Goal: Task Accomplishment & Management: Complete application form

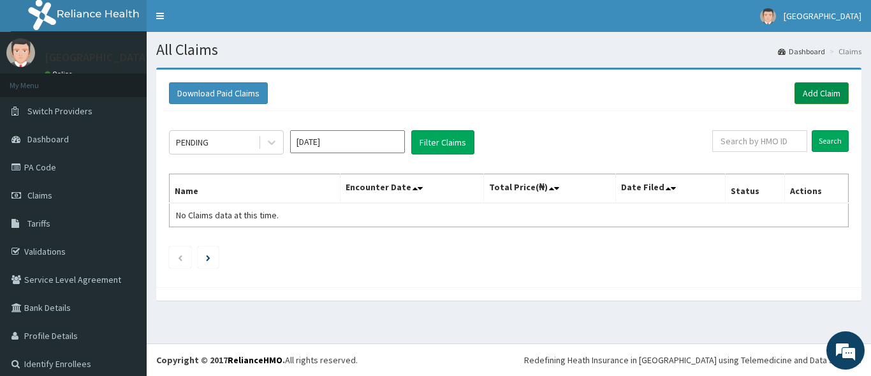
click at [808, 92] on link "Add Claim" at bounding box center [822, 93] width 54 height 22
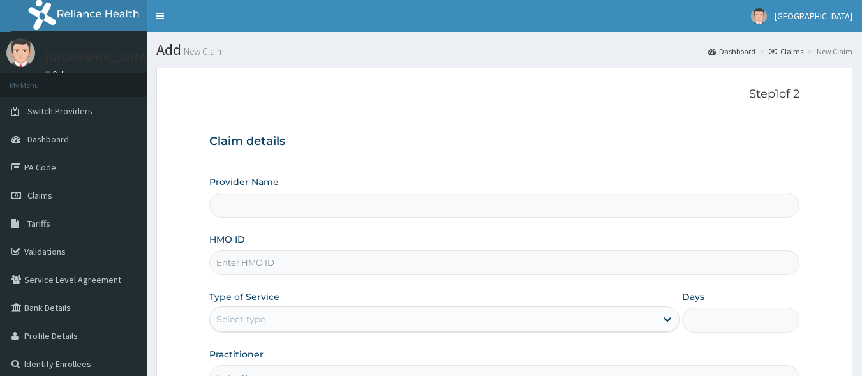
type input "Yusjib Industrial Medicare"
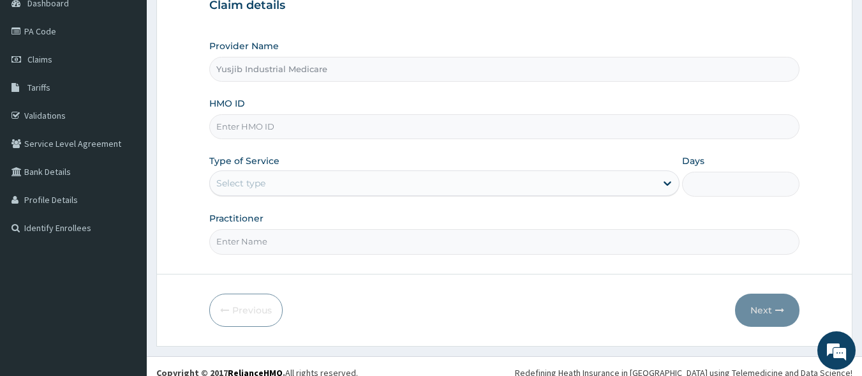
scroll to position [149, 0]
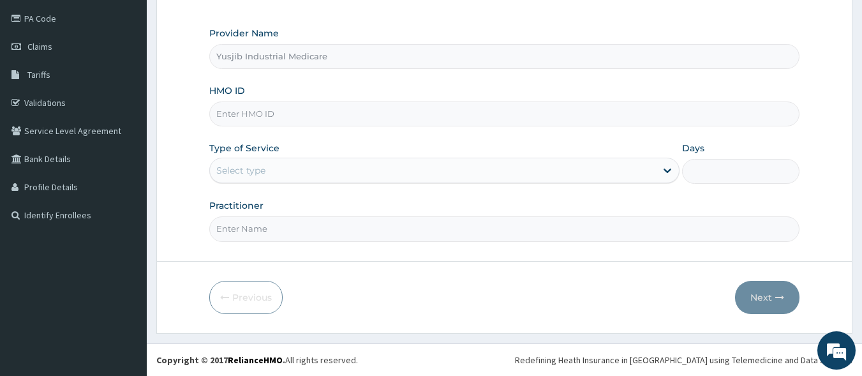
click at [306, 115] on input "HMO ID" at bounding box center [504, 113] width 591 height 25
type input "BBP/10051/E"
click at [282, 174] on div "Select type" at bounding box center [433, 170] width 446 height 20
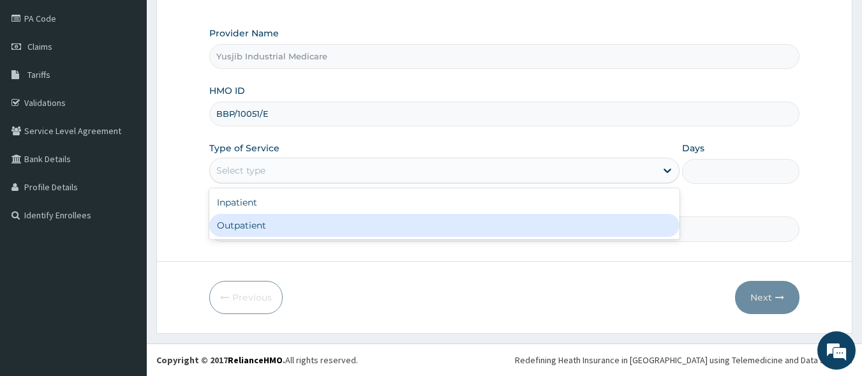
click at [274, 224] on div "Outpatient" at bounding box center [444, 225] width 470 height 23
type input "1"
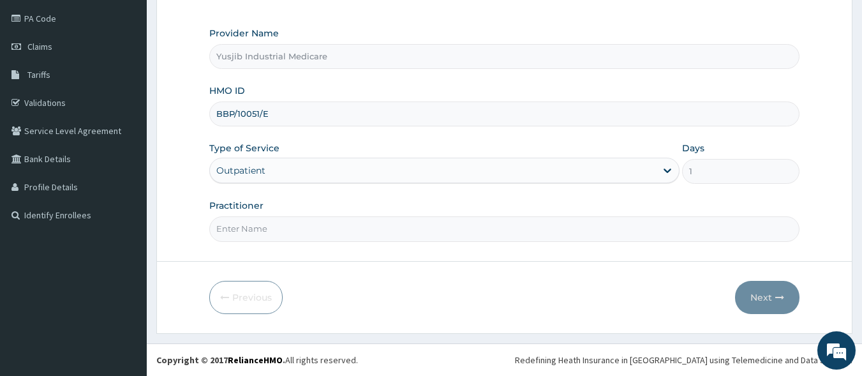
click at [317, 228] on input "Practitioner" at bounding box center [504, 228] width 591 height 25
click at [250, 230] on input "[PERSON_NAME]" at bounding box center [504, 228] width 591 height 25
type input "[PERSON_NAME]"
click at [770, 302] on button "Next" at bounding box center [767, 297] width 64 height 33
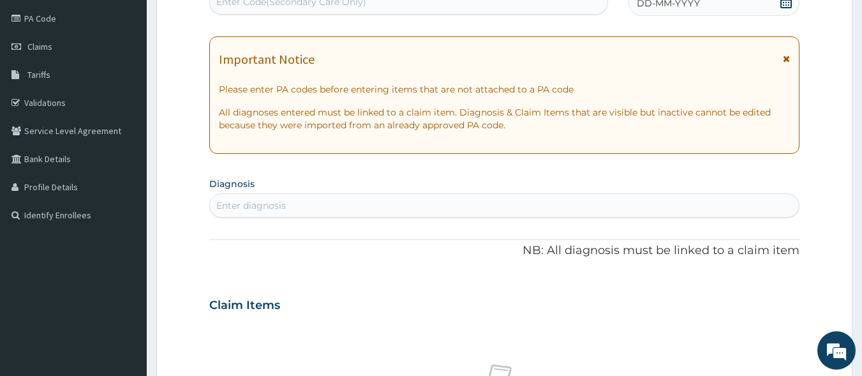
click at [790, 57] on icon at bounding box center [786, 58] width 7 height 9
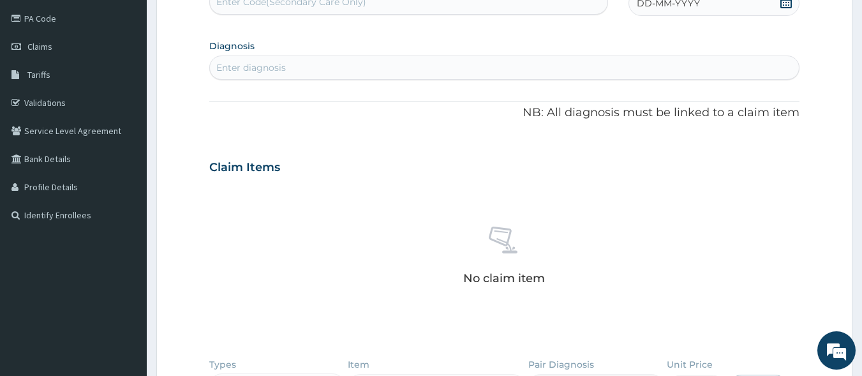
click at [686, 8] on span "DD-MM-YYYY" at bounding box center [668, 3] width 63 height 13
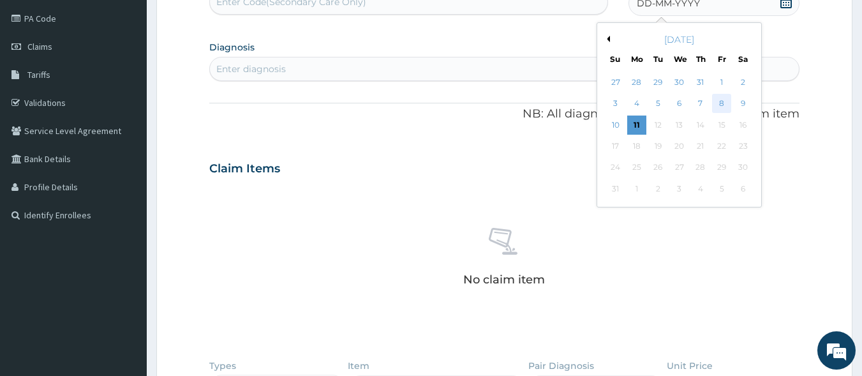
click at [721, 100] on div "8" at bounding box center [721, 103] width 19 height 19
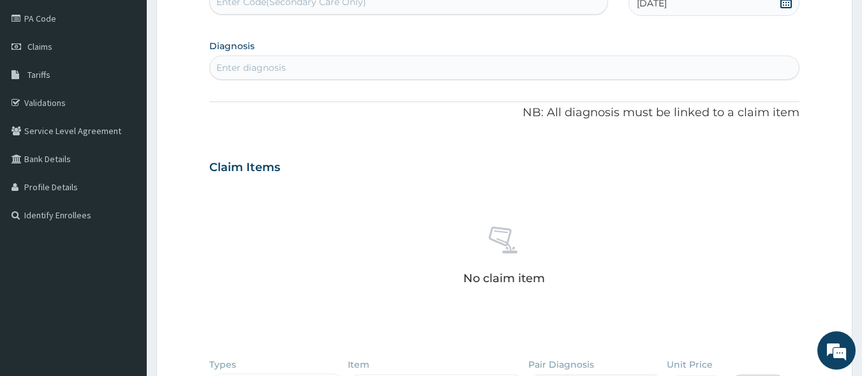
click at [263, 66] on div "Enter diagnosis" at bounding box center [251, 67] width 70 height 13
type input "UPPER RESPI"
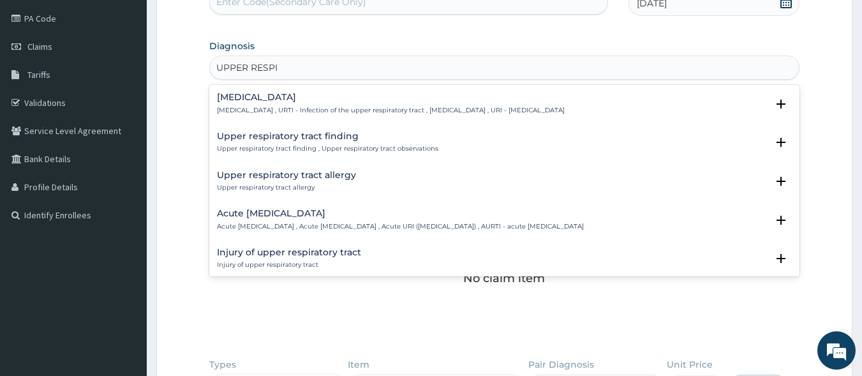
click at [235, 99] on h4 "Upper respiratory infection" at bounding box center [391, 97] width 348 height 10
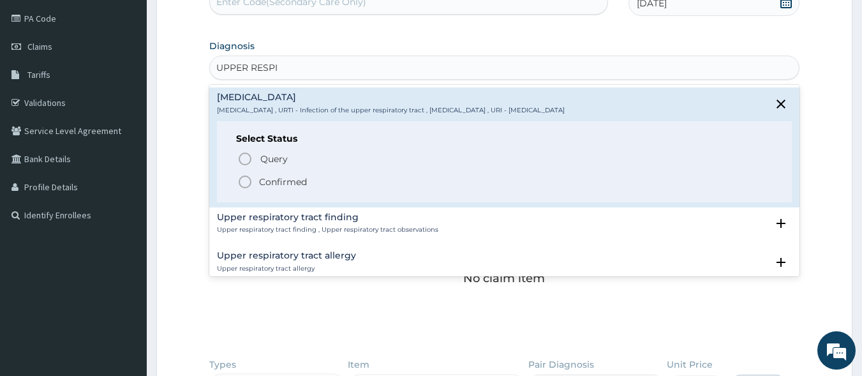
click at [246, 181] on icon "status option filled" at bounding box center [244, 181] width 15 height 15
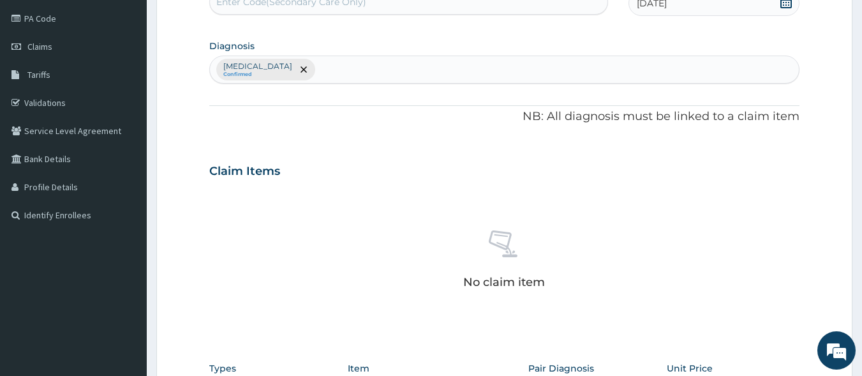
scroll to position [406, 0]
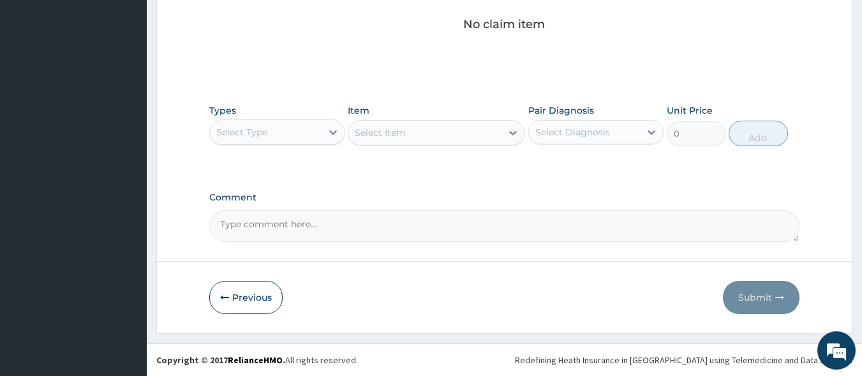
click at [316, 126] on div "Select Type" at bounding box center [266, 132] width 112 height 20
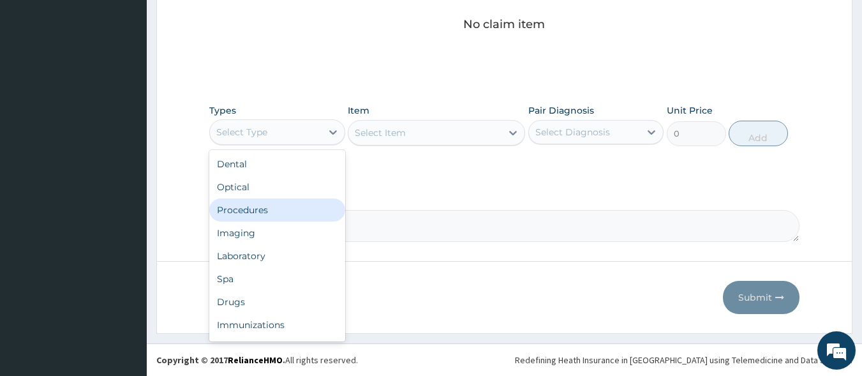
drag, startPoint x: 251, startPoint y: 211, endPoint x: 411, endPoint y: 168, distance: 165.9
click at [253, 211] on div "Procedures" at bounding box center [277, 209] width 136 height 23
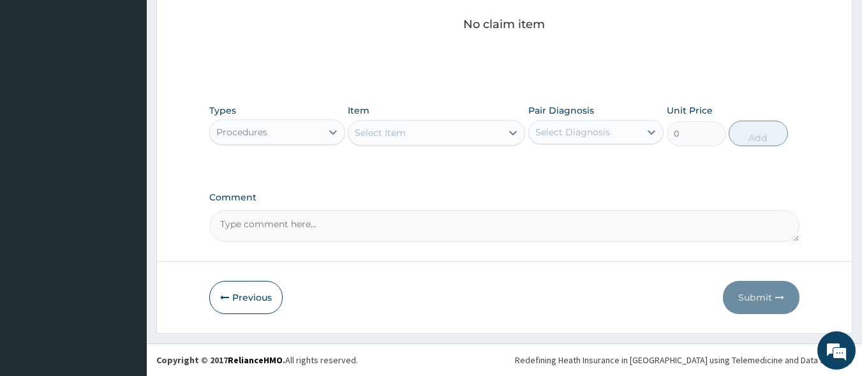
click at [455, 131] on div "Select Item" at bounding box center [424, 132] width 153 height 20
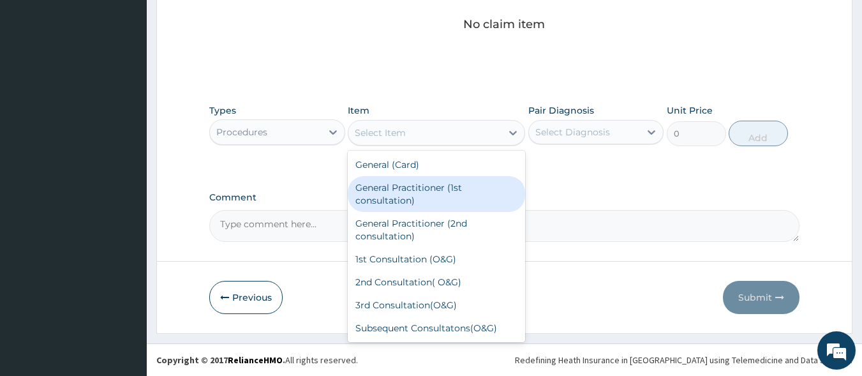
drag, startPoint x: 427, startPoint y: 187, endPoint x: 552, endPoint y: 142, distance: 132.4
click at [427, 188] on div "General Practitioner (1st consultation)" at bounding box center [436, 194] width 177 height 36
type input "1500"
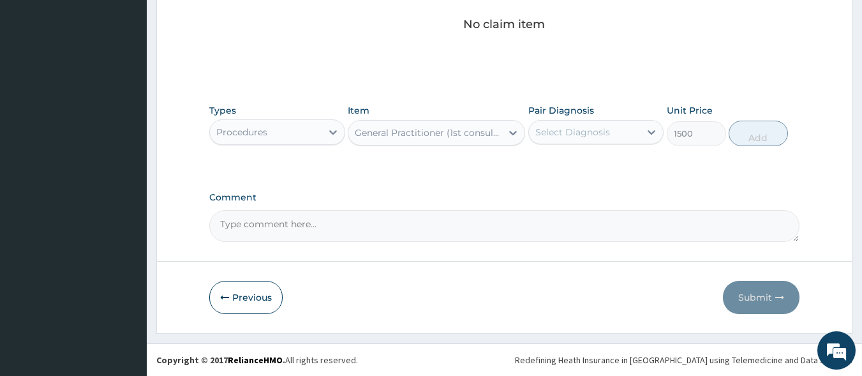
click at [599, 128] on div "Select Diagnosis" at bounding box center [572, 132] width 75 height 13
drag, startPoint x: 596, startPoint y: 163, endPoint x: 781, endPoint y: 133, distance: 187.5
click at [609, 163] on label "Upper respiratory infection" at bounding box center [588, 163] width 79 height 13
checkbox input "true"
click at [758, 129] on button "Add" at bounding box center [757, 134] width 59 height 26
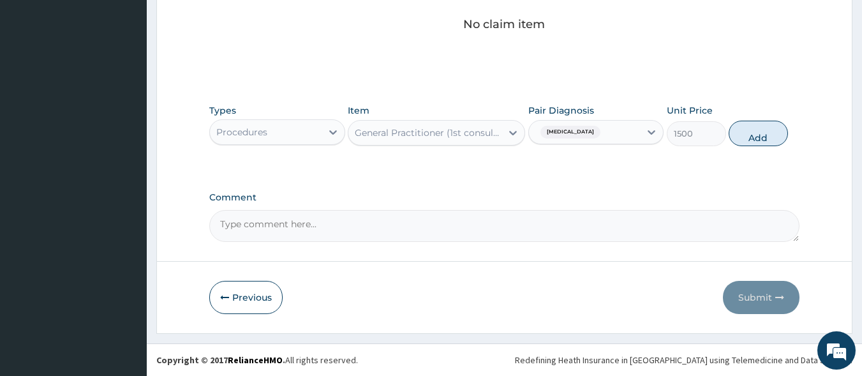
type input "0"
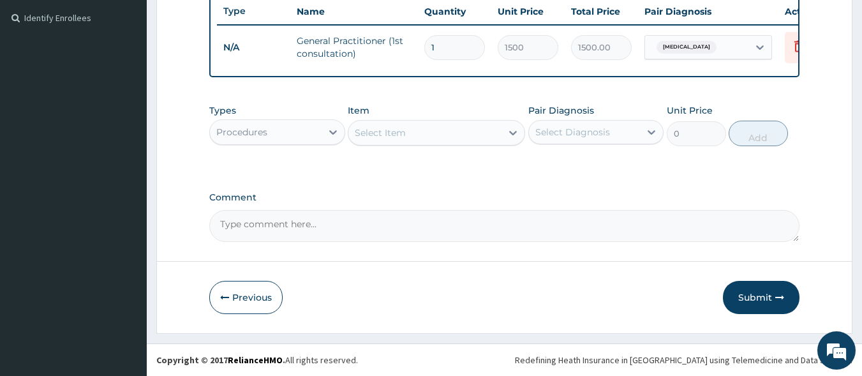
scroll to position [355, 0]
click at [280, 132] on div "Procedures" at bounding box center [266, 132] width 112 height 20
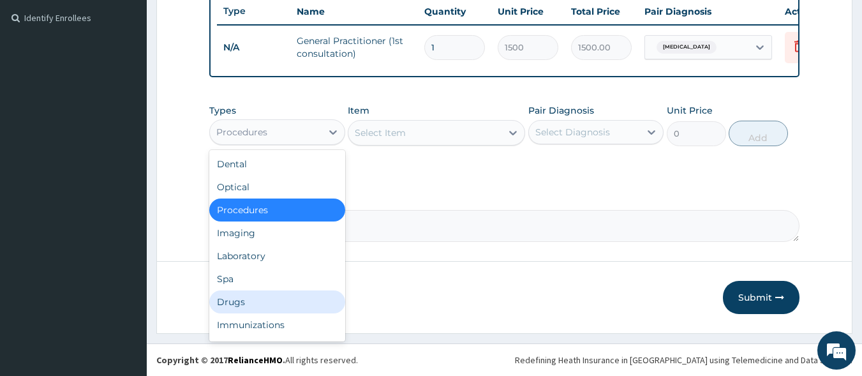
click at [253, 299] on div "Drugs" at bounding box center [277, 301] width 136 height 23
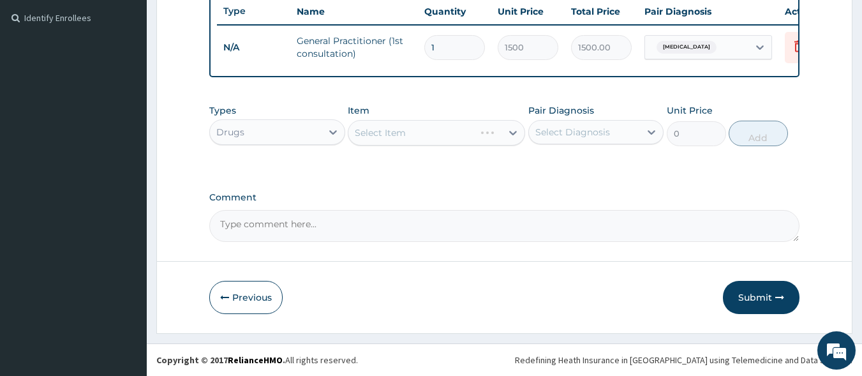
click at [469, 129] on div "Select Item" at bounding box center [436, 133] width 177 height 26
click at [451, 132] on div "Select Item" at bounding box center [424, 132] width 153 height 20
type input "COUGH"
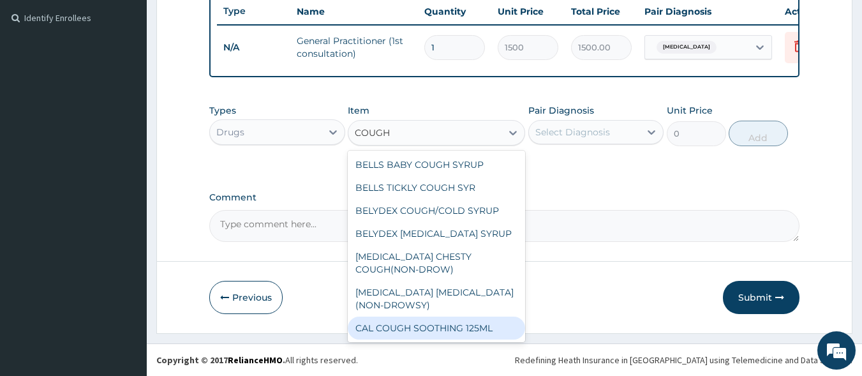
click at [461, 318] on div "CAL COUGH SOOTHING 125ML" at bounding box center [436, 327] width 177 height 23
type input "577.5"
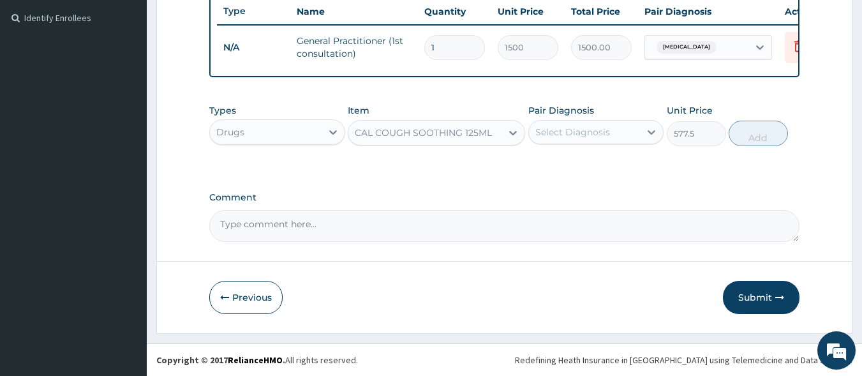
click at [438, 130] on div "CAL COUGH SOOTHING 125ML" at bounding box center [423, 132] width 137 height 13
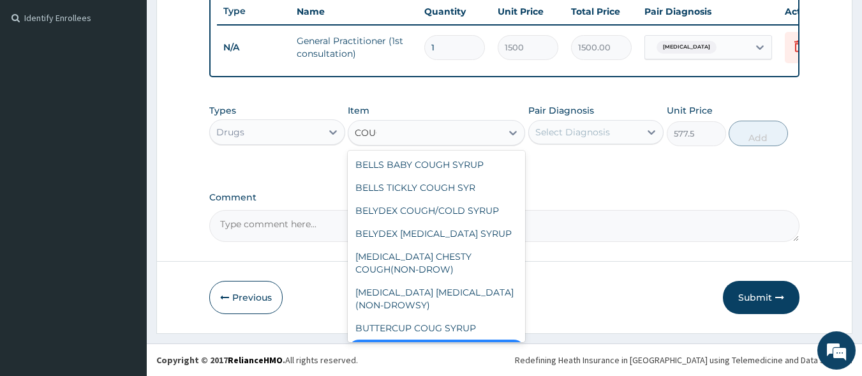
type input "COUGH"
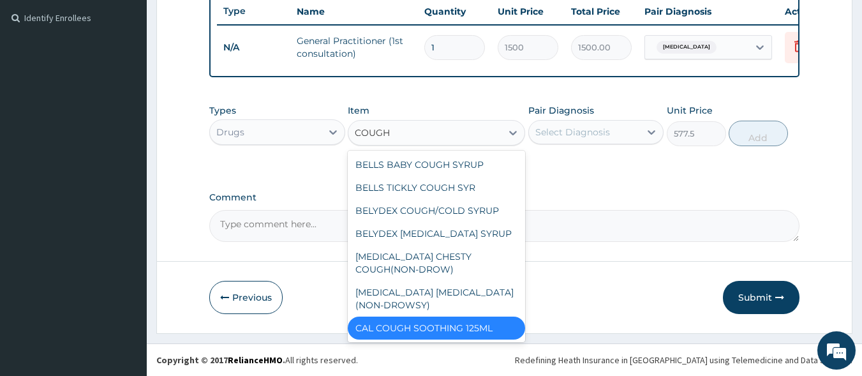
scroll to position [69, 0]
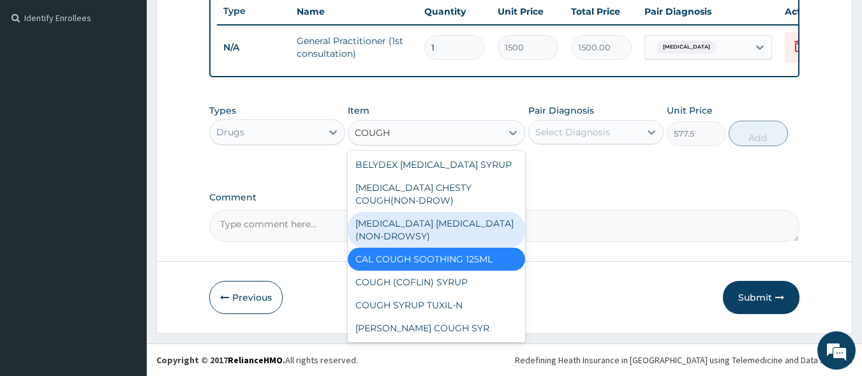
click at [449, 233] on div "[MEDICAL_DATA] [MEDICAL_DATA](NON-DROWSY)" at bounding box center [436, 230] width 177 height 36
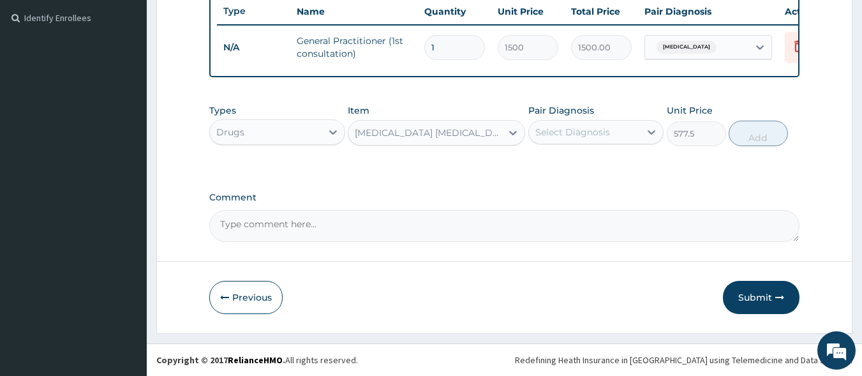
type input "708.75"
click at [614, 135] on div "Select Diagnosis" at bounding box center [585, 132] width 112 height 20
click at [623, 178] on div "Upper respiratory infection" at bounding box center [596, 165] width 136 height 26
checkbox input "true"
click at [760, 138] on button "Add" at bounding box center [757, 134] width 59 height 26
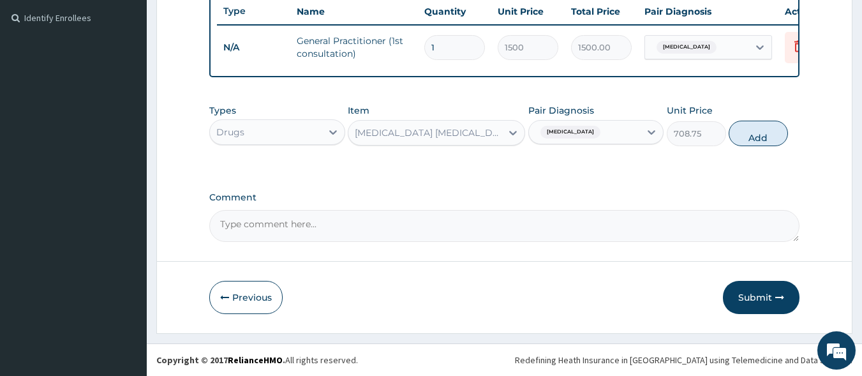
type input "0"
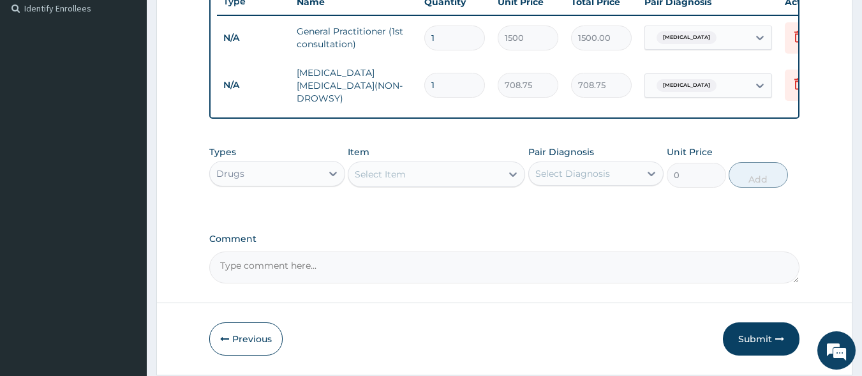
click at [454, 179] on div "Select Item" at bounding box center [424, 174] width 153 height 20
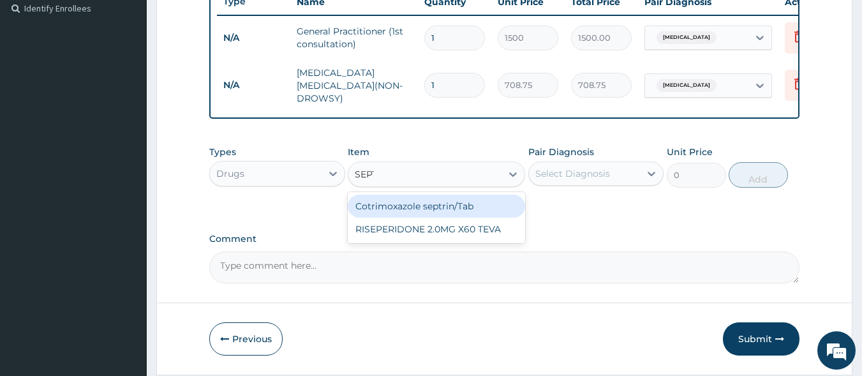
type input "SEPTR"
click at [518, 199] on div "Cotrimoxazole septrin/Tab" at bounding box center [436, 206] width 177 height 23
type input "34.12"
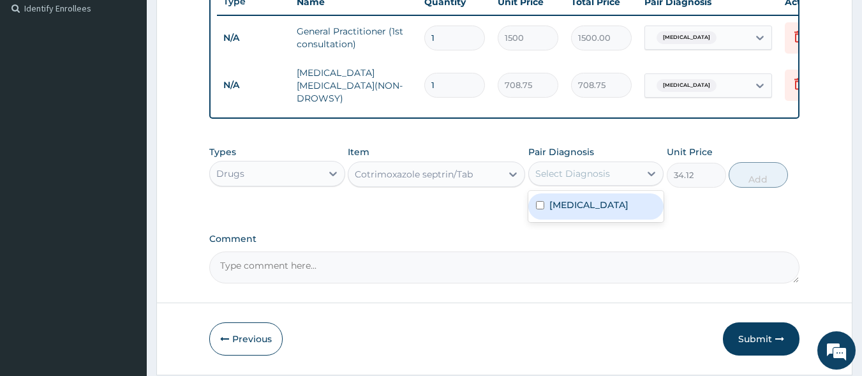
click at [605, 176] on div "Select Diagnosis" at bounding box center [572, 173] width 75 height 13
drag, startPoint x: 605, startPoint y: 205, endPoint x: 773, endPoint y: 186, distance: 168.9
click at [607, 205] on label "Upper respiratory infection" at bounding box center [588, 204] width 79 height 13
checkbox input "true"
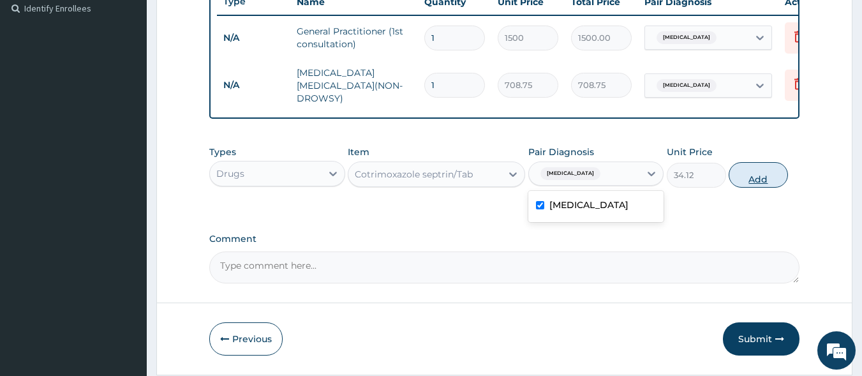
click at [755, 180] on button "Add" at bounding box center [757, 175] width 59 height 26
type input "0"
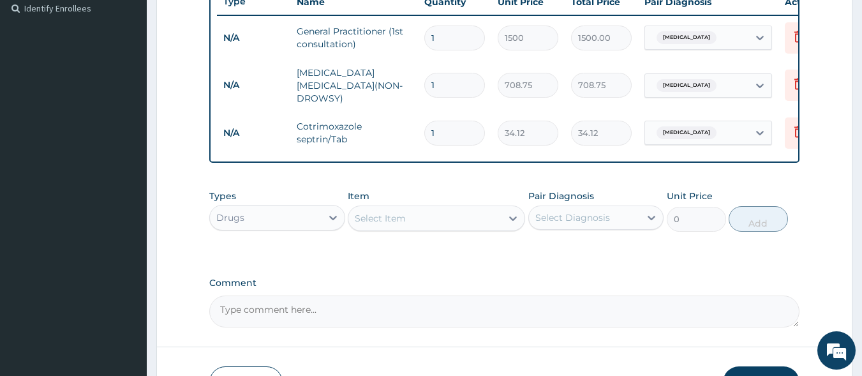
drag, startPoint x: 448, startPoint y: 125, endPoint x: 360, endPoint y: 140, distance: 89.3
click at [360, 140] on tr "N/A Cotrimoxazole septrin/Tab 1 34.12 34.12 Upper respiratory infection Delete" at bounding box center [529, 133] width 625 height 44
type input "5"
type input "170.60"
type input "5"
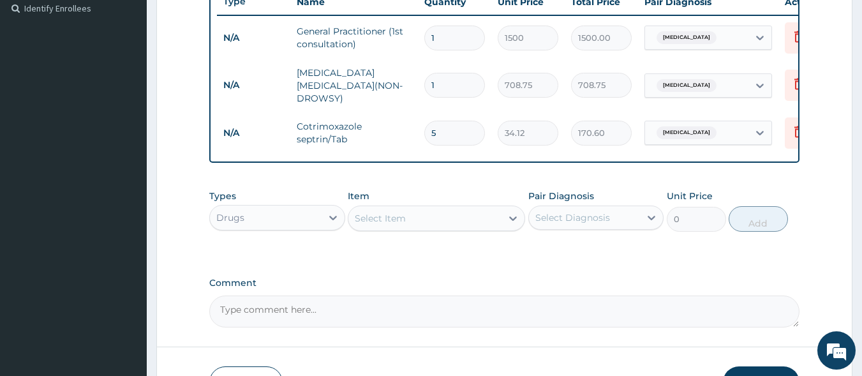
click at [420, 219] on div "Select Item" at bounding box center [424, 218] width 153 height 20
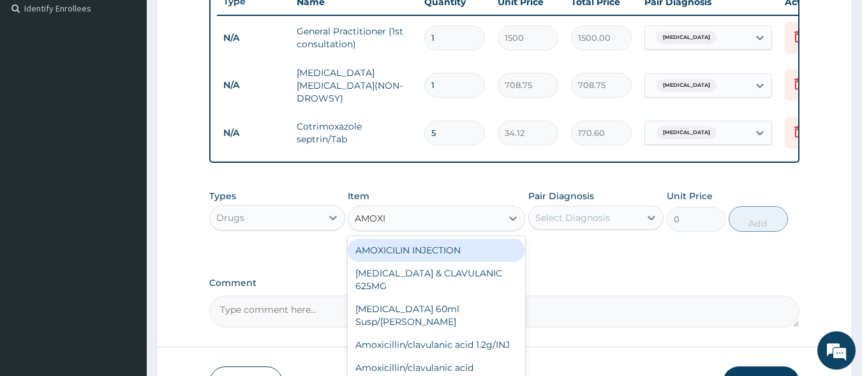
type input "[MEDICAL_DATA]"
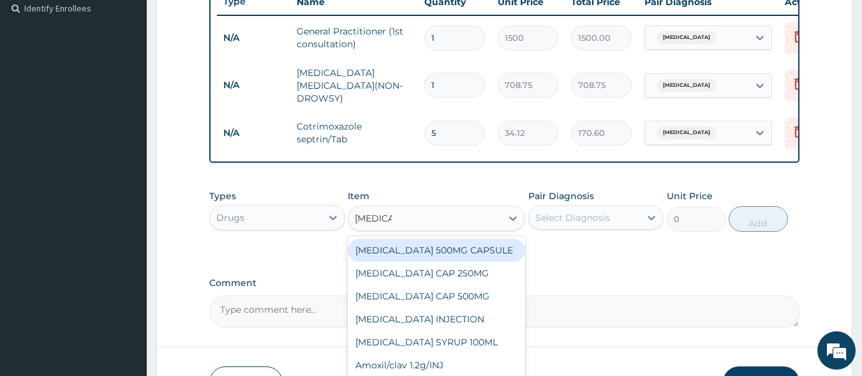
drag, startPoint x: 432, startPoint y: 251, endPoint x: 543, endPoint y: 226, distance: 113.6
click at [434, 251] on div "[MEDICAL_DATA] 500MG CAPSULE" at bounding box center [436, 250] width 177 height 23
type input "63"
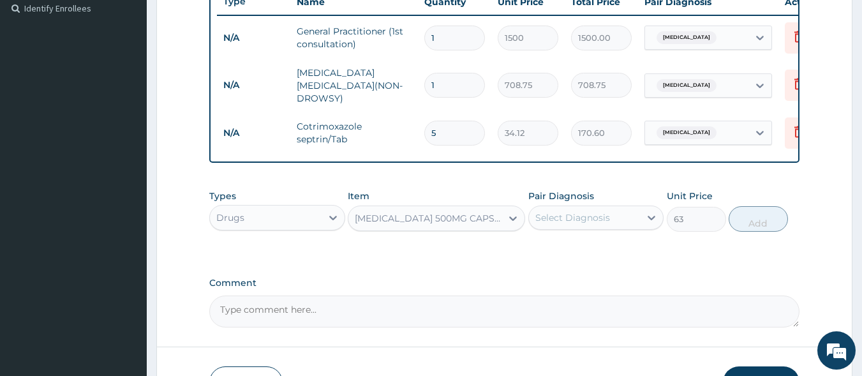
click at [566, 222] on div "Select Diagnosis" at bounding box center [572, 217] width 75 height 13
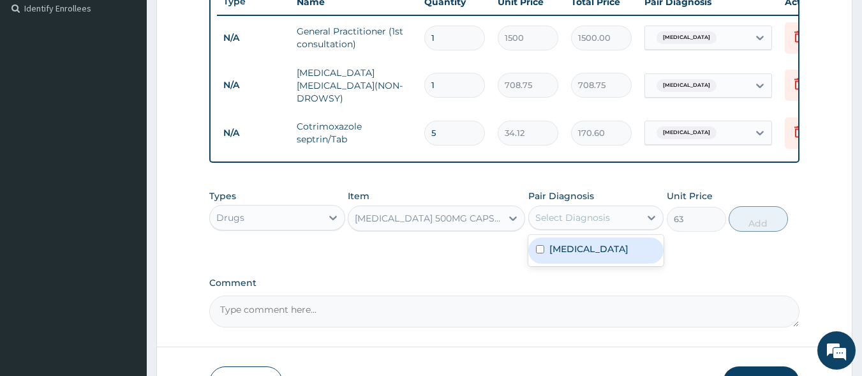
drag, startPoint x: 594, startPoint y: 267, endPoint x: 653, endPoint y: 260, distance: 59.2
click at [596, 255] on label "Upper respiratory infection" at bounding box center [588, 248] width 79 height 13
checkbox input "true"
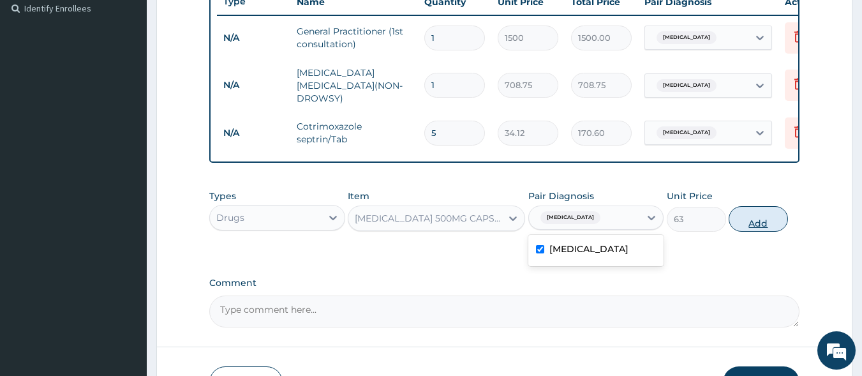
click at [764, 225] on button "Add" at bounding box center [757, 219] width 59 height 26
type input "0"
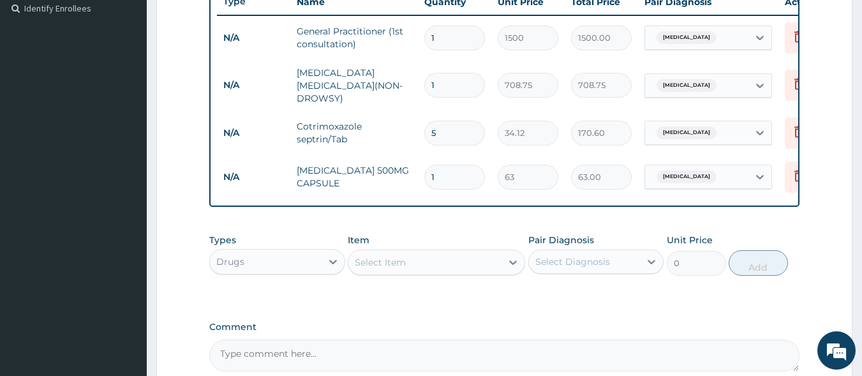
type input "15"
type input "945.00"
type input "15"
click at [429, 261] on div "Select Item" at bounding box center [424, 262] width 153 height 20
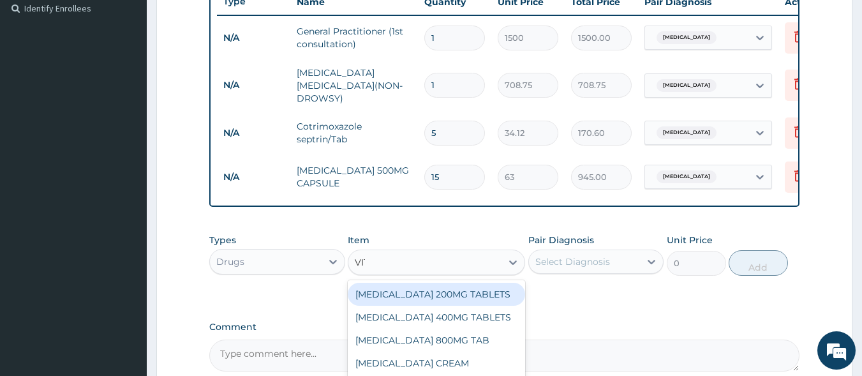
type input "VIT C"
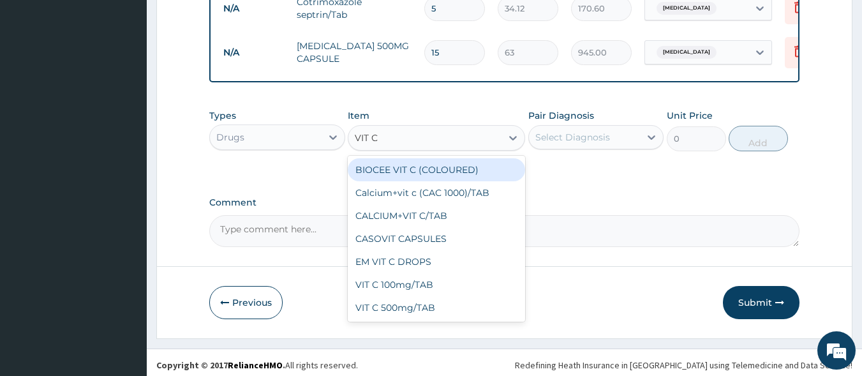
scroll to position [487, 0]
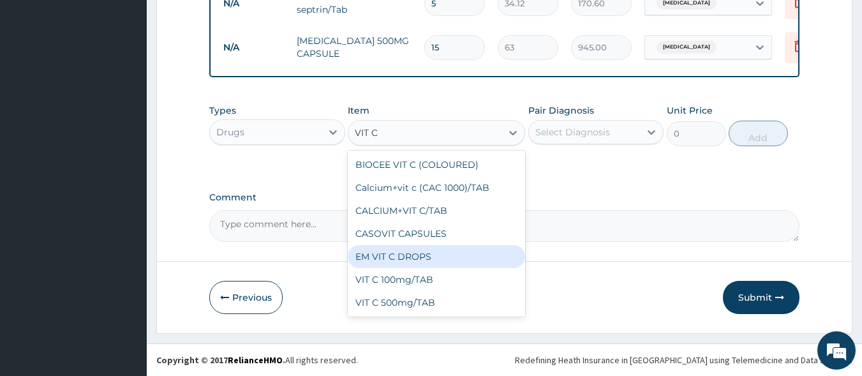
click at [417, 253] on div "EM VIT C DROPS" at bounding box center [436, 256] width 177 height 23
type input "110.25"
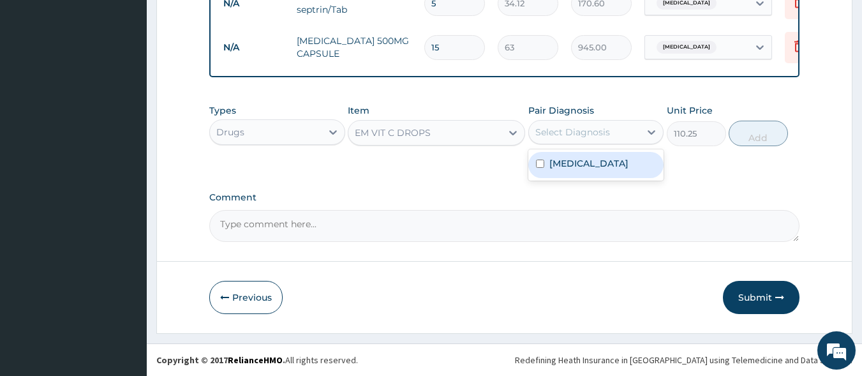
click at [628, 132] on div "Select Diagnosis" at bounding box center [585, 132] width 112 height 20
drag, startPoint x: 623, startPoint y: 163, endPoint x: 698, endPoint y: 151, distance: 76.2
click at [623, 163] on label "Upper respiratory infection" at bounding box center [588, 163] width 79 height 13
checkbox input "true"
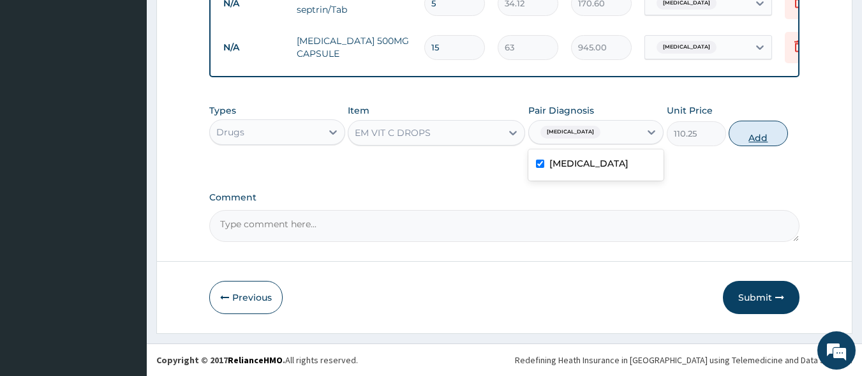
click at [756, 140] on button "Add" at bounding box center [757, 134] width 59 height 26
type input "0"
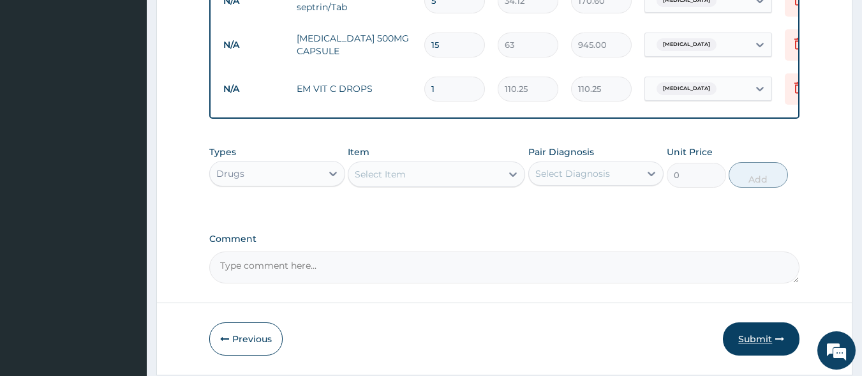
click at [767, 339] on button "Submit" at bounding box center [761, 338] width 77 height 33
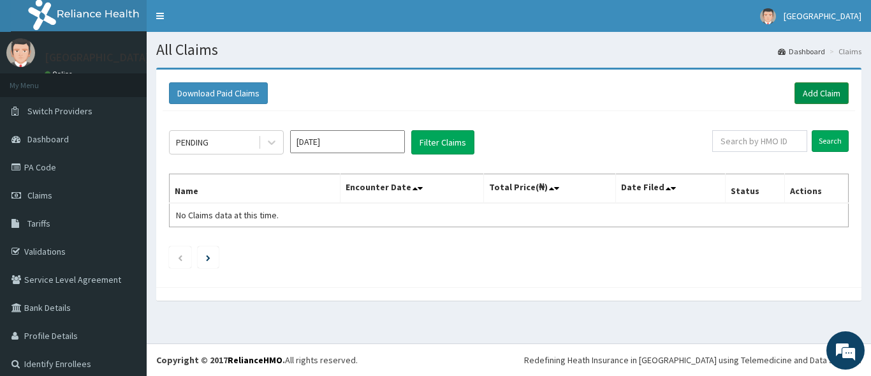
click at [824, 94] on link "Add Claim" at bounding box center [822, 93] width 54 height 22
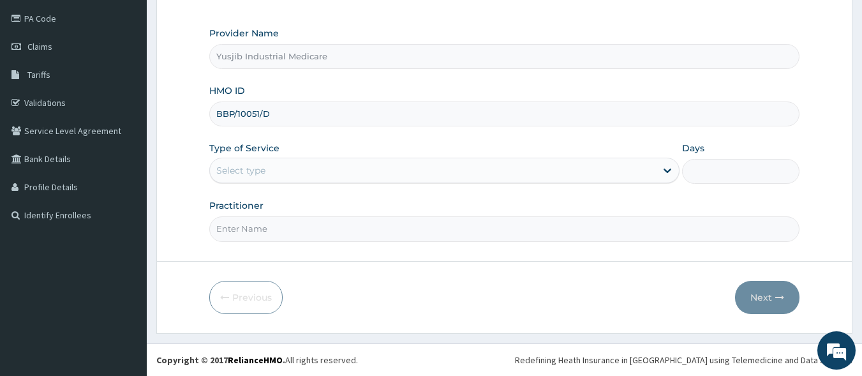
type input "BBP/10051/D"
click at [273, 173] on div "Select type" at bounding box center [433, 170] width 446 height 20
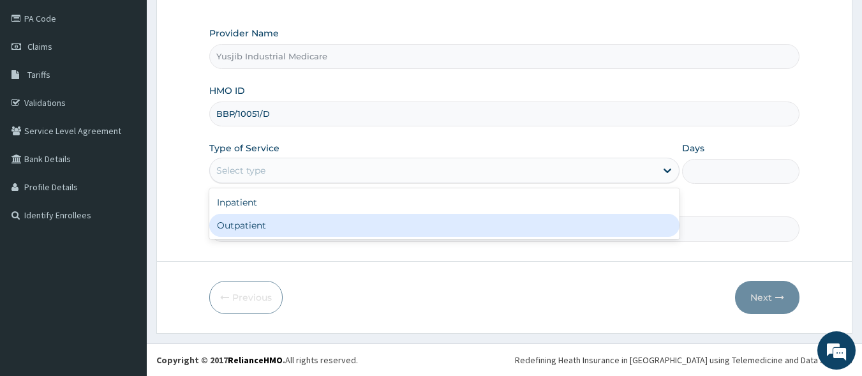
click at [269, 223] on div "Outpatient" at bounding box center [444, 225] width 470 height 23
type input "1"
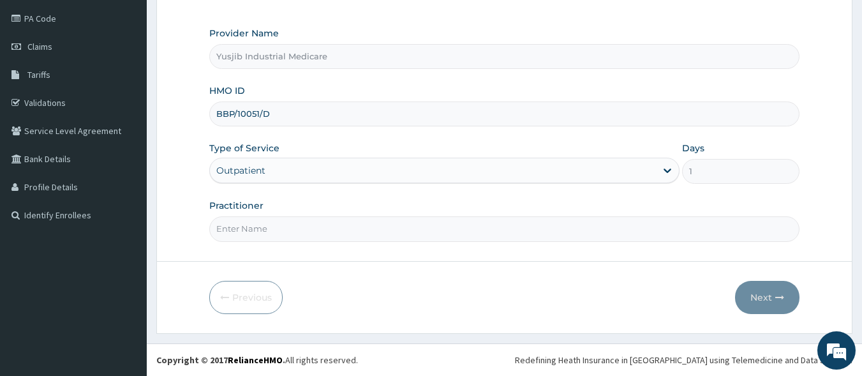
click at [452, 230] on input "Practitioner" at bounding box center [504, 228] width 591 height 25
click at [249, 228] on input "[PERSON_NAME]" at bounding box center [504, 228] width 591 height 25
type input "[PERSON_NAME]"
click at [758, 295] on button "Next" at bounding box center [767, 297] width 64 height 33
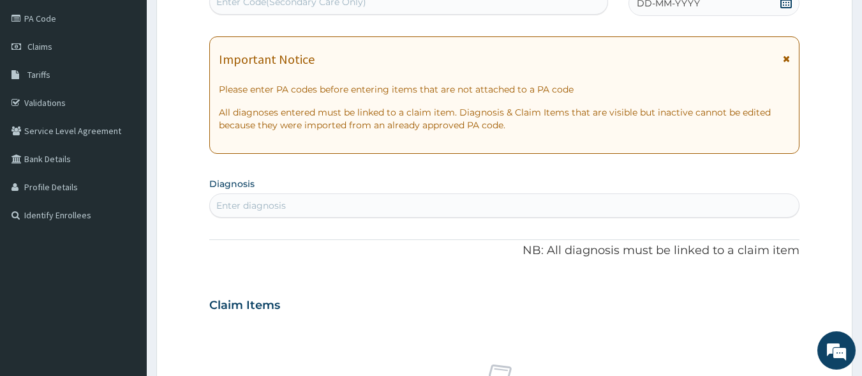
click at [786, 59] on icon at bounding box center [786, 58] width 7 height 9
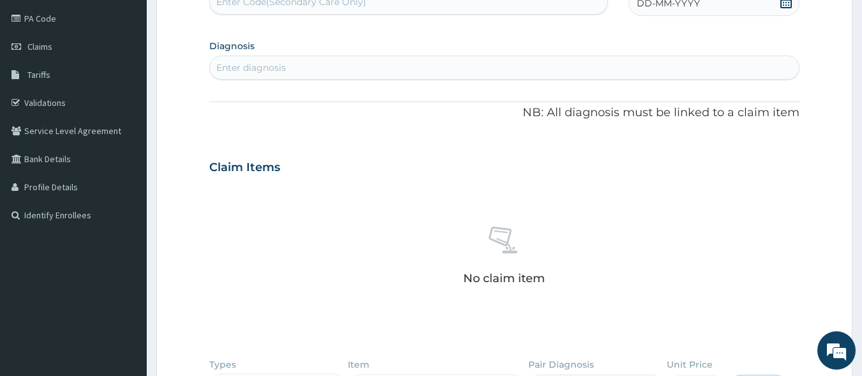
click at [654, 6] on span "DD-MM-YYYY" at bounding box center [668, 3] width 63 height 13
drag, startPoint x: 725, startPoint y: 100, endPoint x: 714, endPoint y: 100, distance: 10.2
click at [724, 100] on div "8" at bounding box center [721, 103] width 19 height 19
click at [279, 66] on div "Enter diagnosis" at bounding box center [251, 67] width 70 height 13
type input "UPPER RESPIRA"
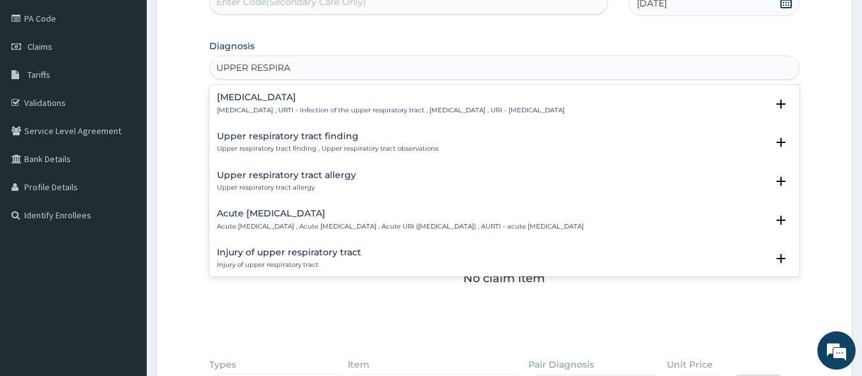
click at [265, 98] on h4 "Upper respiratory infection" at bounding box center [391, 97] width 348 height 10
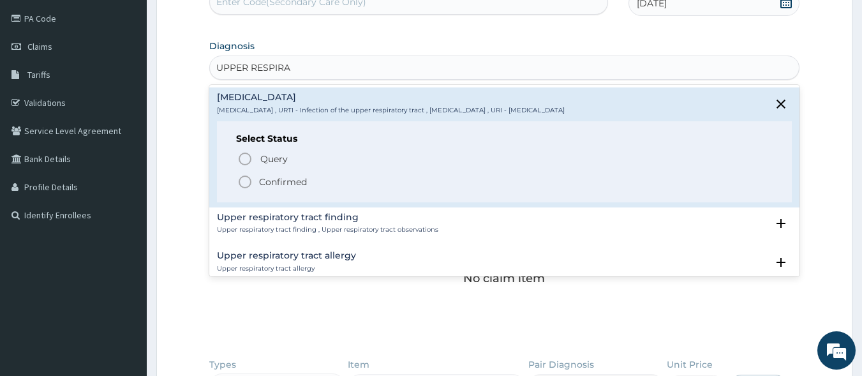
click at [243, 182] on icon "status option filled" at bounding box center [244, 181] width 15 height 15
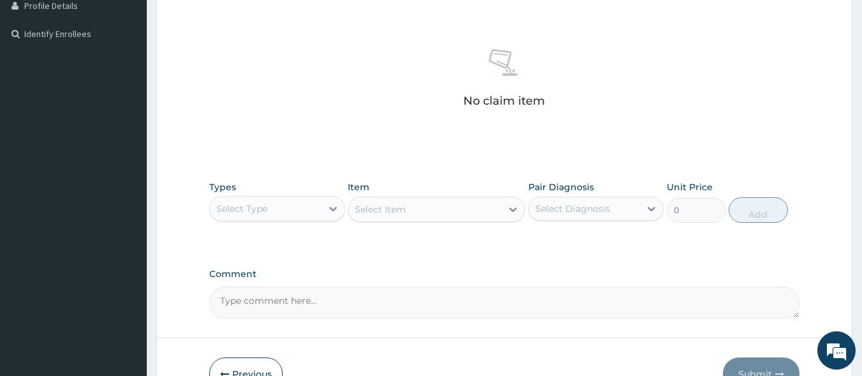
scroll to position [406, 0]
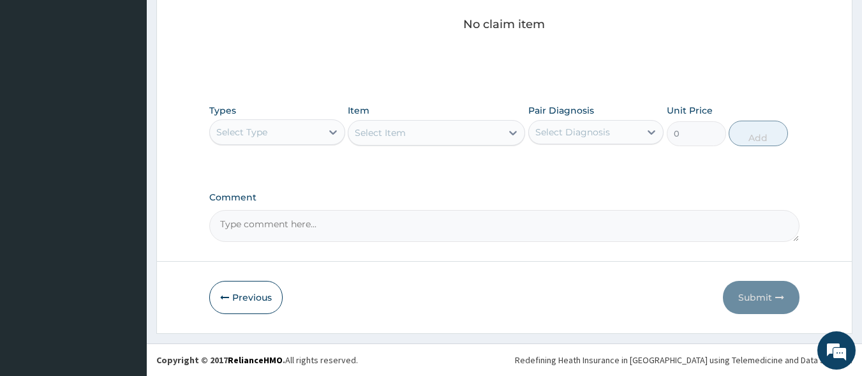
click at [304, 131] on div "Select Type" at bounding box center [266, 132] width 112 height 20
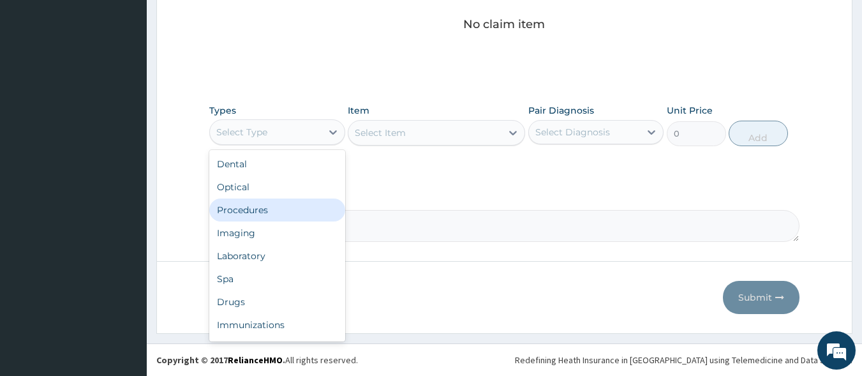
click at [269, 213] on div "Procedures" at bounding box center [277, 209] width 136 height 23
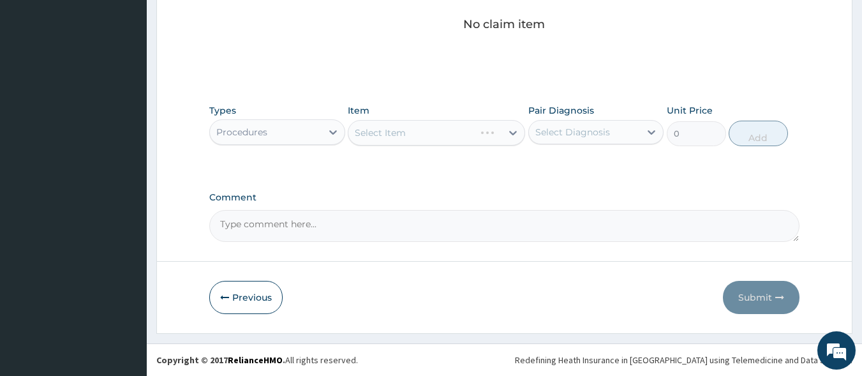
click at [475, 131] on div "Select Item" at bounding box center [436, 133] width 177 height 26
click at [464, 131] on div "Select Item" at bounding box center [424, 132] width 153 height 20
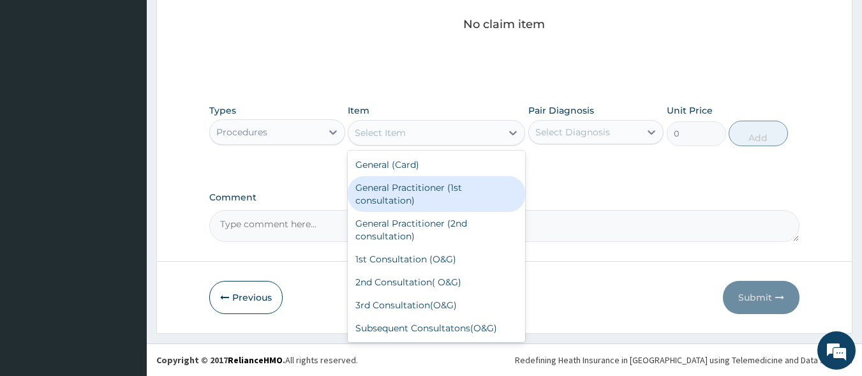
click at [431, 182] on div "General Practitioner (1st consultation)" at bounding box center [436, 194] width 177 height 36
type input "1500"
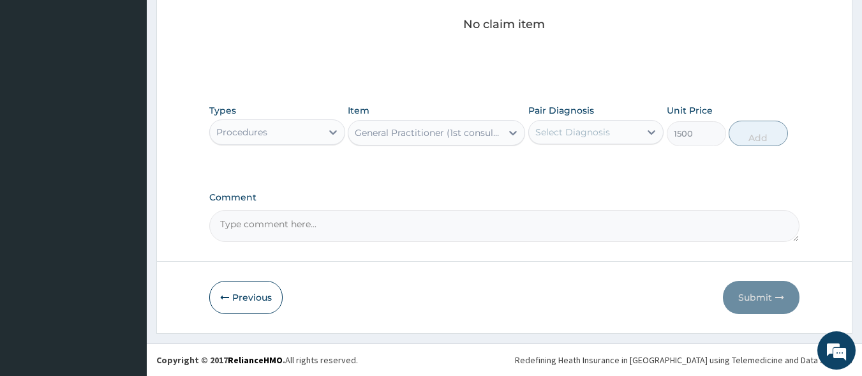
click at [586, 131] on div "Select Diagnosis" at bounding box center [572, 132] width 75 height 13
drag, startPoint x: 579, startPoint y: 163, endPoint x: 776, endPoint y: 145, distance: 198.5
click at [583, 164] on label "Upper respiratory infection" at bounding box center [588, 163] width 79 height 13
checkbox input "true"
click at [760, 135] on button "Add" at bounding box center [757, 134] width 59 height 26
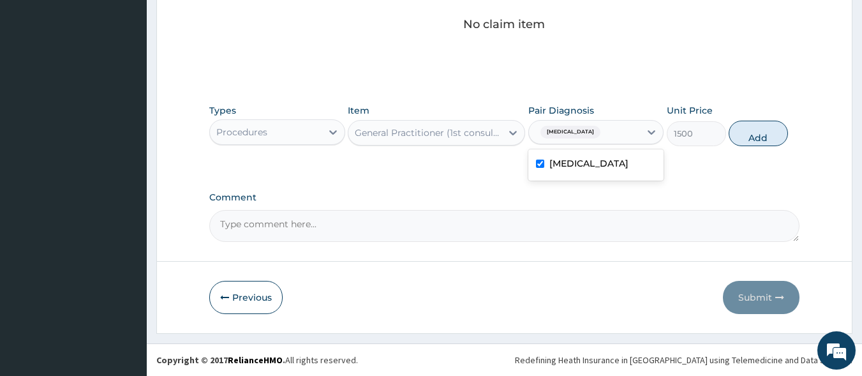
type input "0"
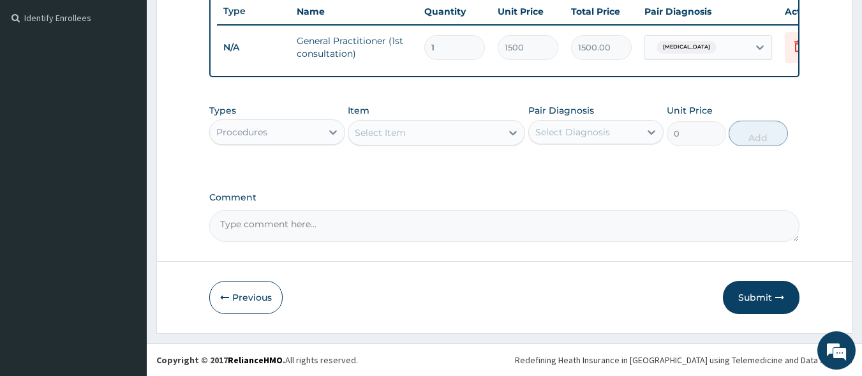
scroll to position [355, 0]
click at [299, 125] on div "Procedures" at bounding box center [266, 132] width 112 height 20
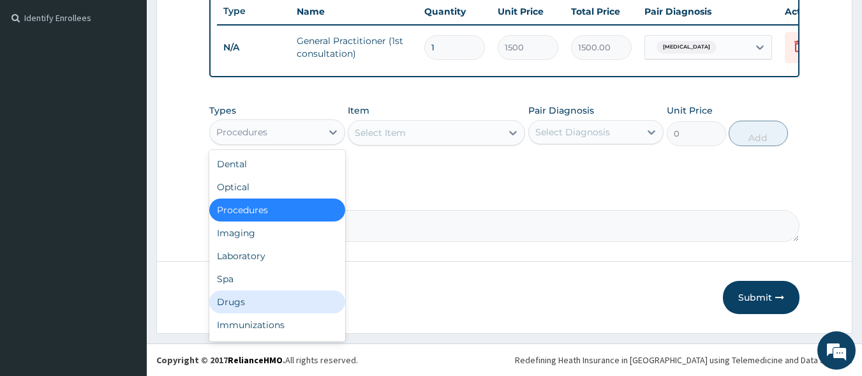
click at [271, 300] on div "Drugs" at bounding box center [277, 301] width 136 height 23
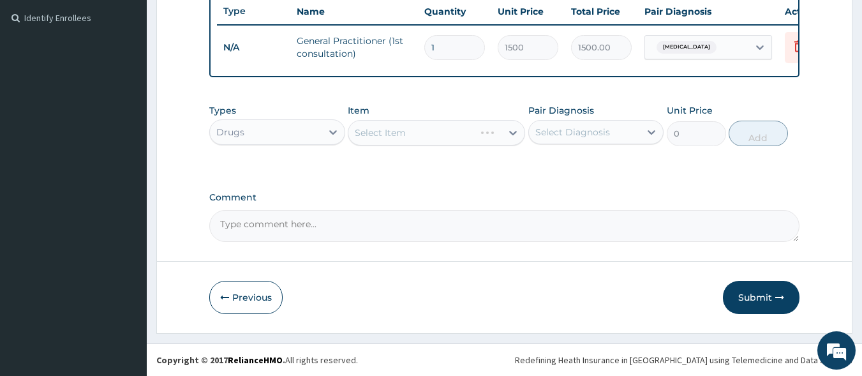
click at [459, 130] on div "Select Item" at bounding box center [436, 133] width 177 height 26
click at [458, 131] on div "Select Item" at bounding box center [424, 132] width 153 height 20
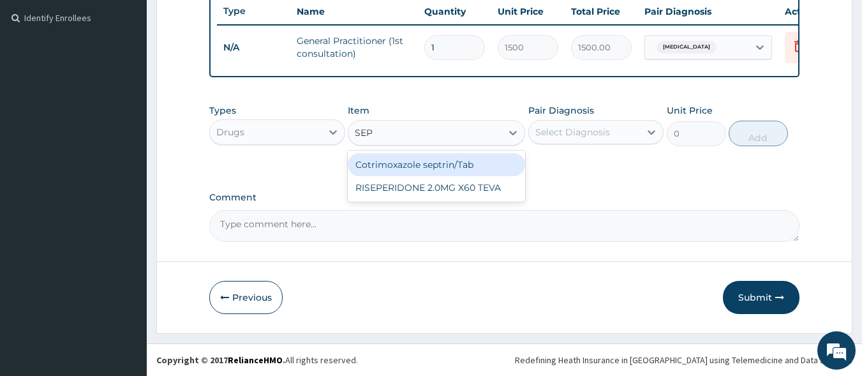
type input "SEPT"
click at [448, 166] on div "Cotrimoxazole septrin/Tab" at bounding box center [436, 164] width 177 height 23
type input "34.12"
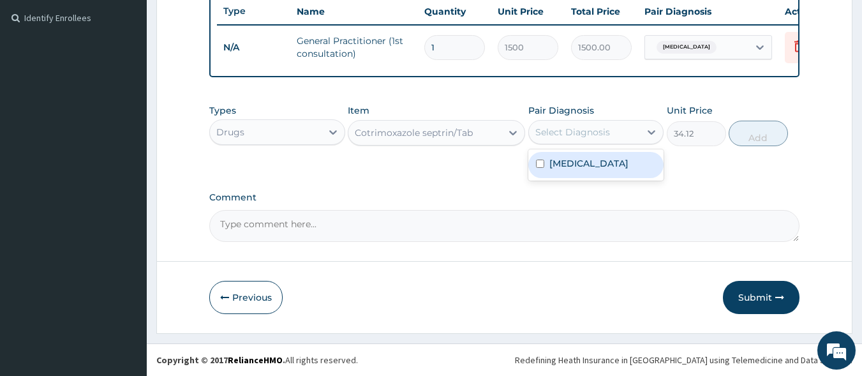
click at [596, 135] on div "Select Diagnosis" at bounding box center [572, 132] width 75 height 13
drag, startPoint x: 592, startPoint y: 170, endPoint x: 726, endPoint y: 163, distance: 134.1
click at [607, 170] on label "Upper respiratory infection" at bounding box center [588, 163] width 79 height 13
checkbox input "true"
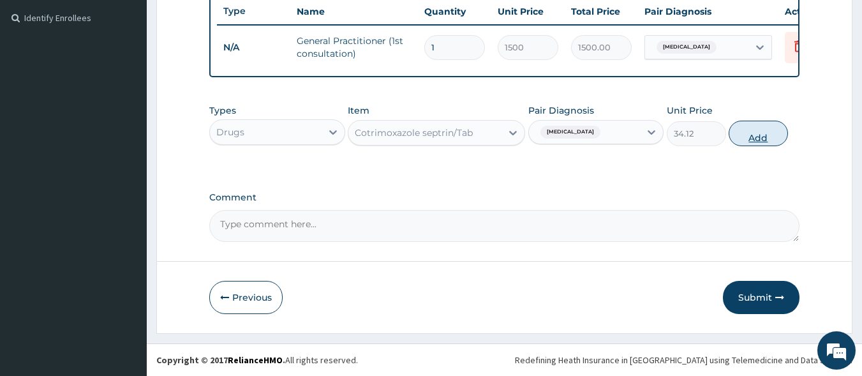
click at [759, 138] on button "Add" at bounding box center [757, 134] width 59 height 26
type input "0"
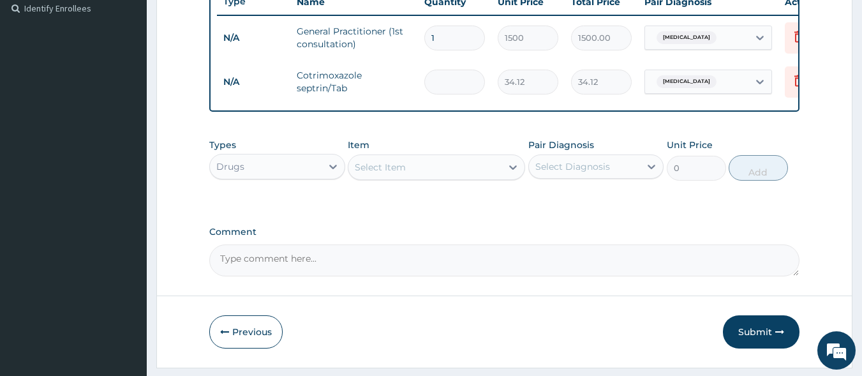
type input "0.00"
type input "5"
type input "170.60"
type input "5"
click at [425, 177] on div "Select Item" at bounding box center [424, 167] width 153 height 20
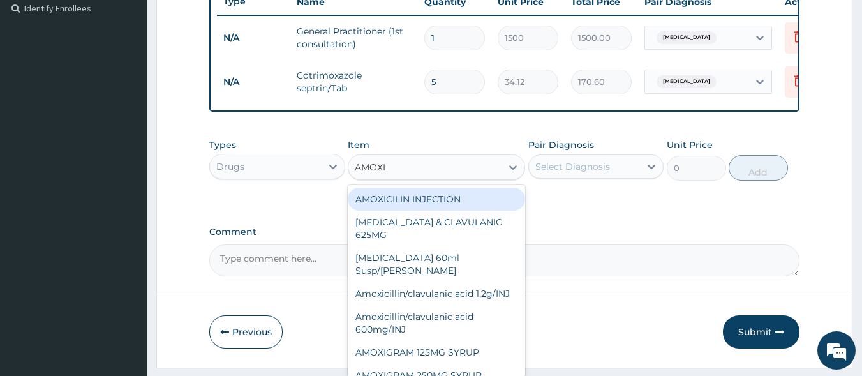
type input "AMOXIL"
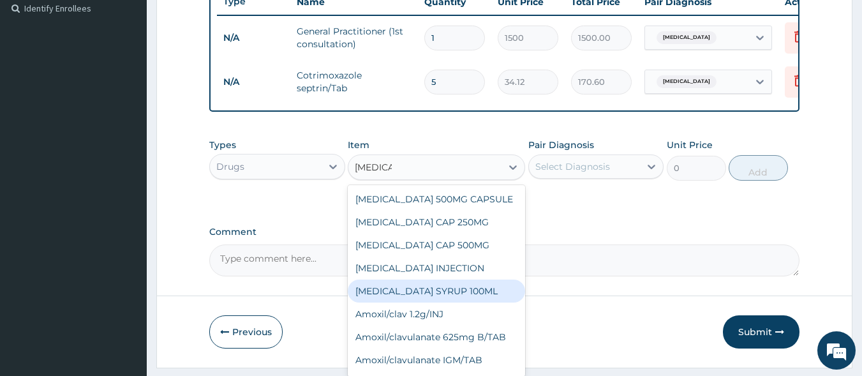
click at [425, 301] on div "AMOXIL SYRUP 100ML" at bounding box center [436, 290] width 177 height 23
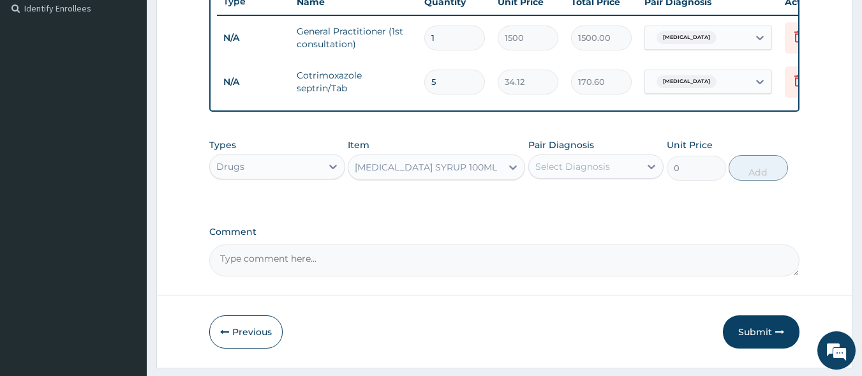
type input "412.12"
click at [580, 173] on div "Select Diagnosis" at bounding box center [572, 166] width 75 height 13
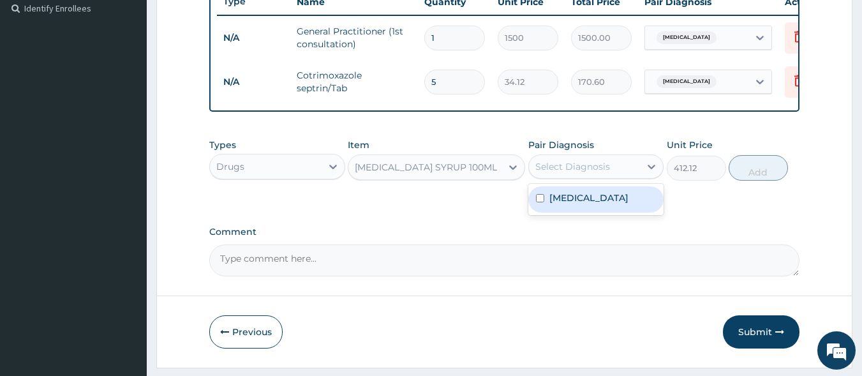
drag, startPoint x: 606, startPoint y: 209, endPoint x: 730, endPoint y: 203, distance: 124.5
click at [609, 204] on label "Upper respiratory infection" at bounding box center [588, 197] width 79 height 13
checkbox input "true"
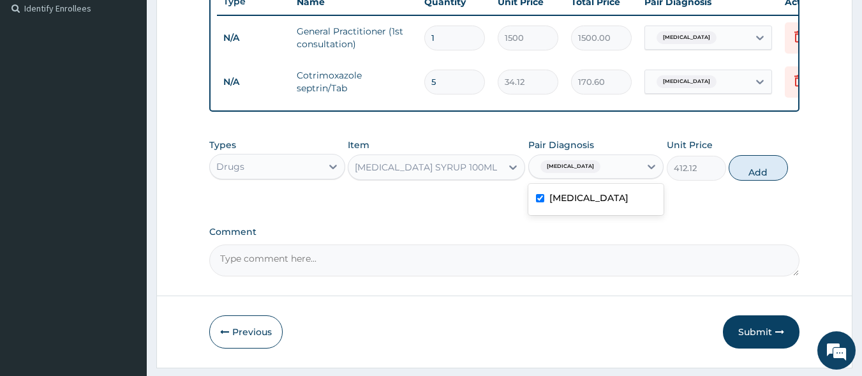
drag, startPoint x: 751, startPoint y: 182, endPoint x: 572, endPoint y: 182, distance: 179.9
click at [750, 181] on button "Add" at bounding box center [757, 168] width 59 height 26
type input "0"
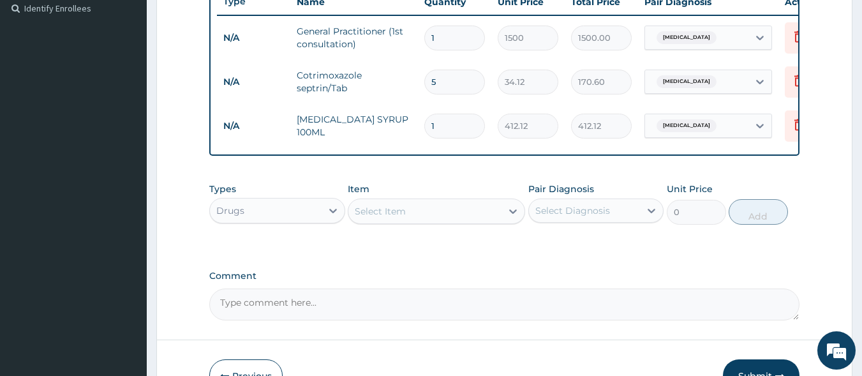
click at [415, 218] on div "Select Item" at bounding box center [424, 211] width 153 height 20
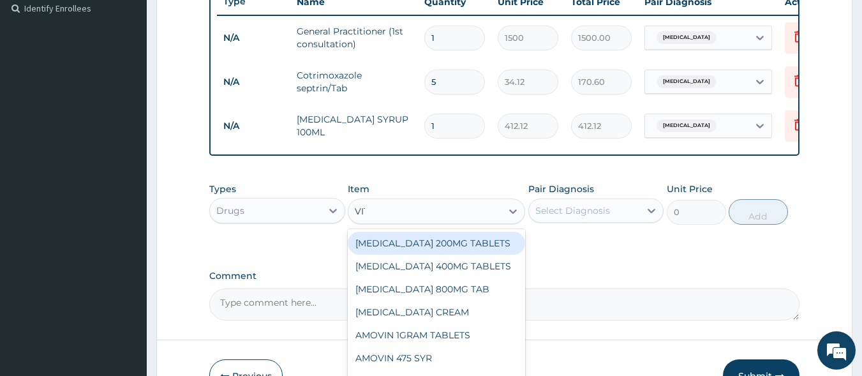
type input "VIT C"
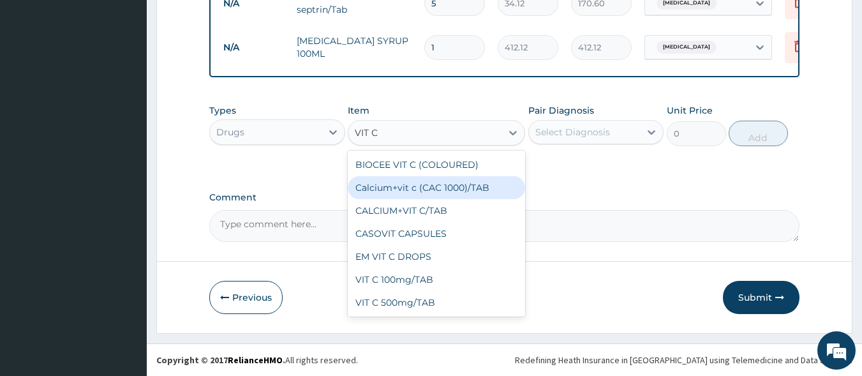
scroll to position [443, 0]
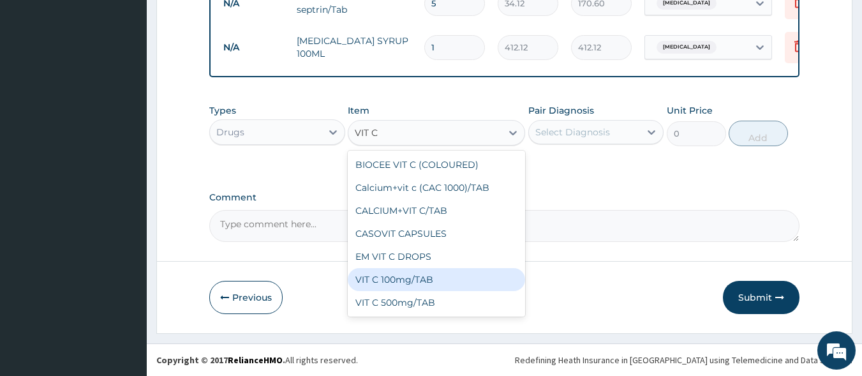
drag, startPoint x: 408, startPoint y: 281, endPoint x: 642, endPoint y: 152, distance: 266.4
click at [410, 279] on div "VIT C 100mg/TAB" at bounding box center [436, 279] width 177 height 23
type input "4.2"
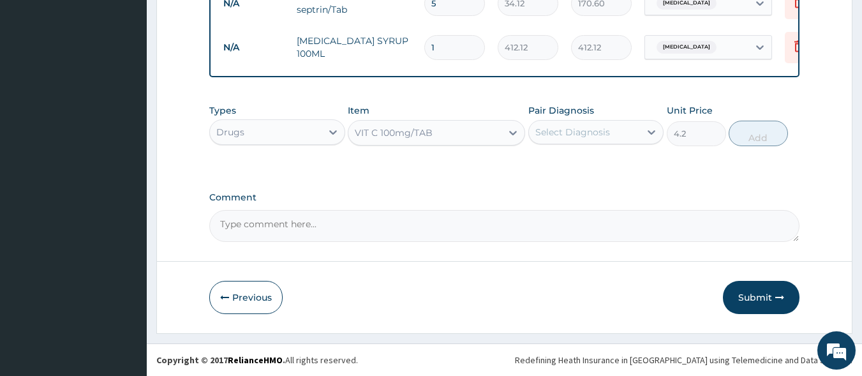
click at [633, 137] on div "Select Diagnosis" at bounding box center [585, 132] width 112 height 20
drag, startPoint x: 591, startPoint y: 186, endPoint x: 656, endPoint y: 162, distance: 69.2
click at [596, 178] on div "Upper respiratory infection" at bounding box center [596, 165] width 136 height 26
checkbox input "true"
click at [768, 127] on button "Add" at bounding box center [757, 134] width 59 height 26
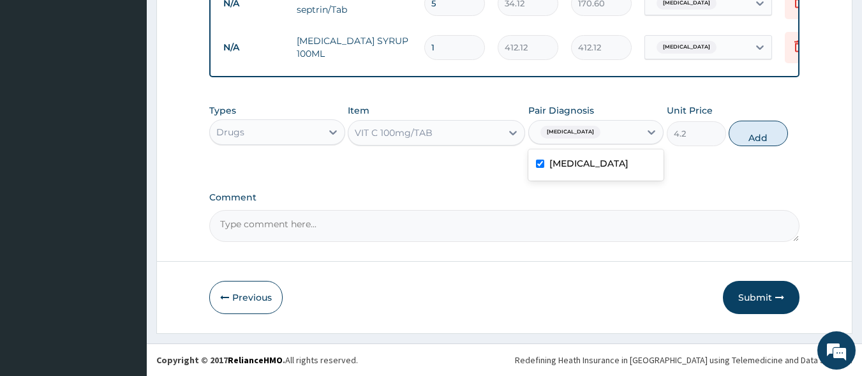
type input "0"
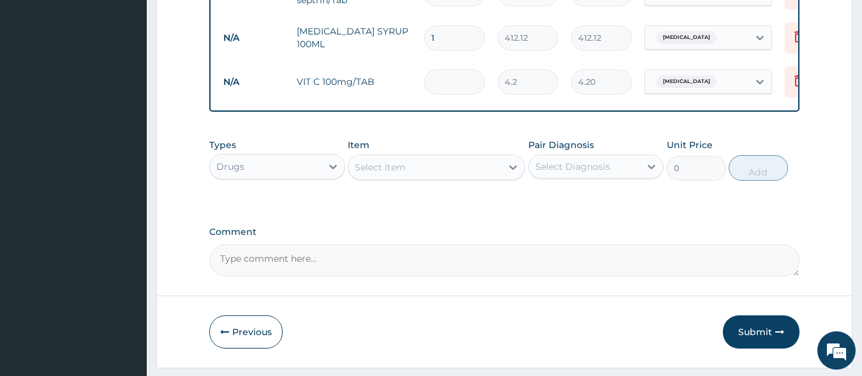
type input "0.00"
type input "3"
type input "12.60"
type input "30"
type input "126.00"
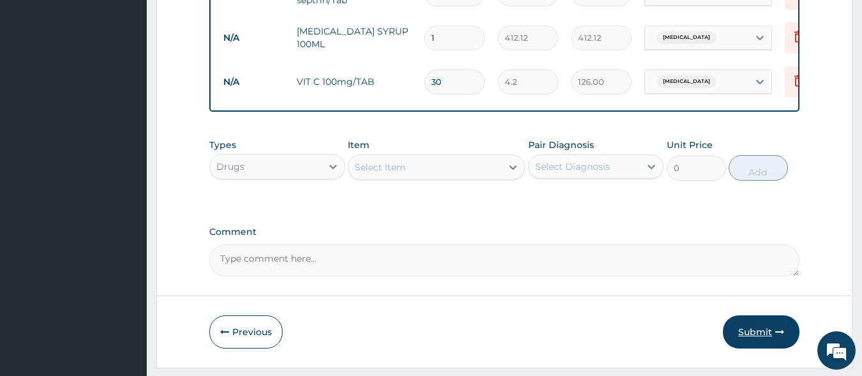
type input "30"
click at [757, 341] on button "Submit" at bounding box center [761, 331] width 77 height 33
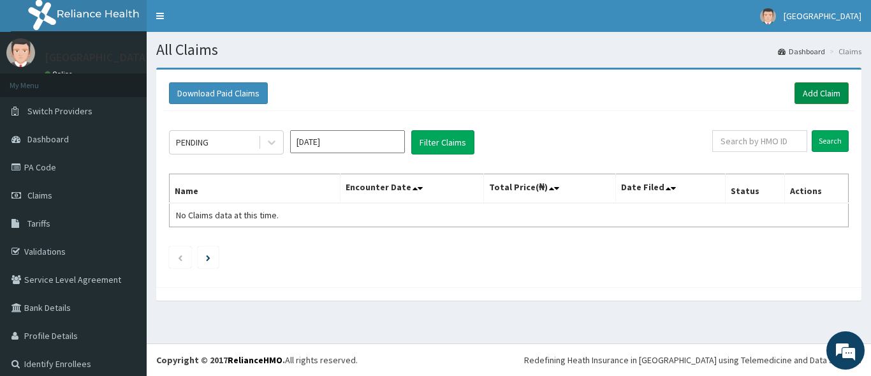
click at [825, 96] on link "Add Claim" at bounding box center [822, 93] width 54 height 22
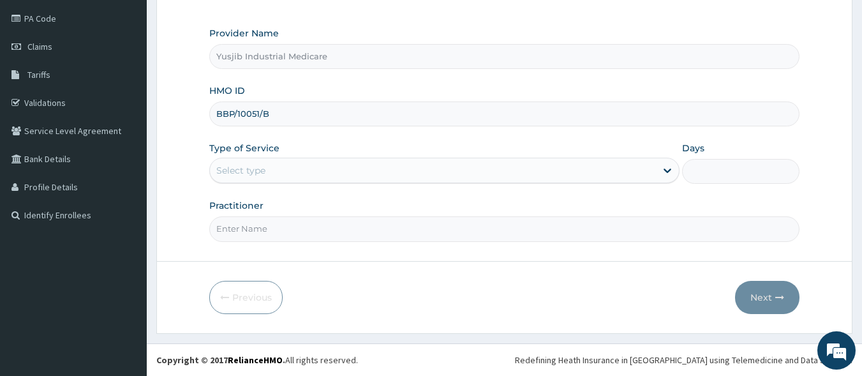
type input "BBP/10051/B"
click at [274, 178] on div "Select type" at bounding box center [433, 170] width 446 height 20
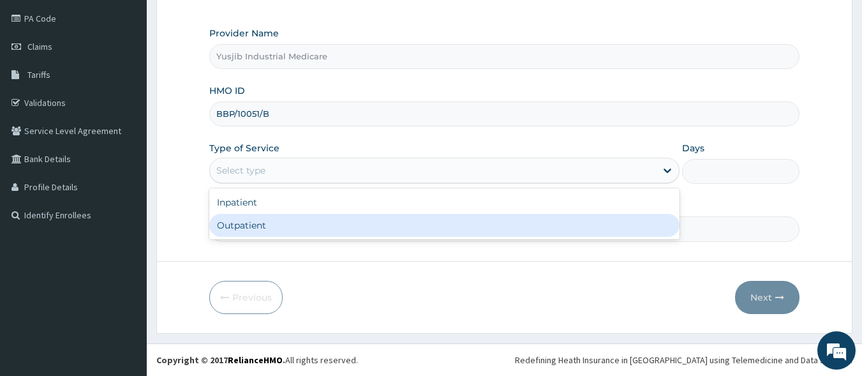
click at [272, 232] on div "Outpatient" at bounding box center [444, 225] width 470 height 23
type input "1"
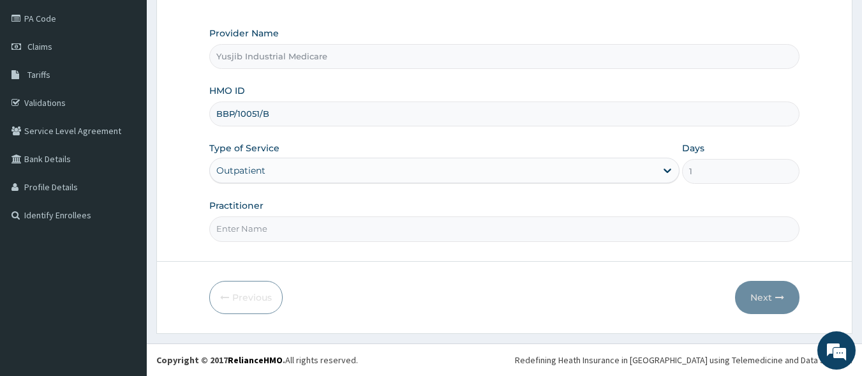
click at [248, 232] on input "Practitioner" at bounding box center [504, 228] width 591 height 25
click at [239, 229] on input "[PERSON_NAME]" at bounding box center [504, 228] width 591 height 25
type input "[PERSON_NAME]"
click at [771, 295] on button "Next" at bounding box center [767, 297] width 64 height 33
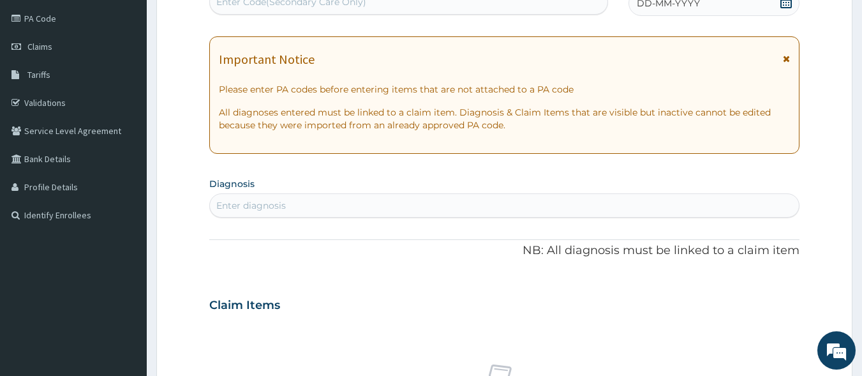
click at [790, 56] on icon at bounding box center [786, 58] width 7 height 9
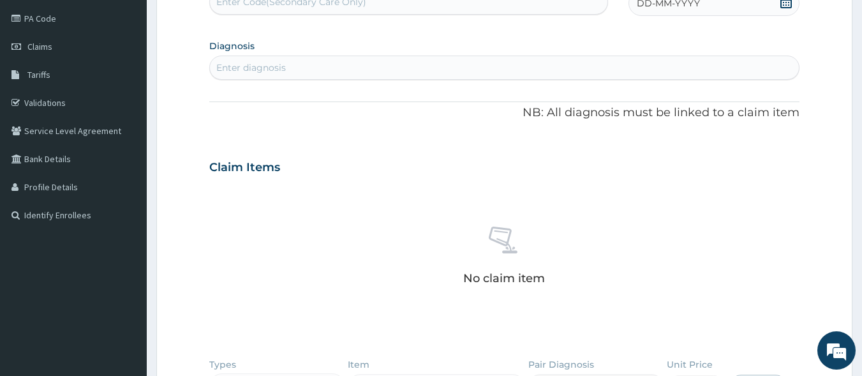
click at [662, 4] on span "DD-MM-YYYY" at bounding box center [668, 3] width 63 height 13
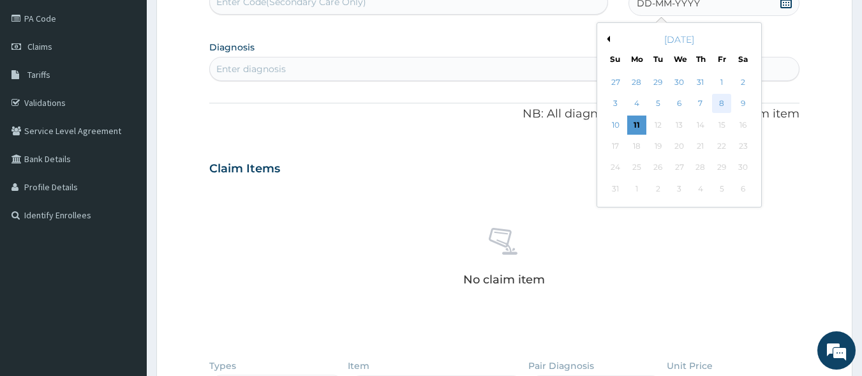
click at [721, 101] on div "8" at bounding box center [721, 103] width 19 height 19
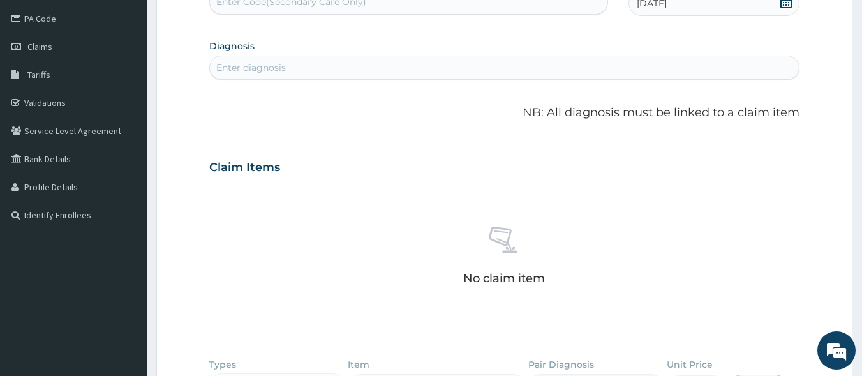
click at [271, 61] on div "Enter diagnosis" at bounding box center [251, 67] width 70 height 13
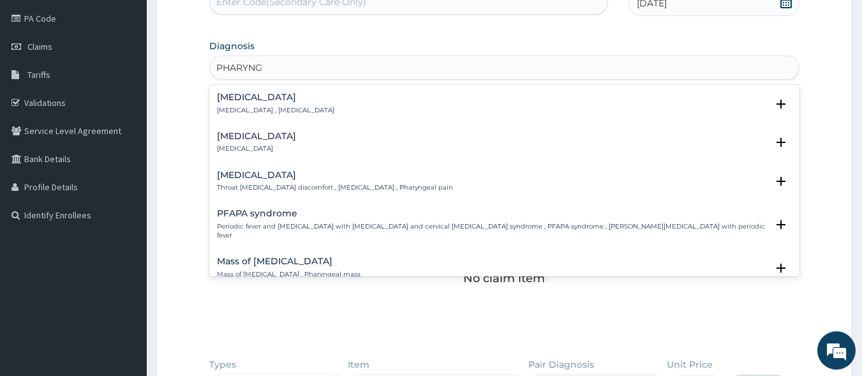
type input "PHARYNGO"
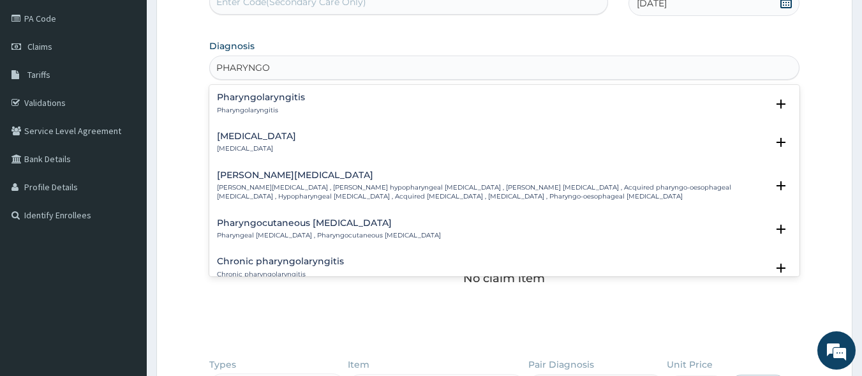
click at [250, 134] on h4 "Pharyngotonsillitis" at bounding box center [256, 136] width 79 height 10
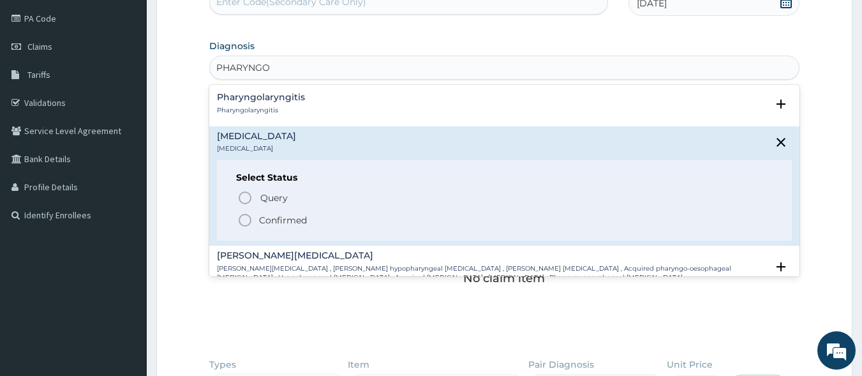
click at [243, 221] on icon "status option filled" at bounding box center [244, 219] width 15 height 15
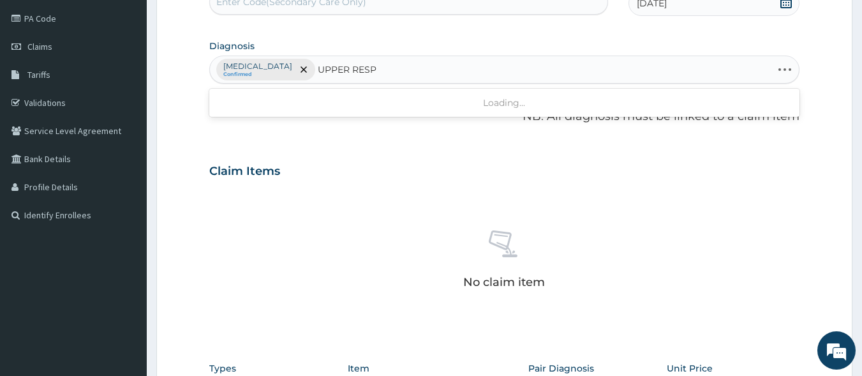
type input "UPPER RESPI"
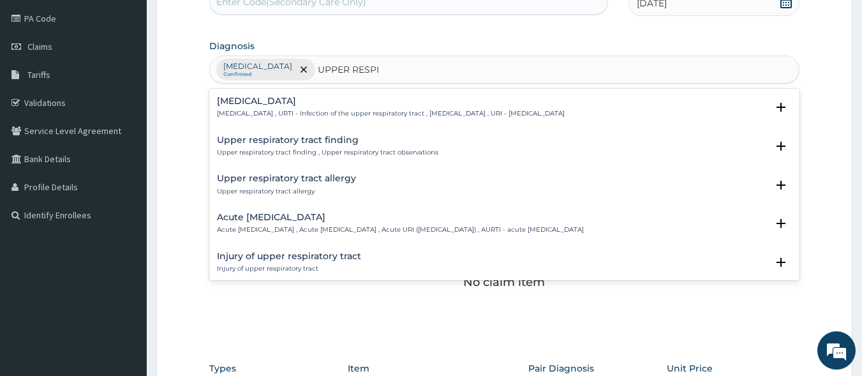
click at [298, 101] on h4 "Upper respiratory infection" at bounding box center [391, 101] width 348 height 10
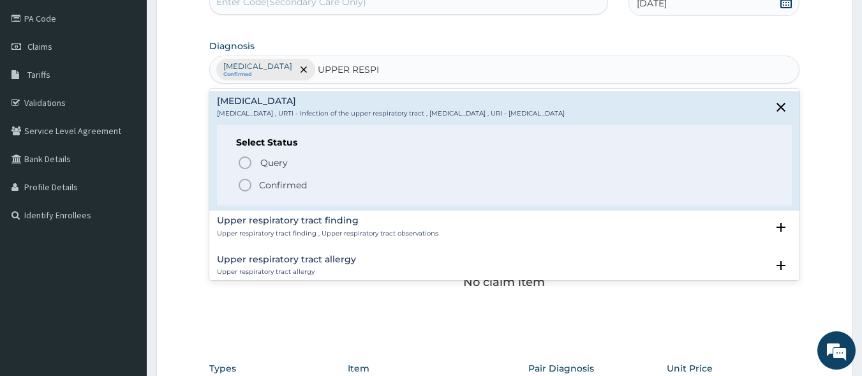
click at [244, 185] on icon "status option filled" at bounding box center [244, 184] width 15 height 15
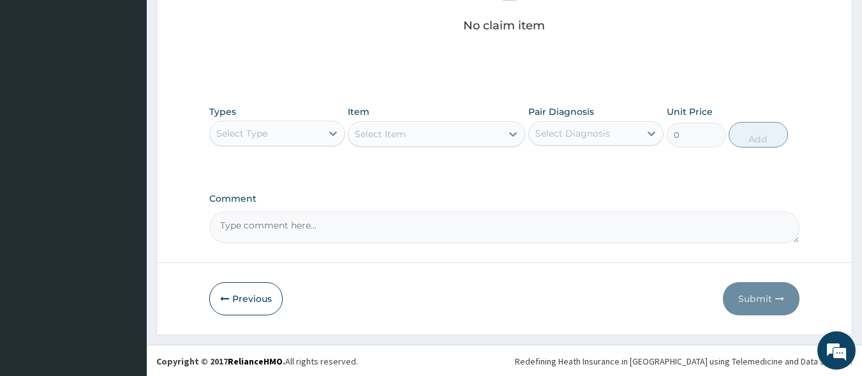
scroll to position [406, 0]
click at [325, 131] on div at bounding box center [332, 132] width 23 height 23
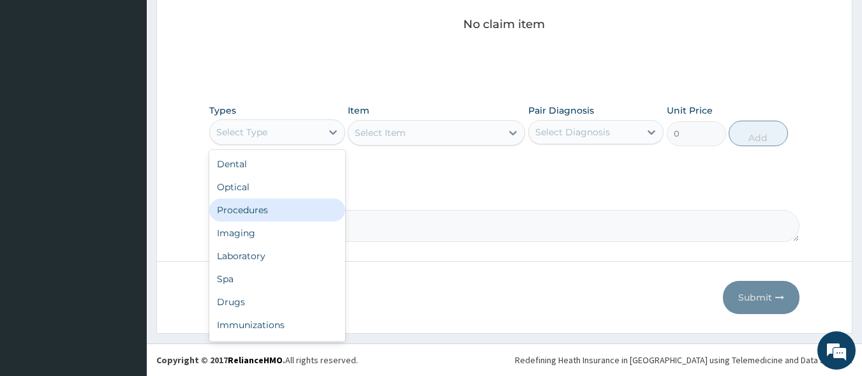
click at [265, 217] on div "Procedures" at bounding box center [277, 209] width 136 height 23
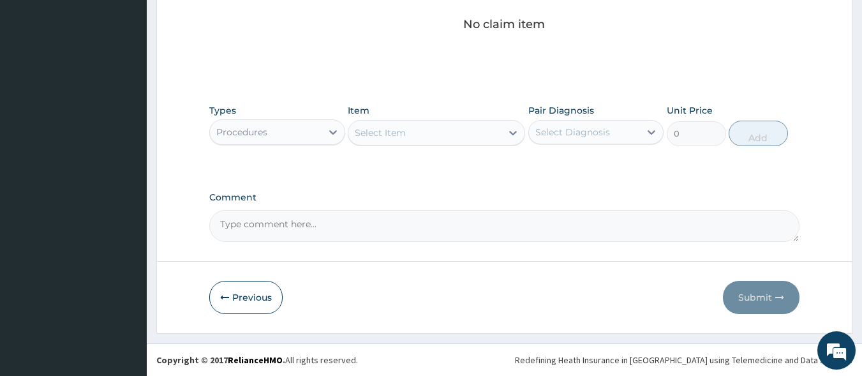
click at [464, 137] on div "Select Item" at bounding box center [424, 132] width 153 height 20
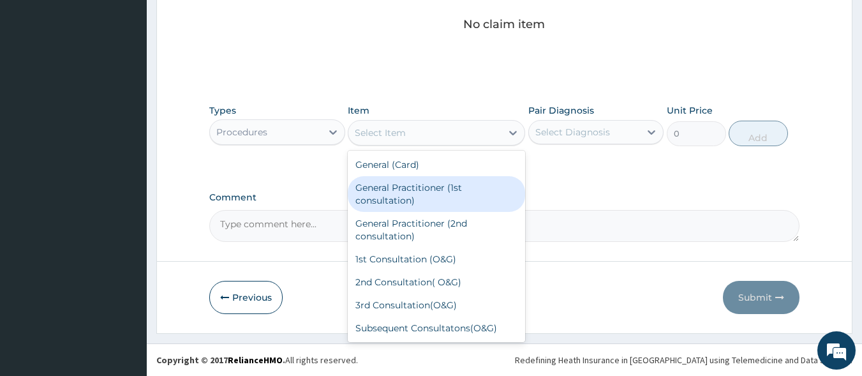
click at [431, 200] on div "General Practitioner (1st consultation)" at bounding box center [436, 194] width 177 height 36
type input "1500"
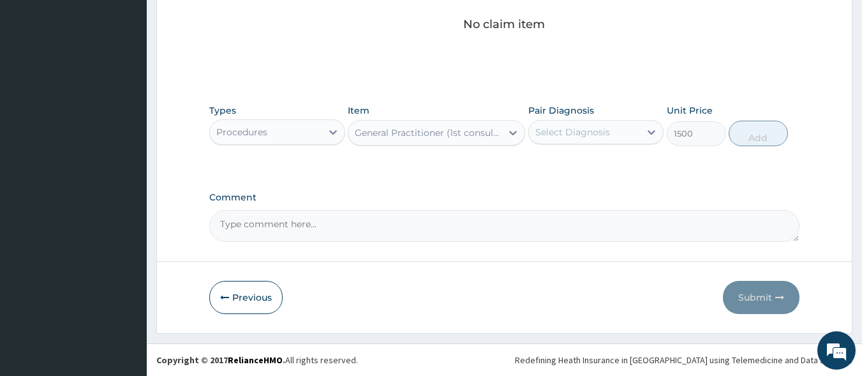
click at [595, 131] on div "Select Diagnosis" at bounding box center [572, 132] width 75 height 13
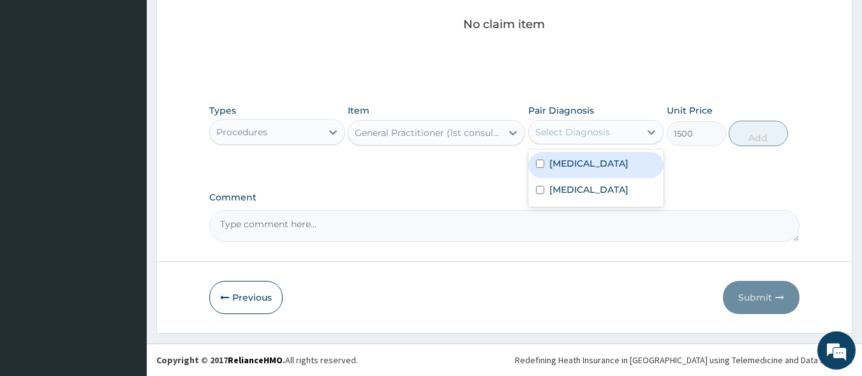
click at [597, 161] on label "Pharyngotonsillitis" at bounding box center [588, 163] width 79 height 13
checkbox input "true"
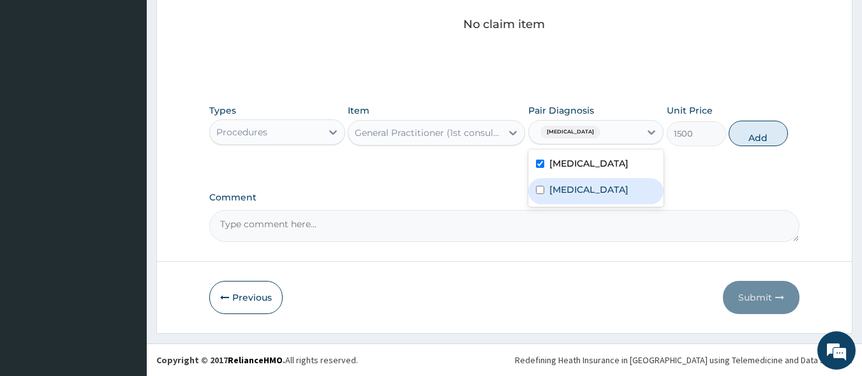
drag, startPoint x: 602, startPoint y: 201, endPoint x: 676, endPoint y: 159, distance: 85.1
click at [603, 196] on label "Upper respiratory infection" at bounding box center [588, 189] width 79 height 13
checkbox input "true"
click at [758, 131] on button "Add" at bounding box center [757, 134] width 59 height 26
type input "0"
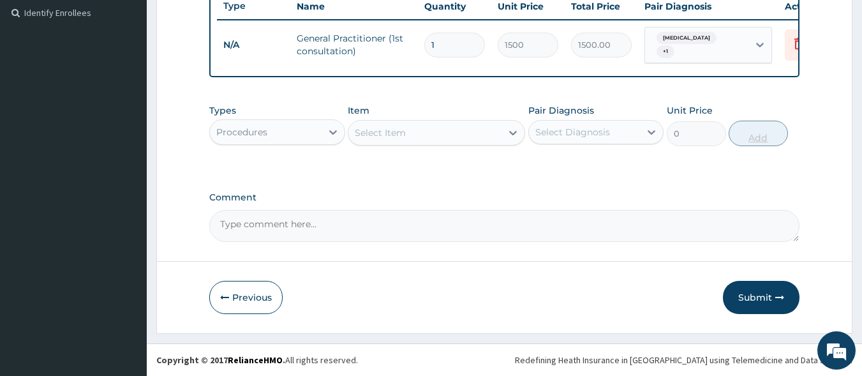
scroll to position [360, 0]
click at [311, 134] on div "Procedures" at bounding box center [266, 132] width 112 height 20
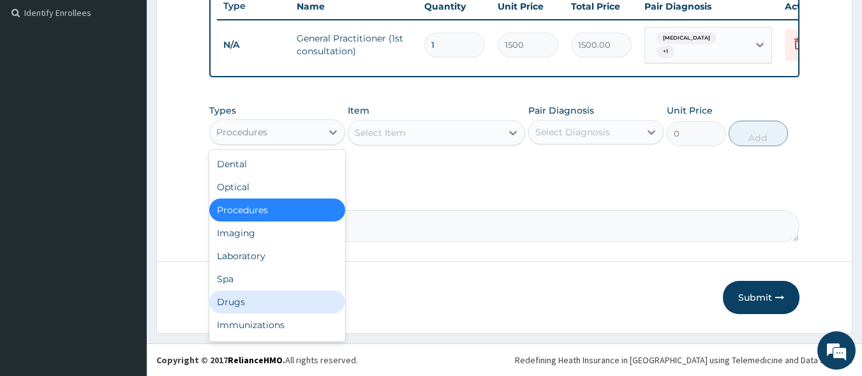
drag, startPoint x: 256, startPoint y: 299, endPoint x: 339, endPoint y: 229, distance: 107.7
click at [262, 296] on div "Drugs" at bounding box center [277, 301] width 136 height 23
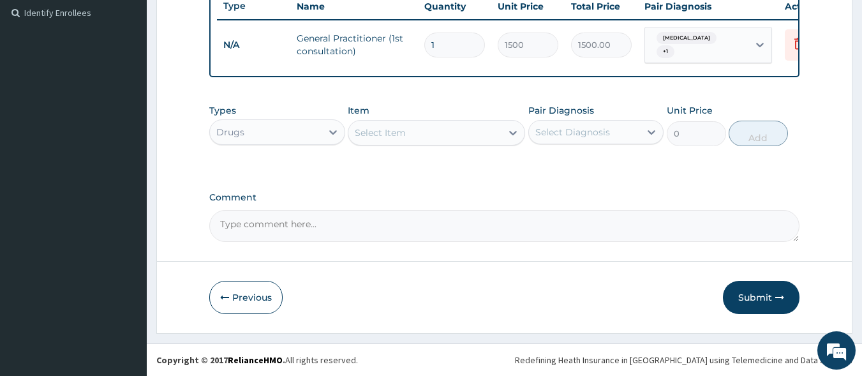
click at [496, 124] on div "Select Item" at bounding box center [424, 132] width 153 height 20
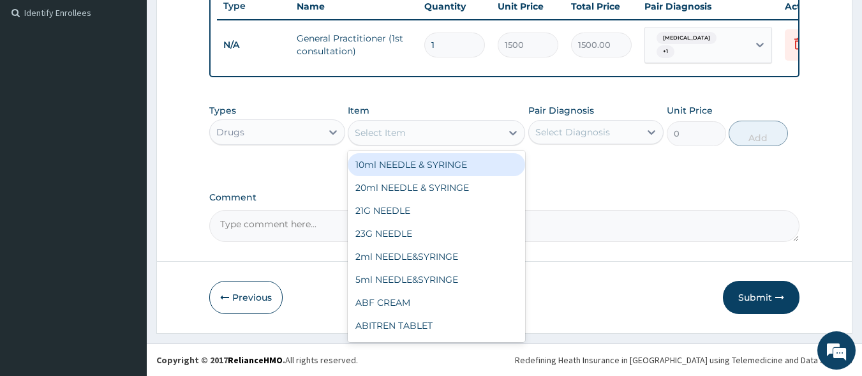
click at [445, 132] on div "Select Item" at bounding box center [424, 132] width 153 height 20
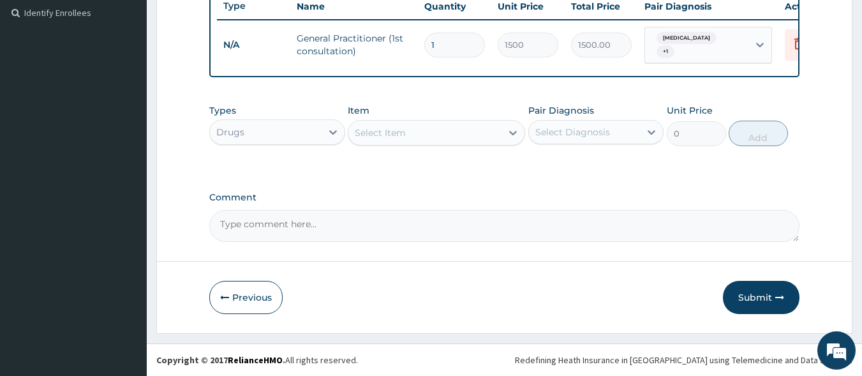
click at [452, 140] on div "Select Item" at bounding box center [424, 132] width 153 height 20
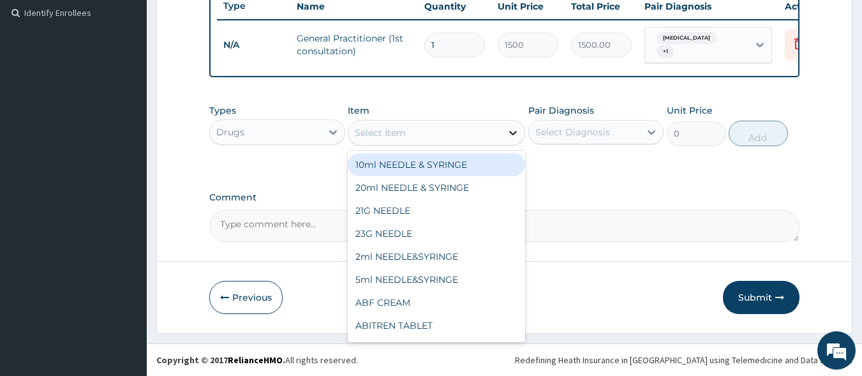
click at [505, 134] on div at bounding box center [512, 132] width 23 height 23
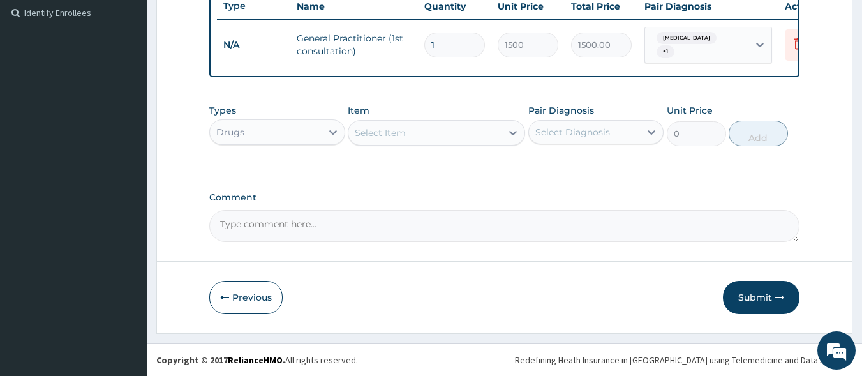
click at [504, 133] on div at bounding box center [512, 132] width 23 height 23
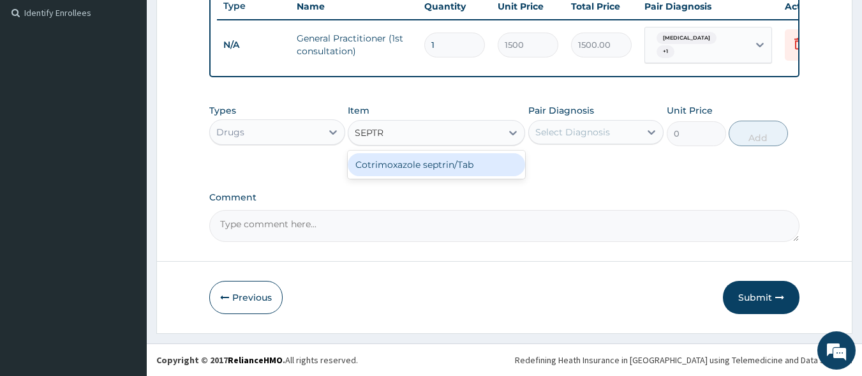
type input "SEPTRI"
click at [473, 160] on div "Cotrimoxazole septrin/Tab" at bounding box center [436, 164] width 177 height 23
type input "34.12"
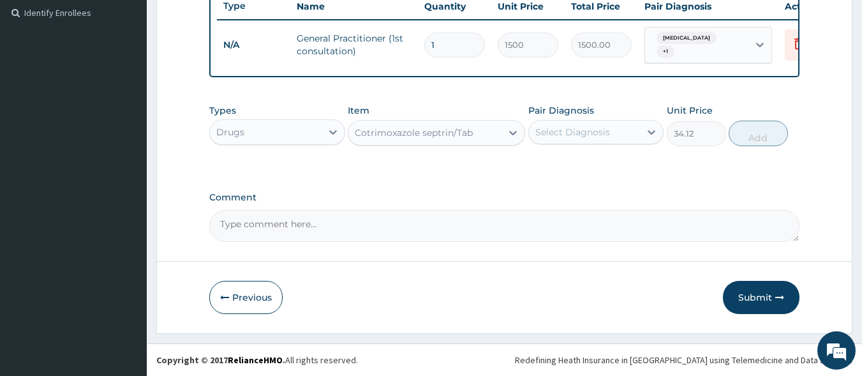
click at [591, 129] on div "Select Diagnosis" at bounding box center [572, 132] width 75 height 13
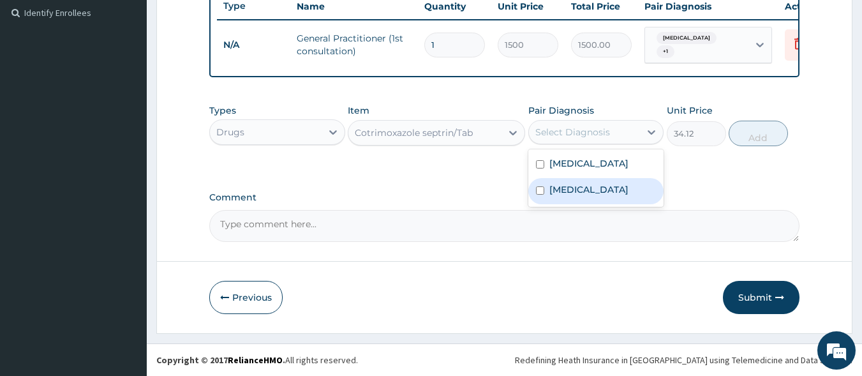
click at [593, 189] on label "Upper respiratory infection" at bounding box center [588, 189] width 79 height 13
checkbox input "true"
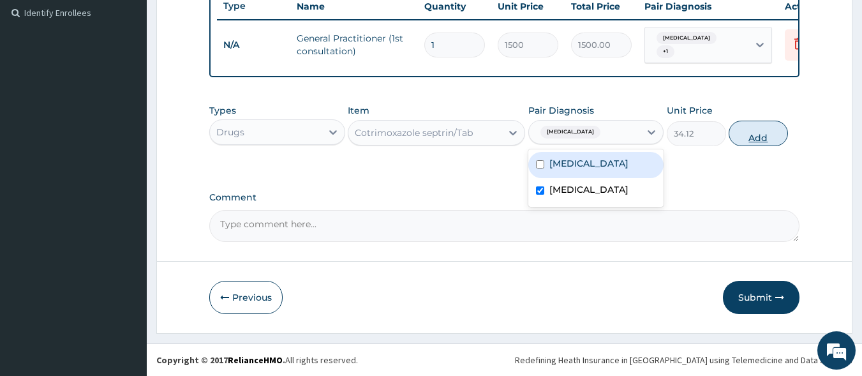
click at [773, 135] on button "Add" at bounding box center [757, 134] width 59 height 26
type input "0"
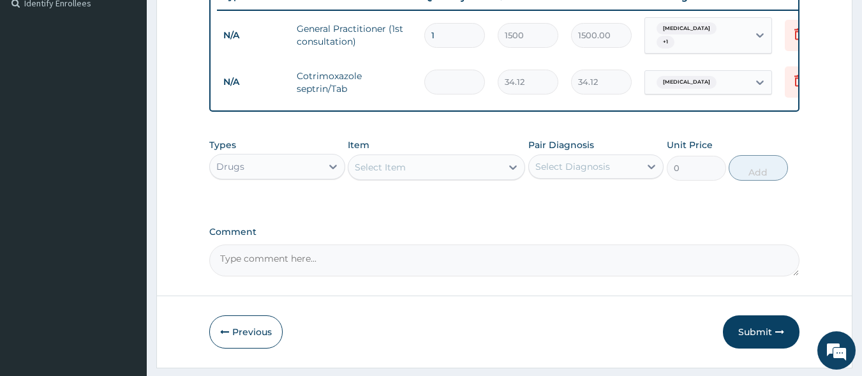
type input "0.00"
type input "5"
type input "170.60"
type input "5"
click at [418, 170] on div "Select Item" at bounding box center [424, 167] width 153 height 20
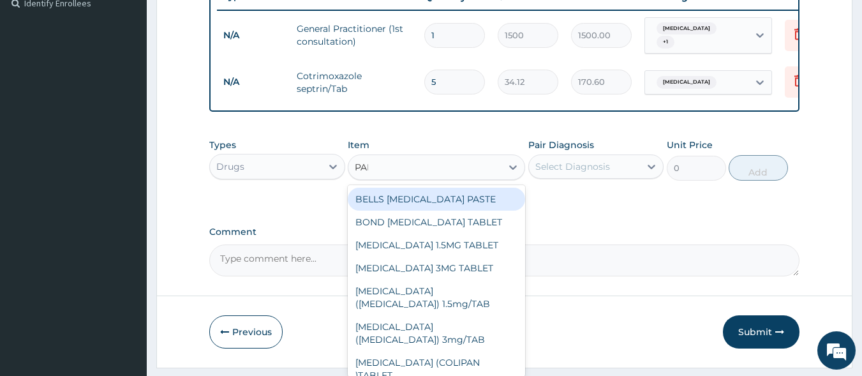
type input "PARACET"
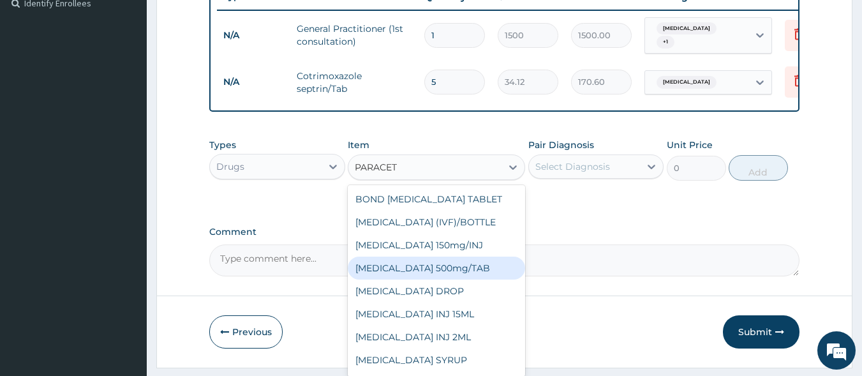
drag, startPoint x: 471, startPoint y: 274, endPoint x: 483, endPoint y: 264, distance: 15.4
click at [472, 274] on div "[MEDICAL_DATA] 500mg/TAB" at bounding box center [436, 267] width 177 height 23
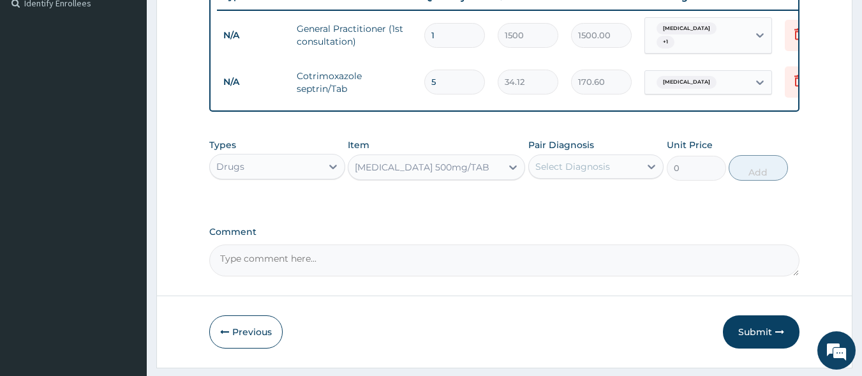
type input "5.25"
click at [592, 173] on div "Select Diagnosis" at bounding box center [572, 166] width 75 height 13
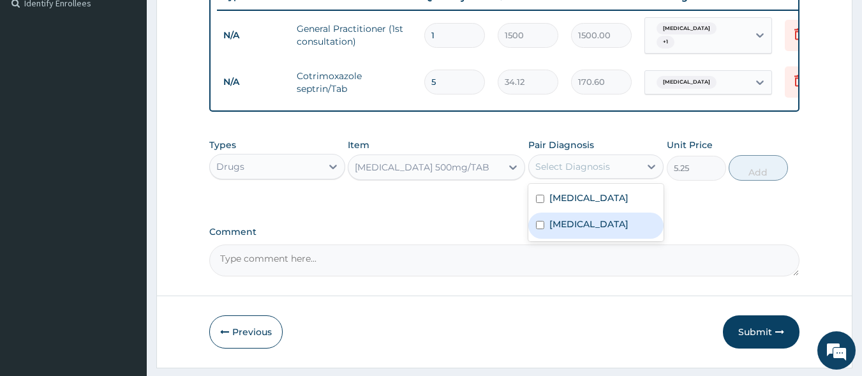
drag, startPoint x: 630, startPoint y: 244, endPoint x: 683, endPoint y: 193, distance: 73.1
click at [628, 230] on label "Upper respiratory infection" at bounding box center [588, 224] width 79 height 13
checkbox input "true"
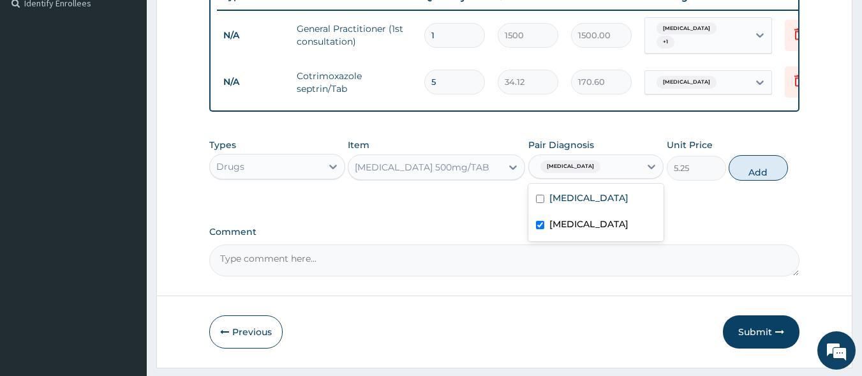
click at [754, 181] on button "Add" at bounding box center [757, 168] width 59 height 26
type input "0"
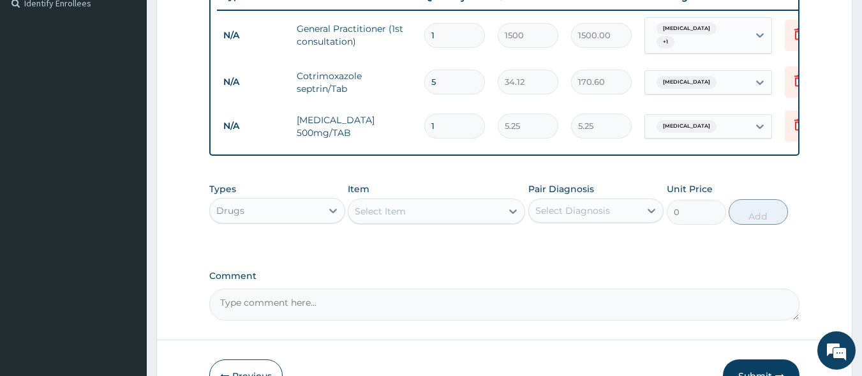
type input "13"
type input "68.25"
type input "130"
type input "682.50"
type input "13"
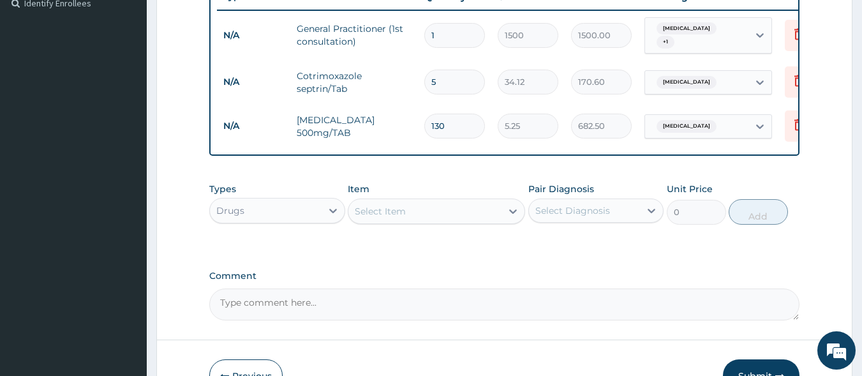
type input "68.25"
type input "1"
type input "5.25"
type input "0.00"
type input "3"
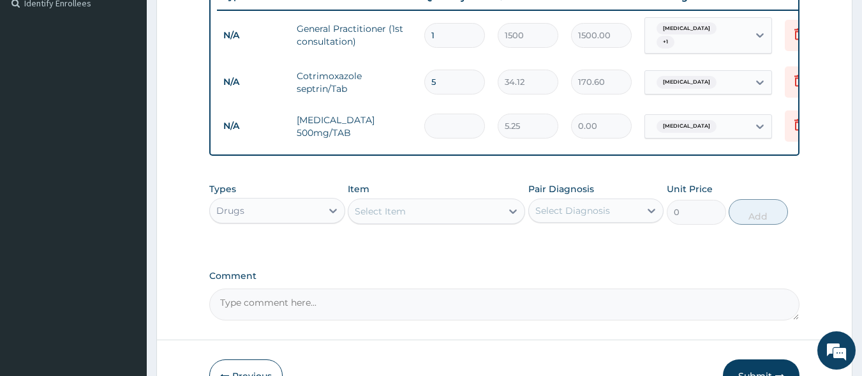
type input "15.75"
type input "30"
type input "157.50"
type input "30"
click at [437, 217] on div "Select Item" at bounding box center [424, 211] width 153 height 20
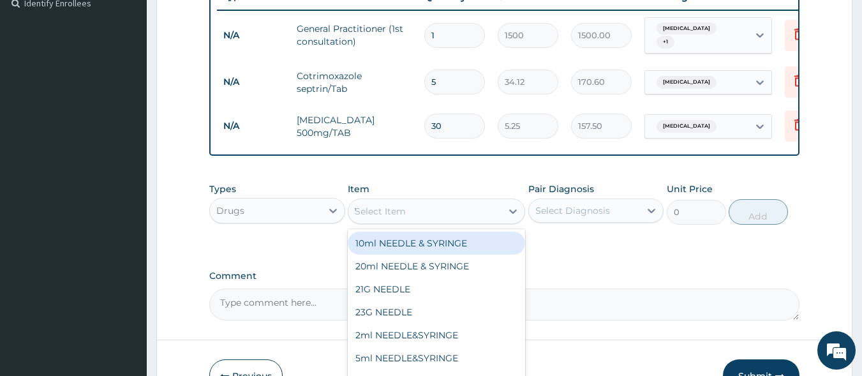
type input "VIT C"
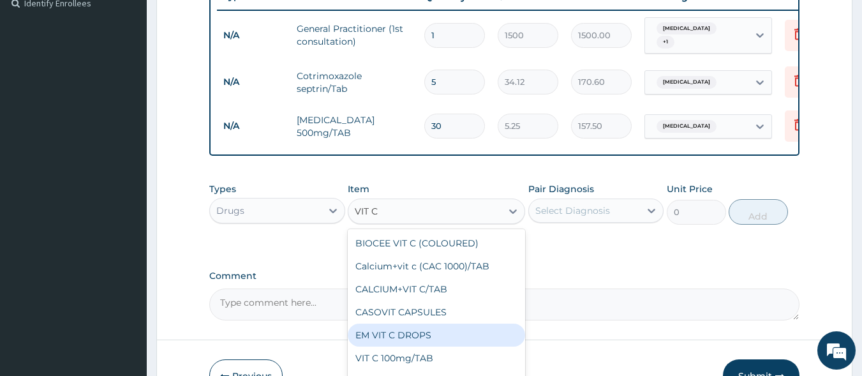
click at [420, 341] on div "EM VIT C DROPS" at bounding box center [436, 334] width 177 height 23
type input "110.25"
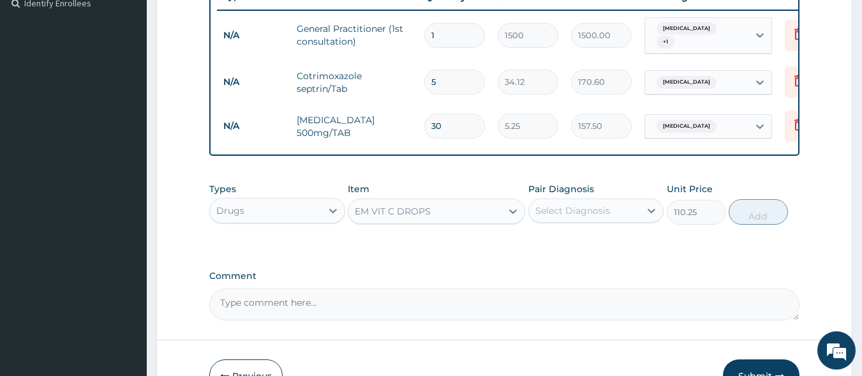
click at [419, 218] on div "EM VIT C DROPS" at bounding box center [393, 211] width 76 height 13
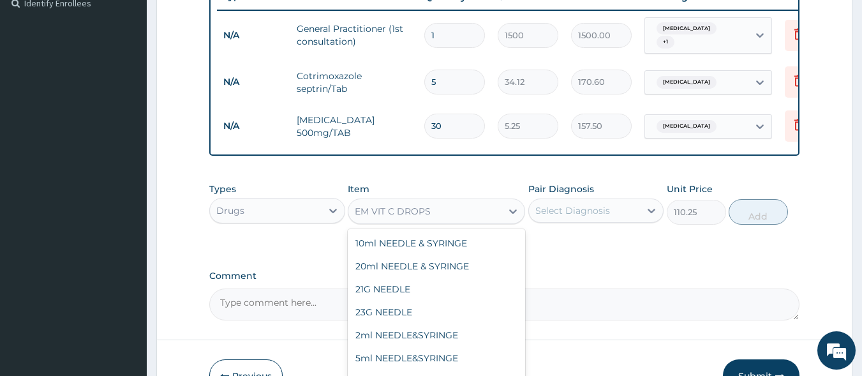
scroll to position [13870, 0]
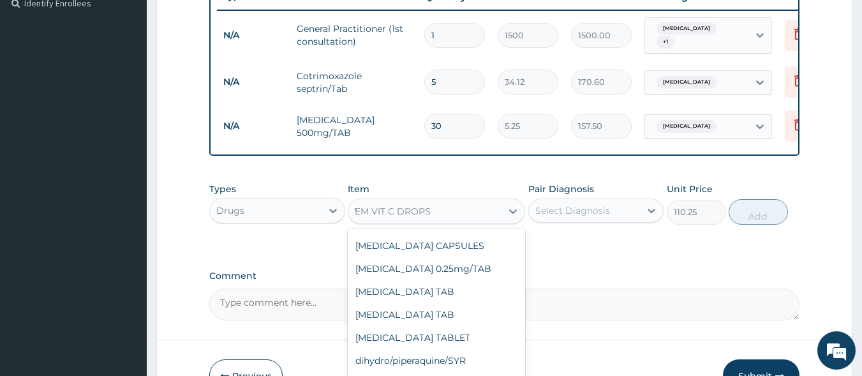
type input "VIT C"
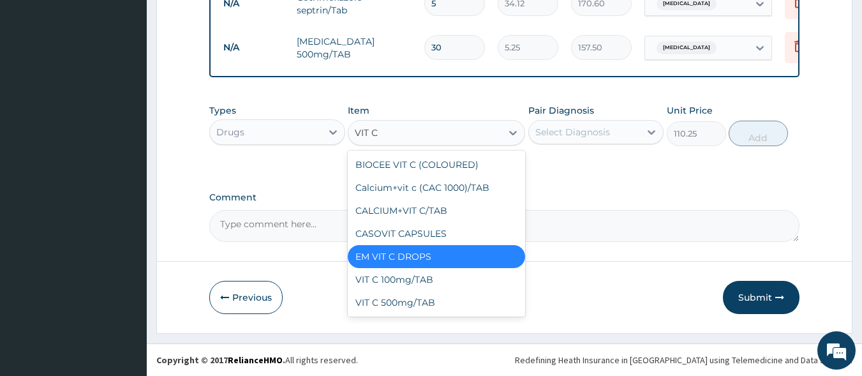
scroll to position [448, 0]
click at [412, 279] on div "VIT C 100mg/TAB" at bounding box center [436, 279] width 177 height 23
type input "4.2"
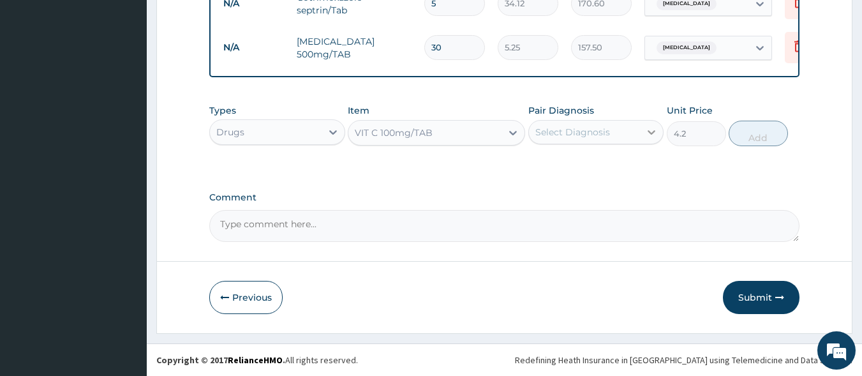
click at [645, 137] on icon at bounding box center [651, 132] width 13 height 13
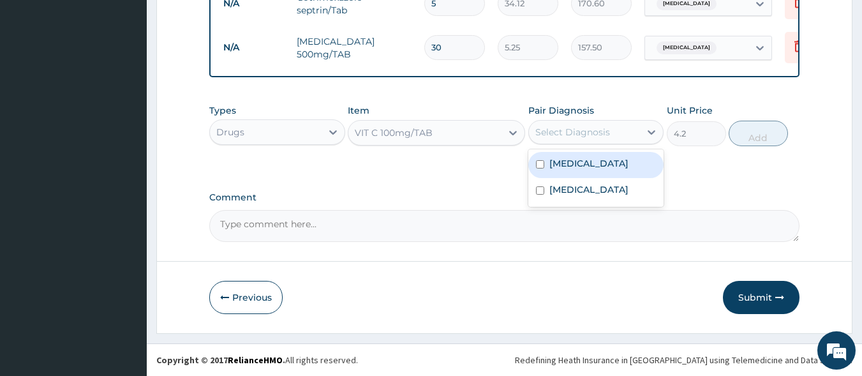
click at [612, 169] on label "Pharyngotonsillitis" at bounding box center [588, 163] width 79 height 13
checkbox input "true"
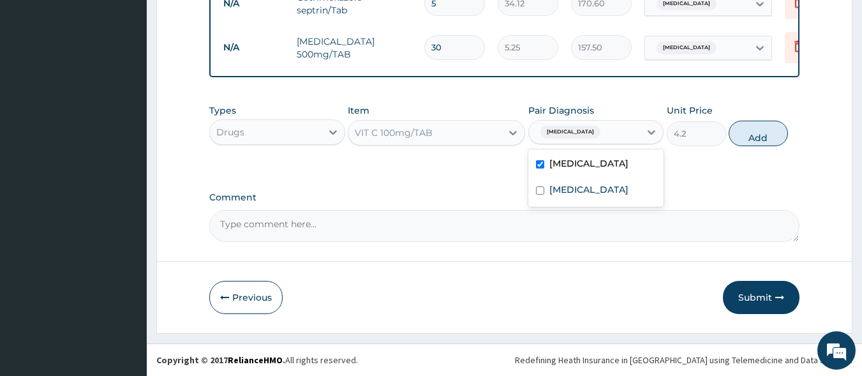
click at [610, 186] on label "Upper respiratory infection" at bounding box center [588, 189] width 79 height 13
checkbox input "true"
click at [755, 142] on button "Add" at bounding box center [757, 134] width 59 height 26
type input "0"
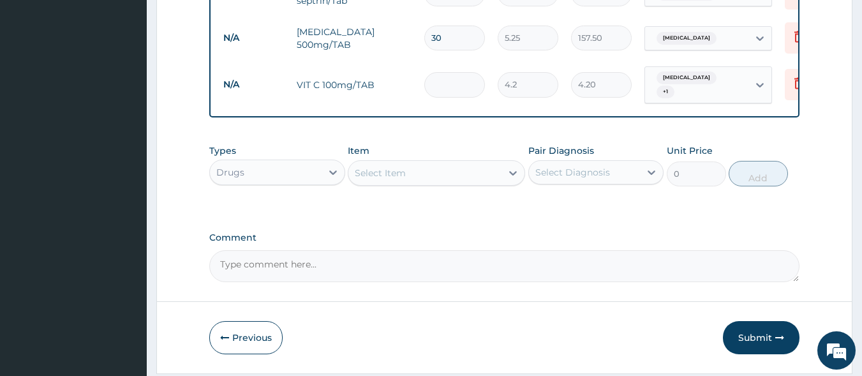
type input "0.00"
type input "3"
type input "12.60"
type input "30"
type input "126.00"
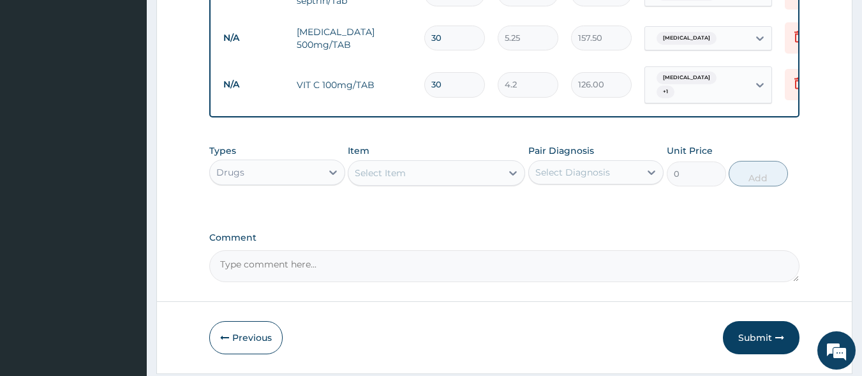
type input "30"
click at [418, 183] on div "Select Item" at bounding box center [424, 173] width 153 height 20
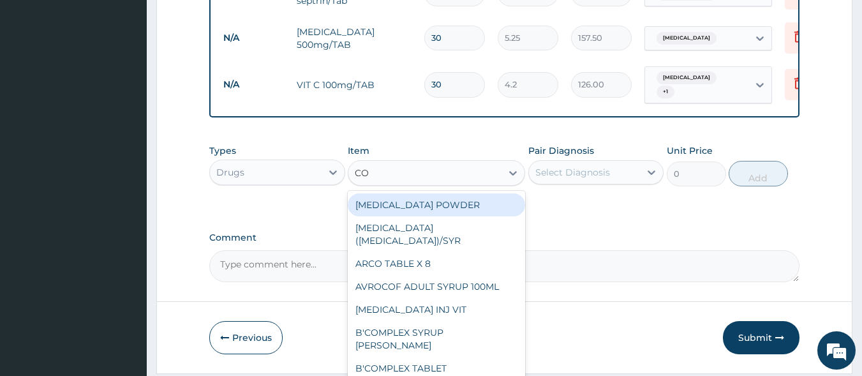
type input "COUGH"
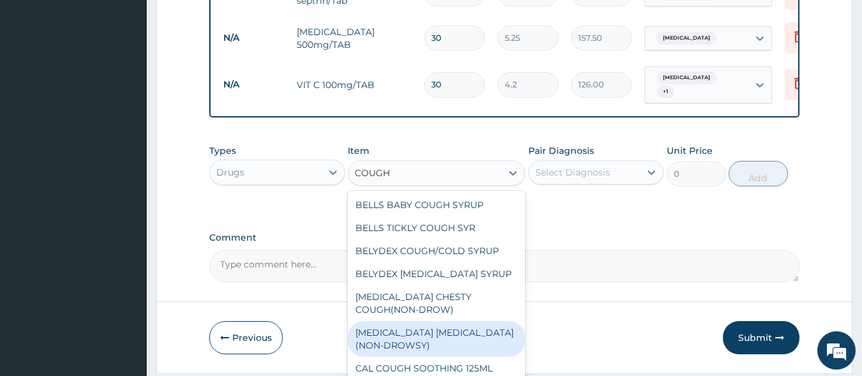
drag, startPoint x: 443, startPoint y: 338, endPoint x: 516, endPoint y: 286, distance: 89.2
click at [444, 338] on div "BENYLIN DRY COUGH(NON-DROWSY)" at bounding box center [436, 339] width 177 height 36
type input "708.75"
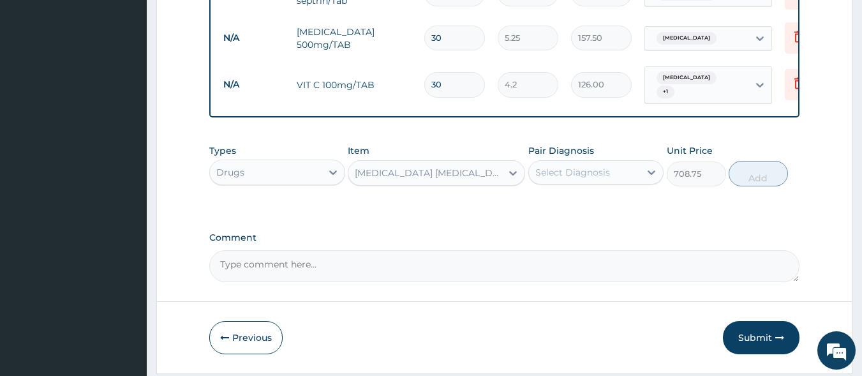
click at [603, 179] on div "Select Diagnosis" at bounding box center [572, 172] width 75 height 13
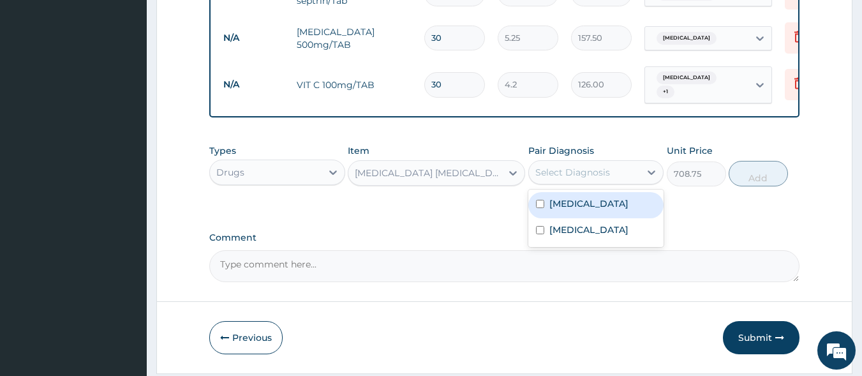
click at [596, 210] on label "Pharyngotonsillitis" at bounding box center [588, 203] width 79 height 13
checkbox input "true"
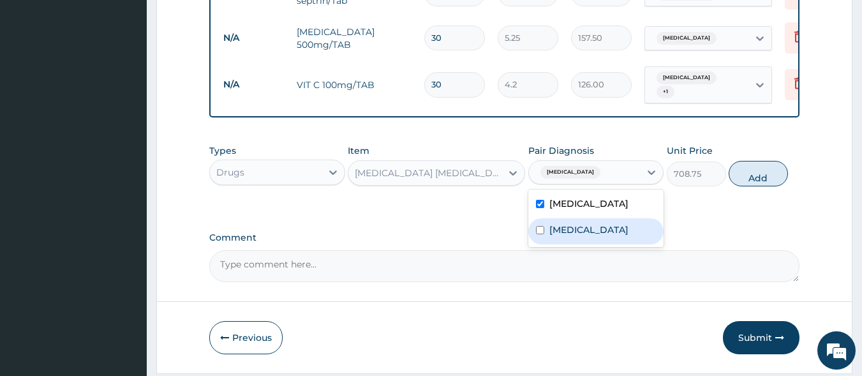
click at [606, 231] on div "Upper respiratory infection" at bounding box center [596, 231] width 136 height 26
checkbox input "true"
click at [623, 210] on label "Pharyngotonsillitis" at bounding box center [588, 203] width 79 height 13
checkbox input "false"
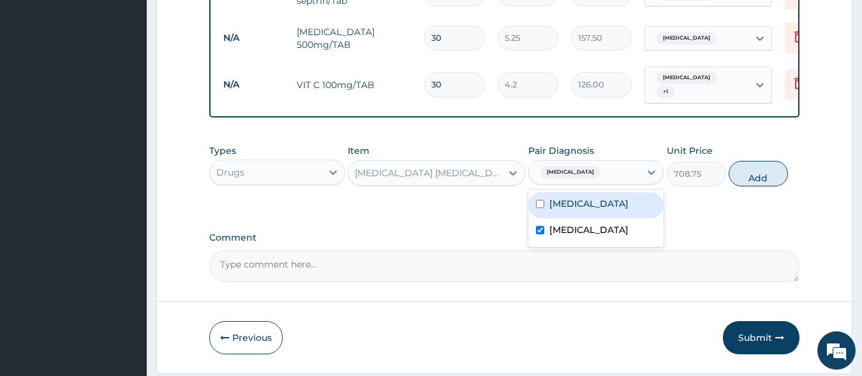
drag, startPoint x: 749, startPoint y: 181, endPoint x: 484, endPoint y: 181, distance: 264.7
click at [750, 181] on button "Add" at bounding box center [757, 174] width 59 height 26
type input "0"
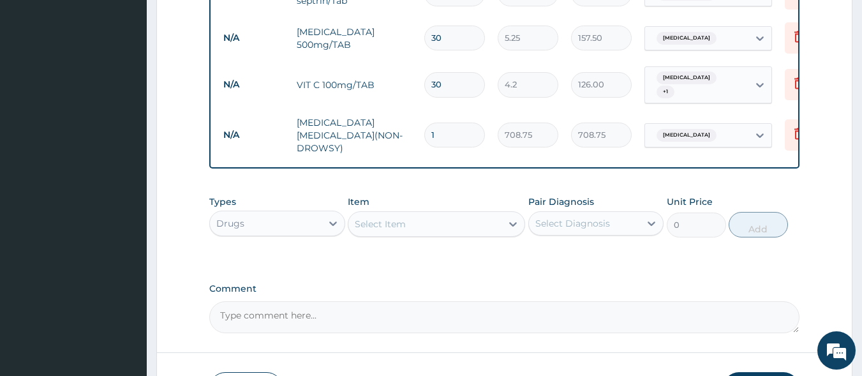
click at [422, 223] on div "Select Item" at bounding box center [424, 224] width 153 height 20
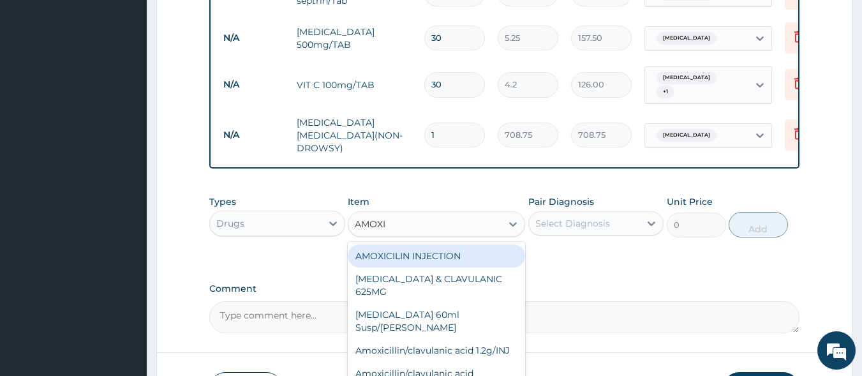
type input "AMOXIL"
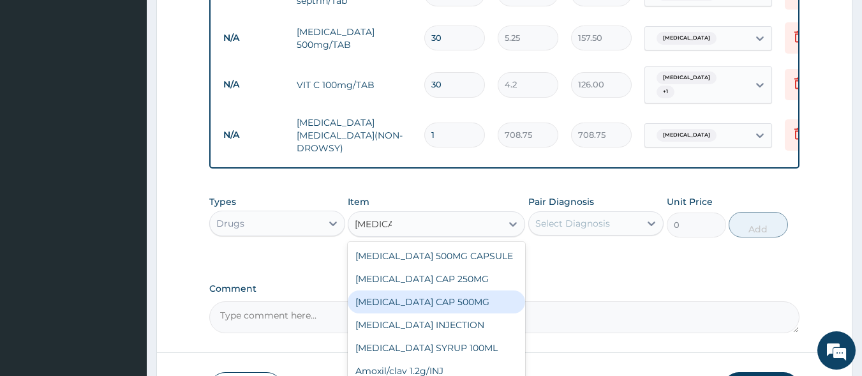
drag, startPoint x: 378, startPoint y: 302, endPoint x: 552, endPoint y: 278, distance: 175.7
click at [378, 301] on div "AMOXIL CAP 500MG" at bounding box center [436, 301] width 177 height 23
type input "63"
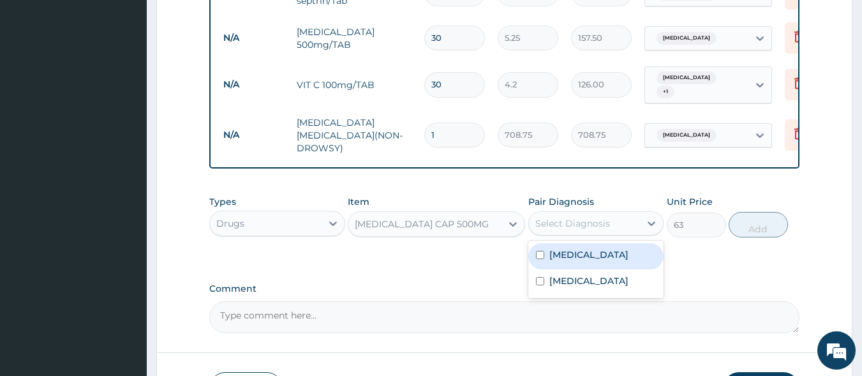
click at [609, 228] on div "Select Diagnosis" at bounding box center [585, 223] width 112 height 20
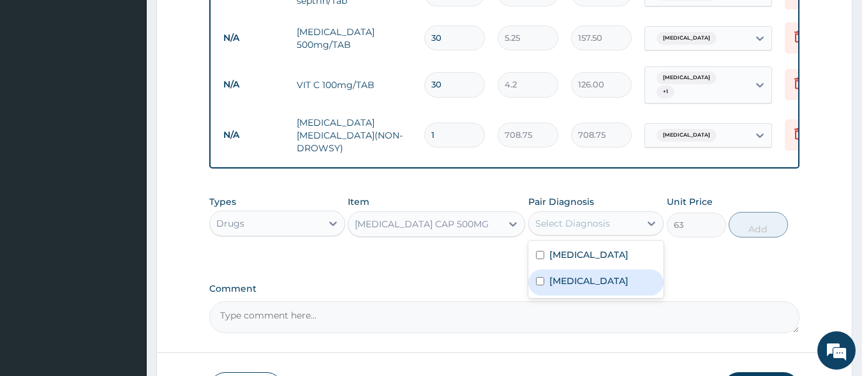
click at [585, 287] on label "Upper respiratory infection" at bounding box center [588, 280] width 79 height 13
checkbox input "true"
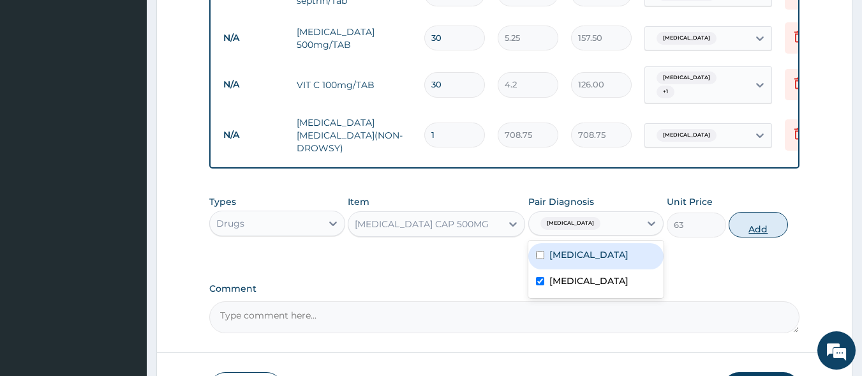
drag, startPoint x: 619, startPoint y: 263, endPoint x: 736, endPoint y: 232, distance: 121.0
click at [633, 262] on div "Pharyngotonsillitis" at bounding box center [596, 256] width 136 height 26
checkbox input "true"
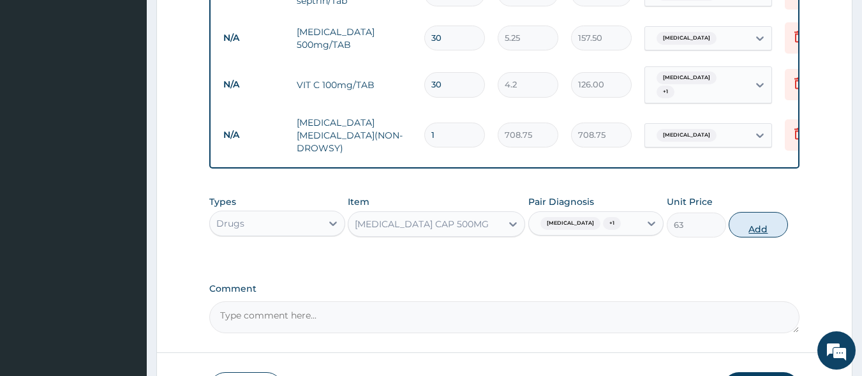
click at [747, 226] on button "Add" at bounding box center [757, 225] width 59 height 26
type input "0"
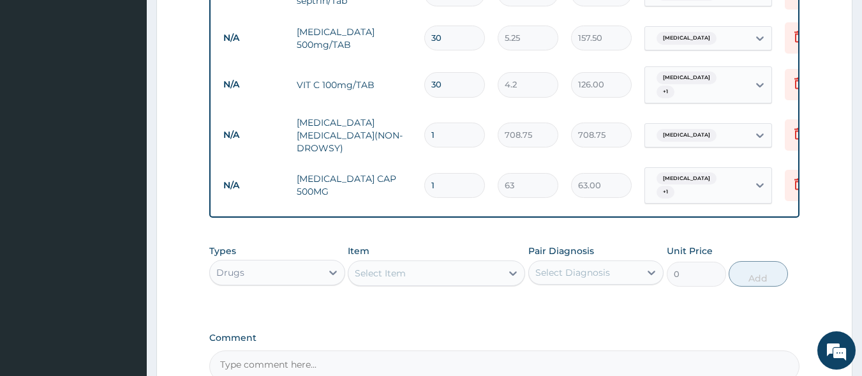
type input "15"
type input "945.00"
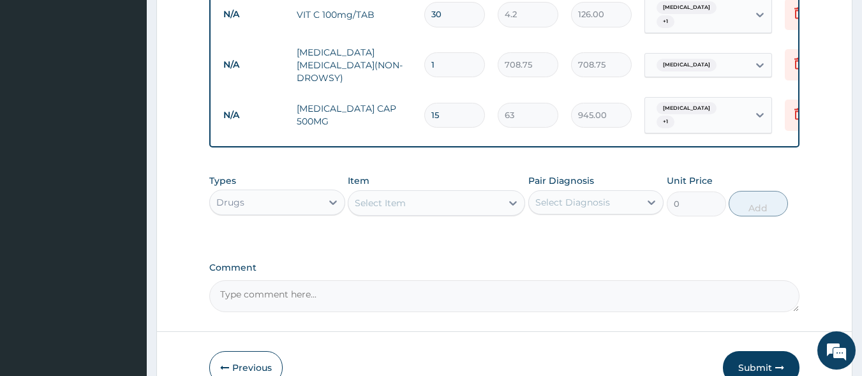
scroll to position [591, 0]
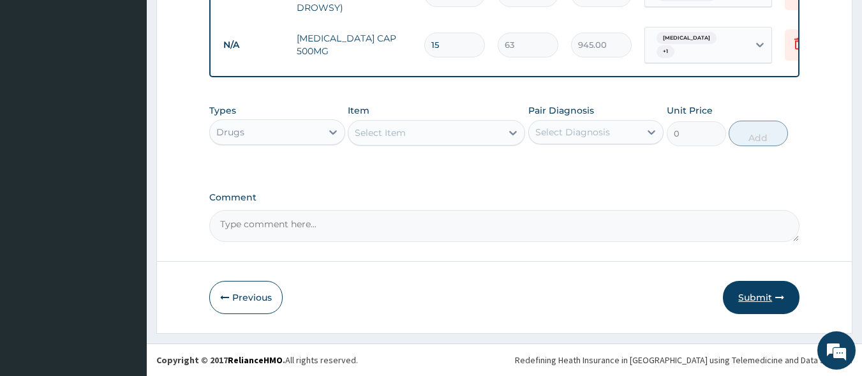
type input "15"
click at [751, 297] on button "Submit" at bounding box center [761, 297] width 77 height 33
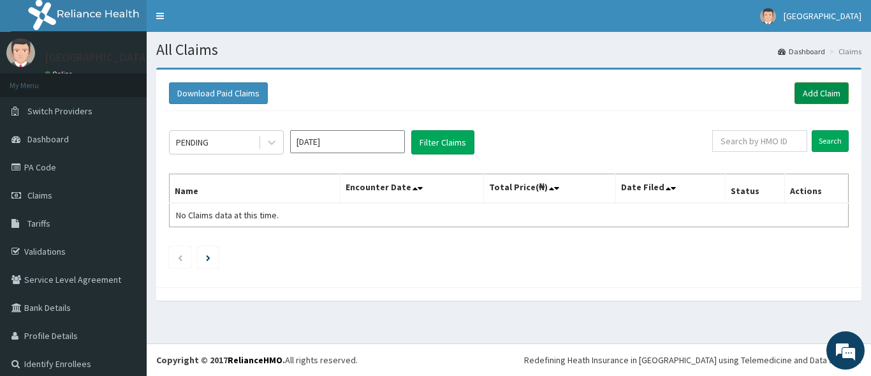
click at [813, 95] on link "Add Claim" at bounding box center [822, 93] width 54 height 22
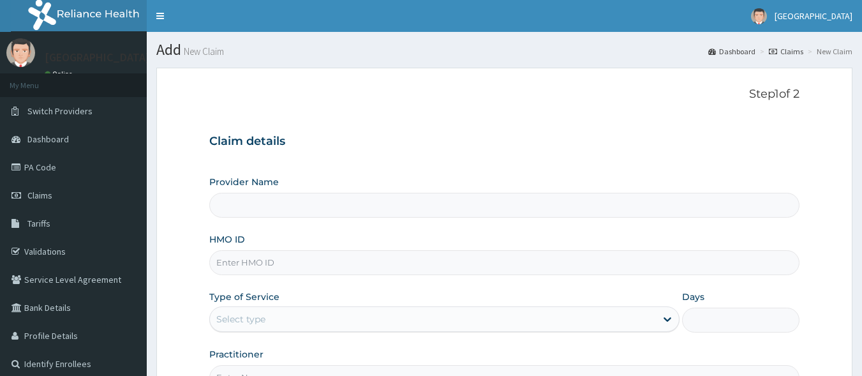
type input "Yusjib Industrial Medicare"
click at [281, 264] on input "HMO ID" at bounding box center [504, 262] width 591 height 25
type input "BBP/10051/F"
click at [257, 321] on div "Select type" at bounding box center [240, 319] width 49 height 13
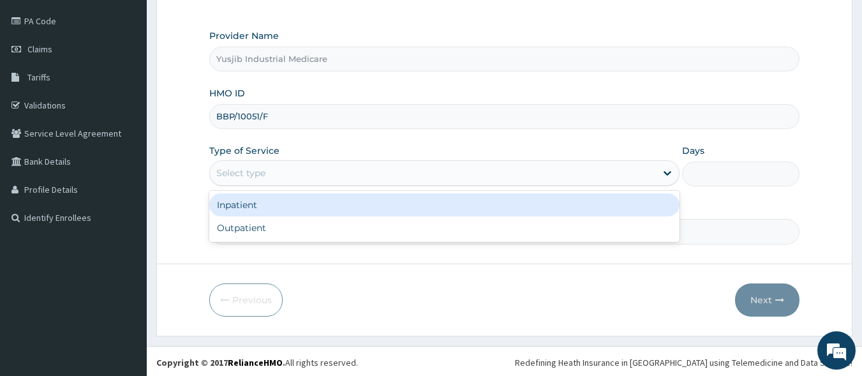
scroll to position [149, 0]
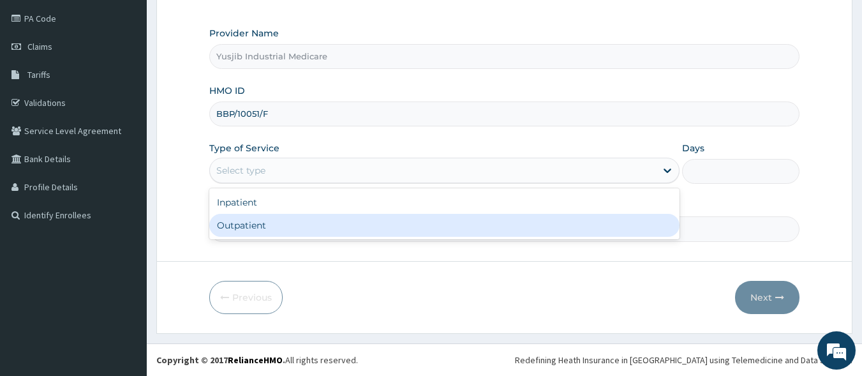
click at [295, 225] on div "Outpatient" at bounding box center [444, 225] width 470 height 23
type input "1"
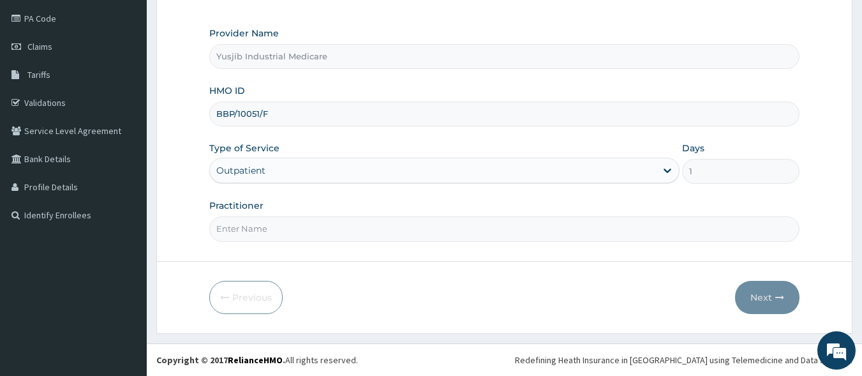
click at [258, 225] on input "Practitioner" at bounding box center [504, 228] width 591 height 25
click at [243, 228] on input "[PERSON_NAME]" at bounding box center [504, 228] width 591 height 25
type input "[PERSON_NAME]"
click at [762, 295] on button "Next" at bounding box center [767, 297] width 64 height 33
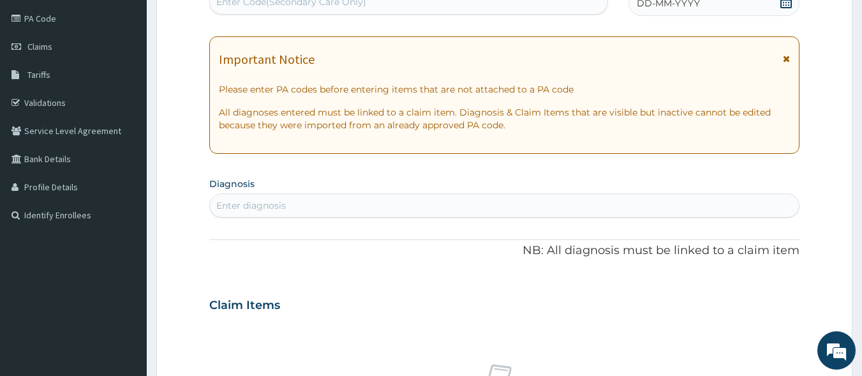
click at [787, 61] on icon at bounding box center [786, 58] width 7 height 9
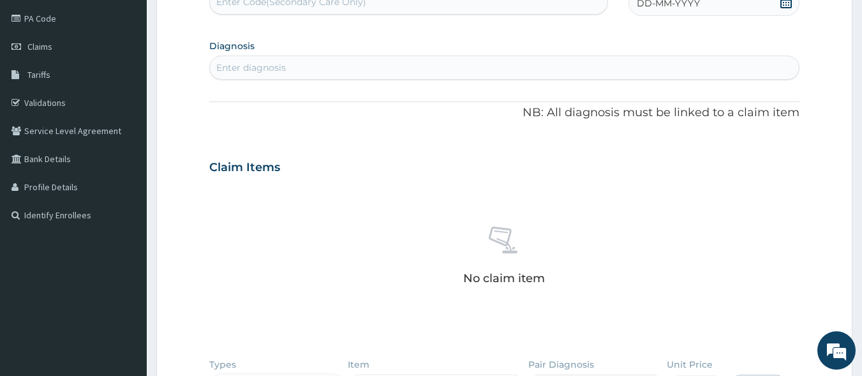
click at [689, 6] on span "DD-MM-YYYY" at bounding box center [668, 3] width 63 height 13
click at [723, 104] on div "8" at bounding box center [721, 103] width 19 height 19
click at [302, 70] on div "Enter diagnosis" at bounding box center [504, 67] width 589 height 20
type input "[MEDICAL_DATA]"
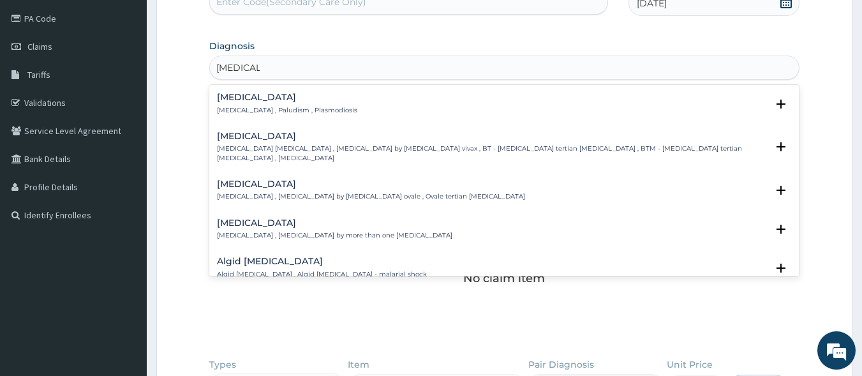
click at [246, 110] on p "[MEDICAL_DATA] , Paludism , Plasmodiosis" at bounding box center [287, 110] width 140 height 9
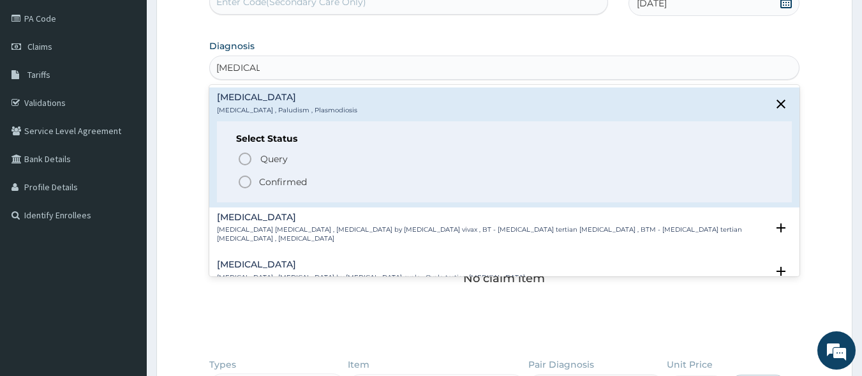
click at [246, 181] on icon "status option filled" at bounding box center [244, 181] width 15 height 15
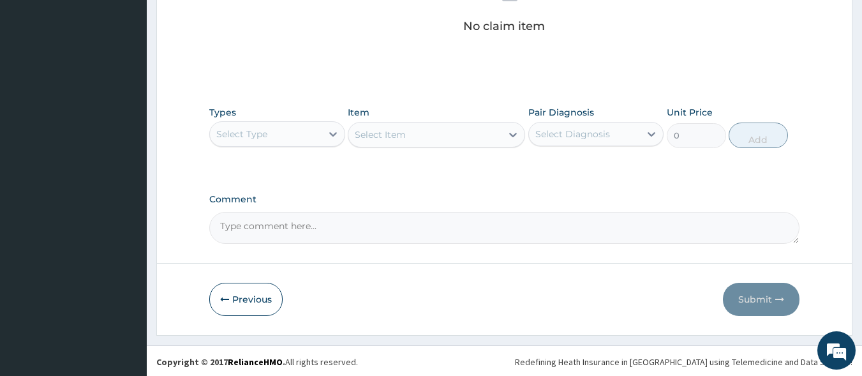
scroll to position [406, 0]
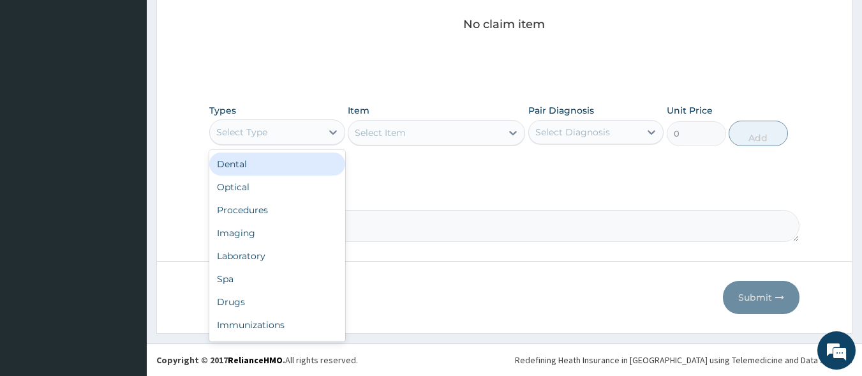
click at [312, 135] on div "Select Type" at bounding box center [266, 132] width 112 height 20
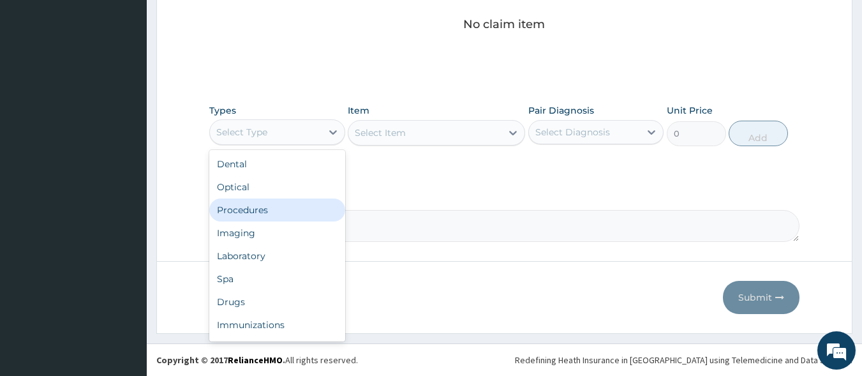
click at [284, 211] on div "Procedures" at bounding box center [277, 209] width 136 height 23
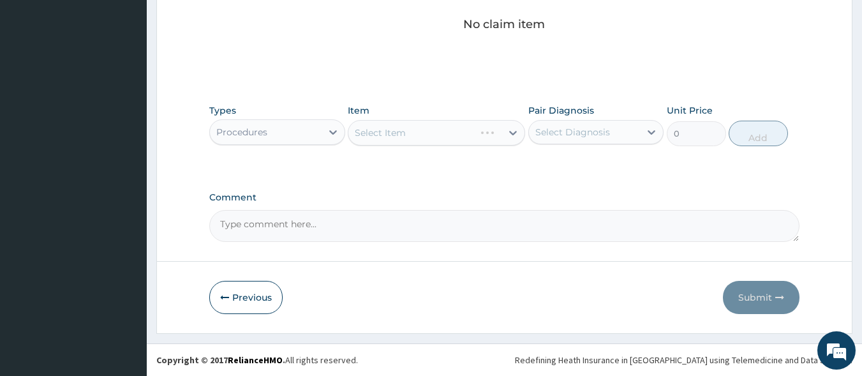
click at [468, 133] on div "Select Item" at bounding box center [436, 133] width 177 height 26
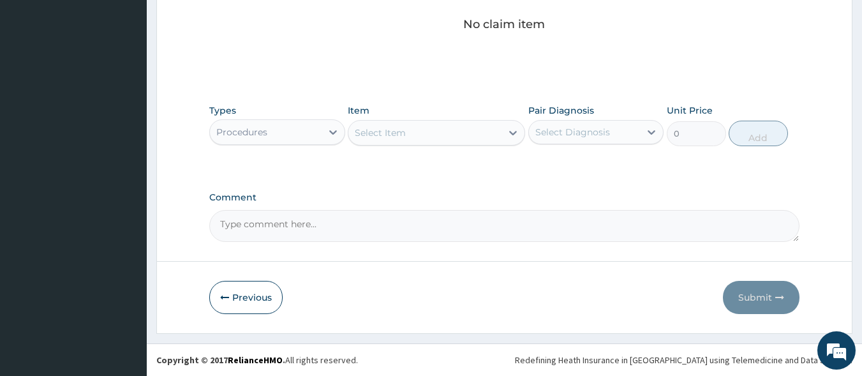
click at [468, 133] on div "Select Item" at bounding box center [424, 132] width 153 height 20
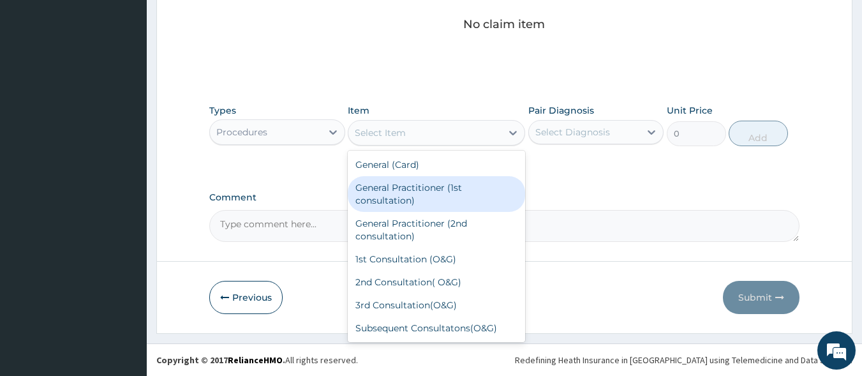
click at [412, 191] on div "General Practitioner (1st consultation)" at bounding box center [436, 194] width 177 height 36
type input "1500"
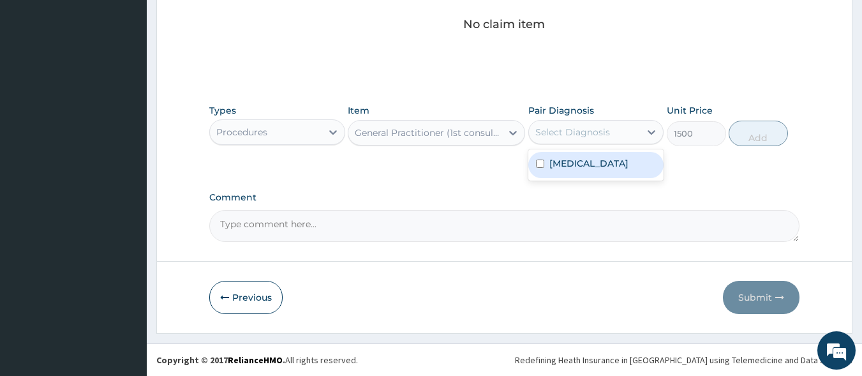
click at [555, 134] on div "Select Diagnosis" at bounding box center [572, 132] width 75 height 13
drag, startPoint x: 556, startPoint y: 153, endPoint x: 566, endPoint y: 155, distance: 9.8
click at [556, 154] on div "[MEDICAL_DATA]" at bounding box center [596, 165] width 136 height 26
checkbox input "true"
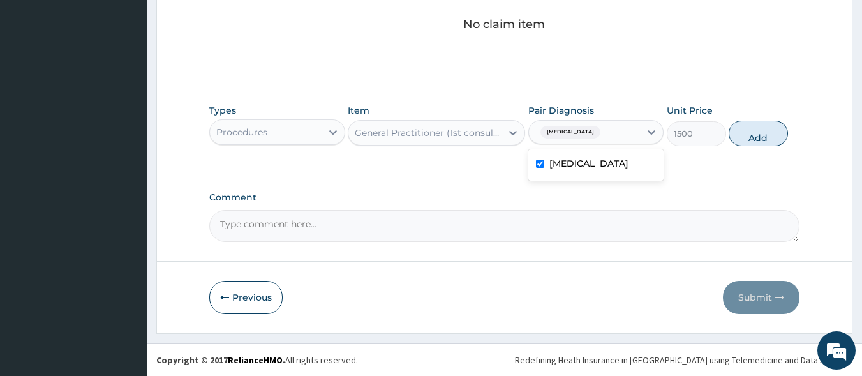
click at [769, 133] on button "Add" at bounding box center [757, 134] width 59 height 26
type input "0"
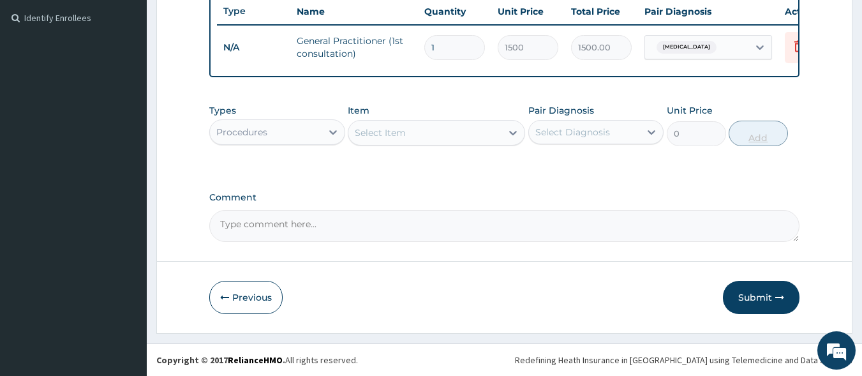
scroll to position [355, 0]
click at [314, 131] on div "Procedures" at bounding box center [266, 132] width 112 height 20
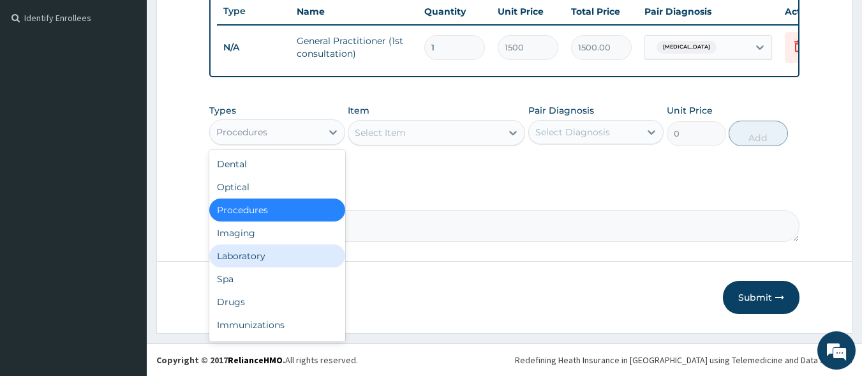
drag, startPoint x: 252, startPoint y: 258, endPoint x: 304, endPoint y: 216, distance: 66.2
click at [253, 258] on div "Laboratory" at bounding box center [277, 255] width 136 height 23
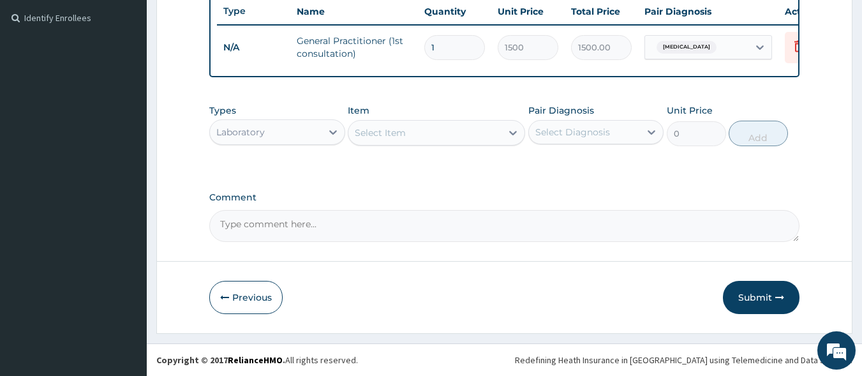
click at [427, 129] on div "Select Item" at bounding box center [424, 132] width 153 height 20
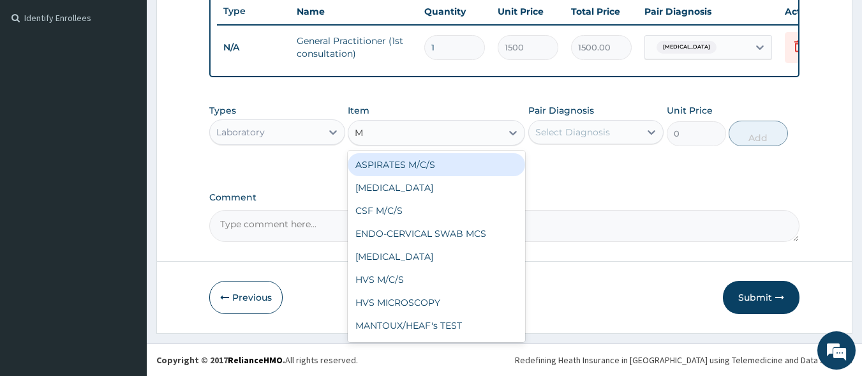
type input "MP"
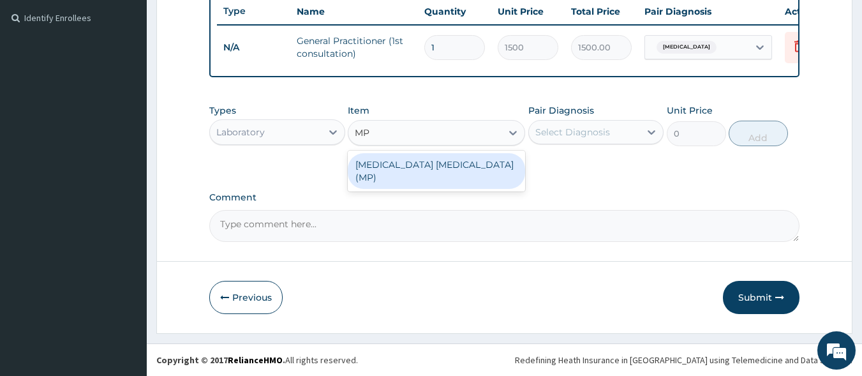
click at [455, 163] on div "[MEDICAL_DATA] [MEDICAL_DATA] (MP)" at bounding box center [436, 171] width 177 height 36
type input "560"
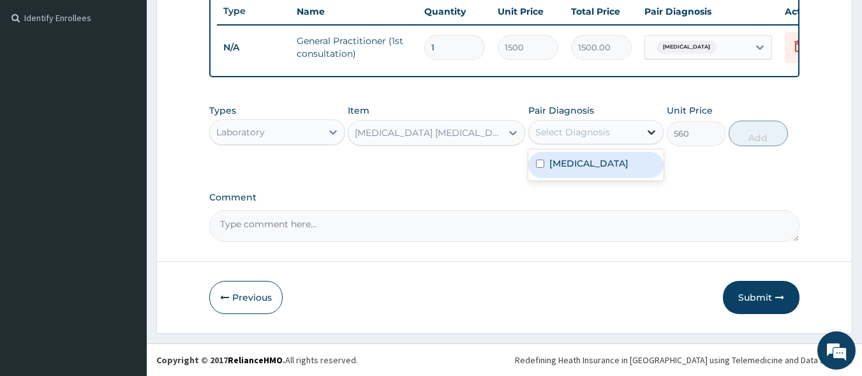
click at [640, 131] on div at bounding box center [651, 132] width 23 height 23
click at [585, 174] on div "[MEDICAL_DATA]" at bounding box center [596, 165] width 136 height 26
checkbox input "true"
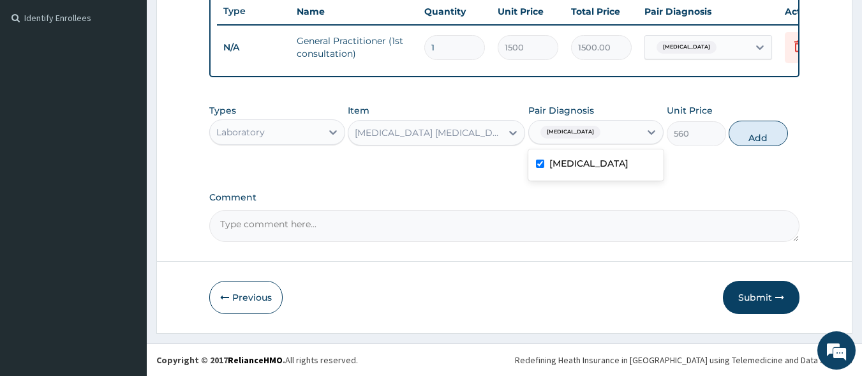
click at [759, 129] on button "Add" at bounding box center [757, 134] width 59 height 26
type input "0"
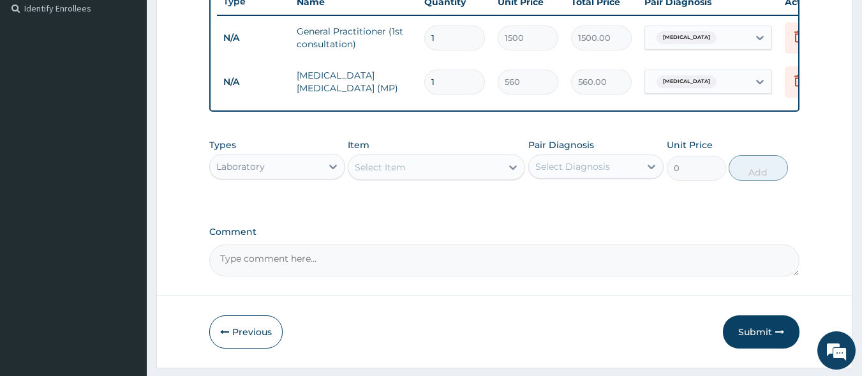
click at [453, 172] on div "Select Item" at bounding box center [424, 167] width 153 height 20
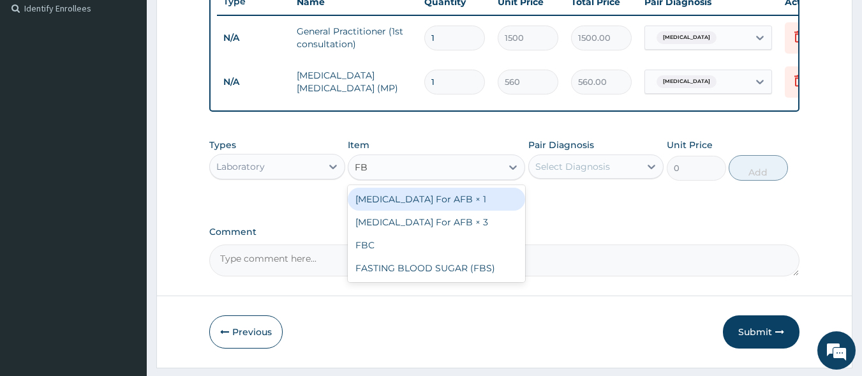
type input "FBC"
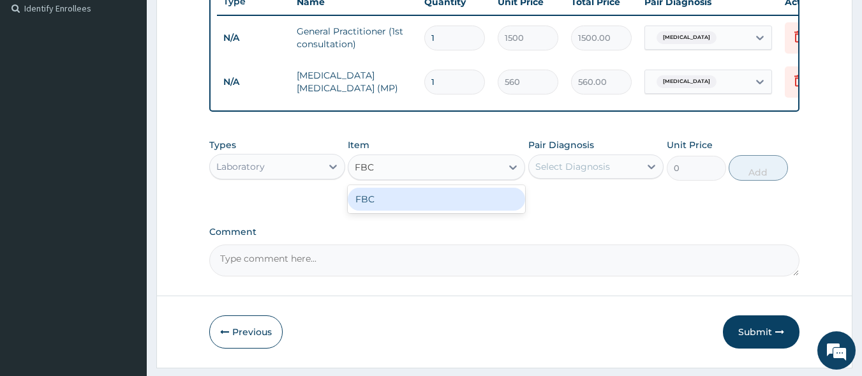
click at [470, 206] on div "FBC" at bounding box center [436, 199] width 177 height 23
type input "1600"
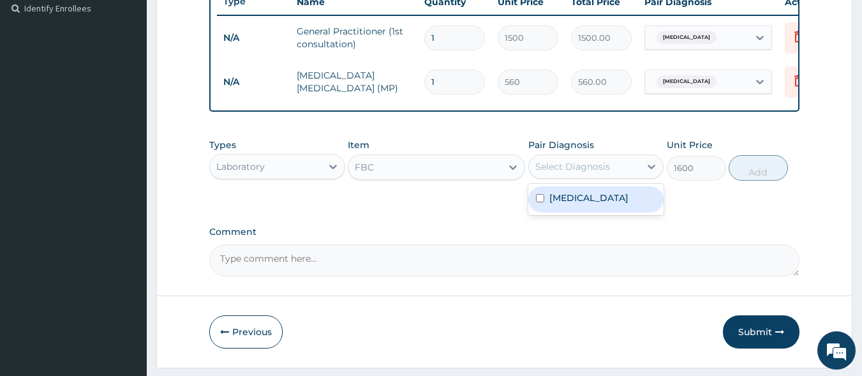
click at [619, 177] on div "Select Diagnosis" at bounding box center [585, 166] width 112 height 20
click at [610, 211] on div "[MEDICAL_DATA]" at bounding box center [596, 199] width 136 height 26
checkbox input "true"
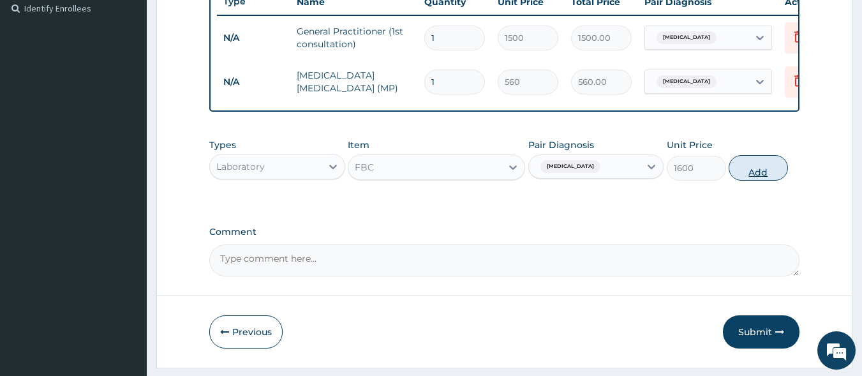
click at [767, 181] on button "Add" at bounding box center [757, 168] width 59 height 26
type input "0"
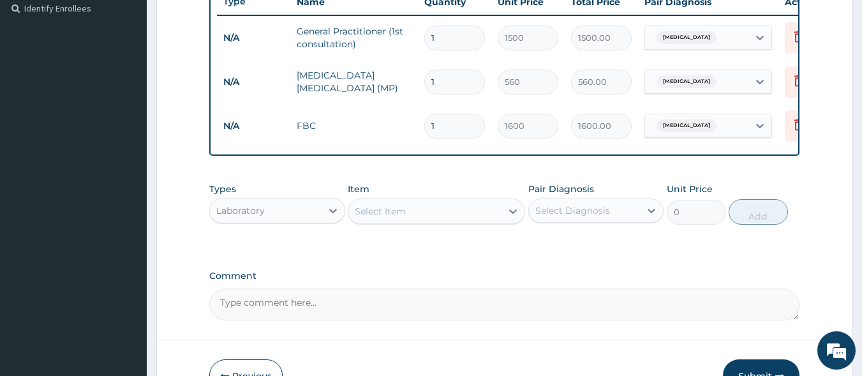
click at [427, 217] on div "Select Item" at bounding box center [424, 211] width 153 height 20
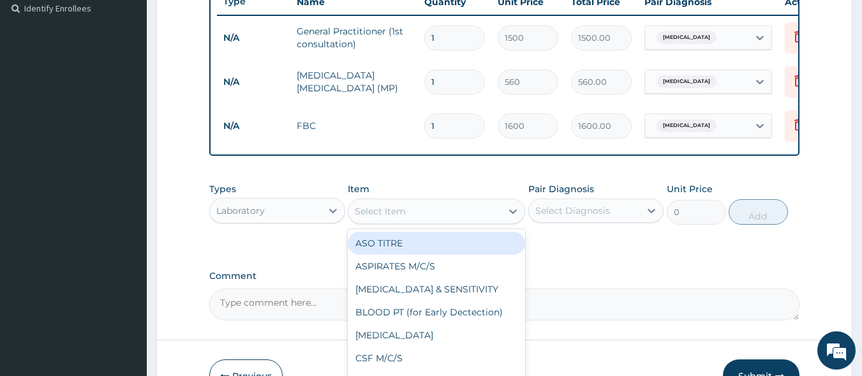
click at [315, 218] on div "Laboratory" at bounding box center [266, 210] width 112 height 20
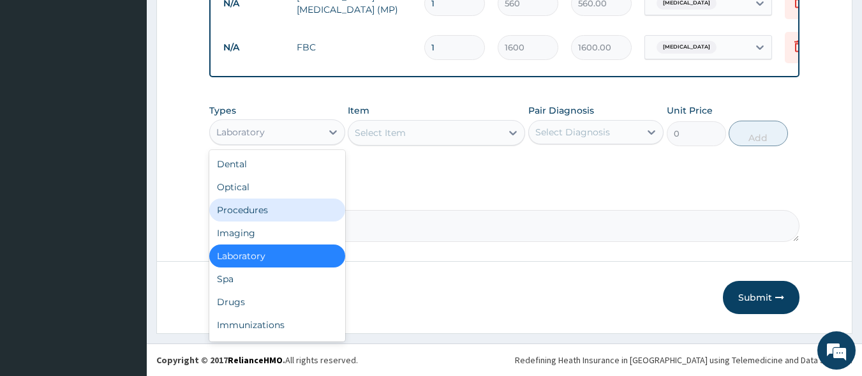
scroll to position [443, 0]
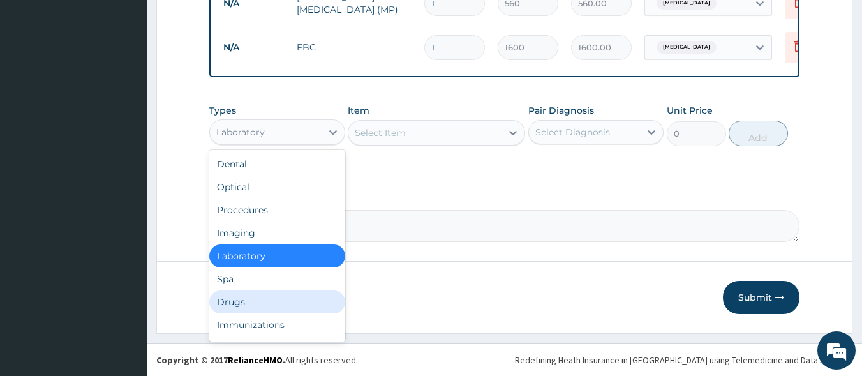
drag, startPoint x: 282, startPoint y: 298, endPoint x: 333, endPoint y: 224, distance: 89.9
click at [282, 299] on div "Drugs" at bounding box center [277, 301] width 136 height 23
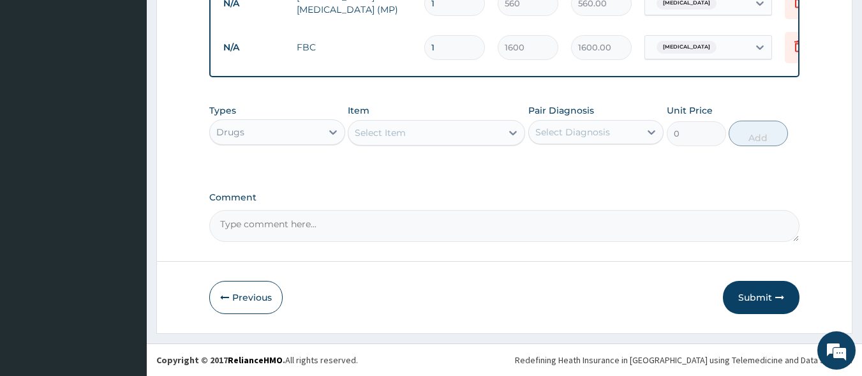
click at [420, 133] on div "Select Item" at bounding box center [424, 132] width 153 height 20
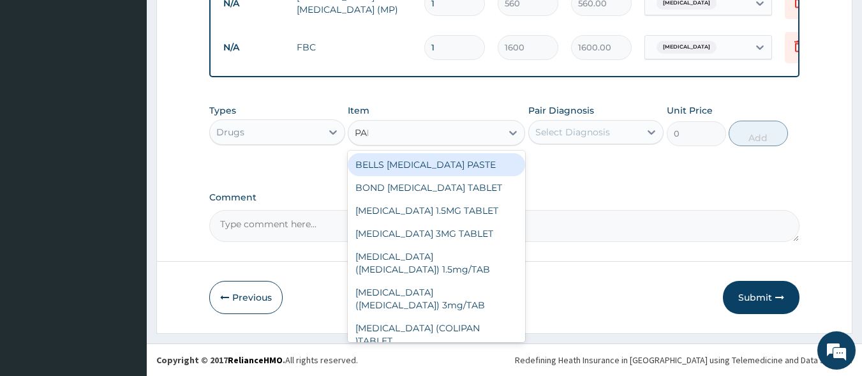
type input "PARACET"
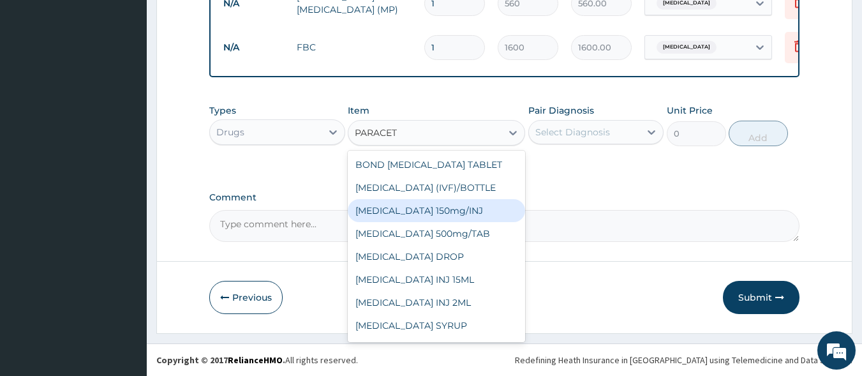
click at [446, 214] on div "Paracetamol 150mg/INJ" at bounding box center [436, 210] width 177 height 23
type input "31.5"
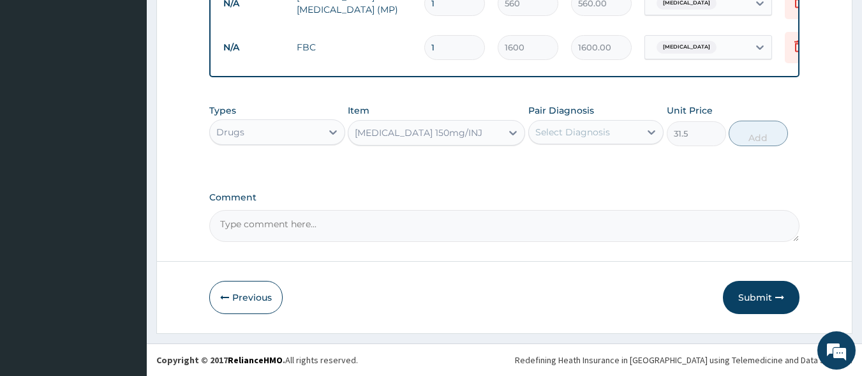
click at [582, 133] on div "Select Diagnosis" at bounding box center [572, 132] width 75 height 13
click at [577, 165] on label "Malaria" at bounding box center [588, 163] width 79 height 13
checkbox input "true"
click at [758, 129] on button "Add" at bounding box center [757, 134] width 59 height 26
type input "0"
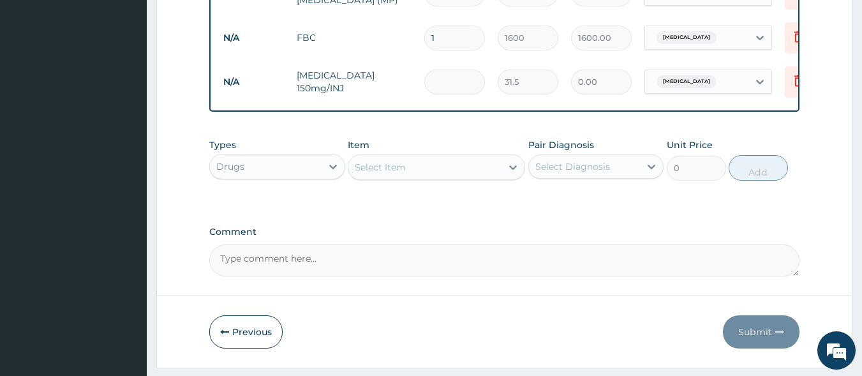
type input "0.00"
type input "6"
type input "189.00"
type input "60"
type input "1890.00"
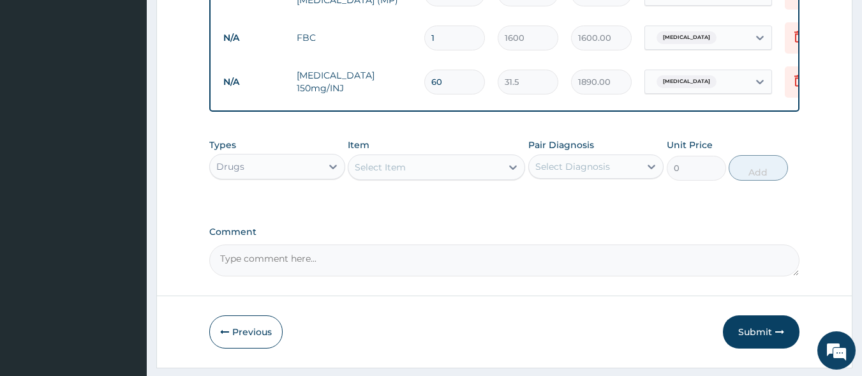
type input "600"
type input "18900.00"
type input "60"
type input "1890.00"
type input "6"
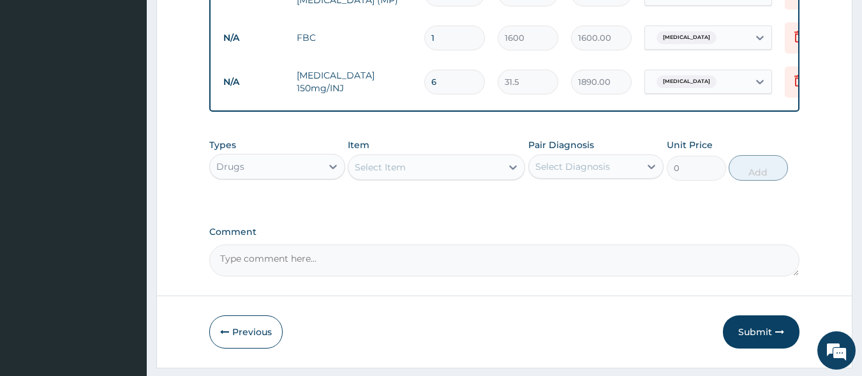
type input "189.00"
type input "0.00"
type input "4"
type input "126.00"
type input "4"
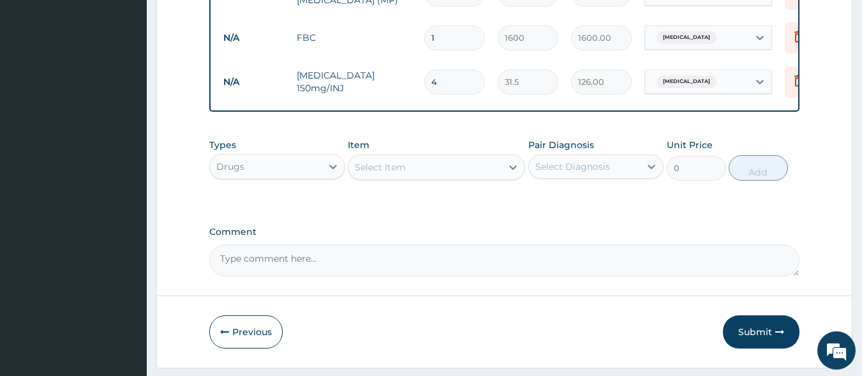
click at [395, 170] on div "Select Item" at bounding box center [380, 167] width 51 height 13
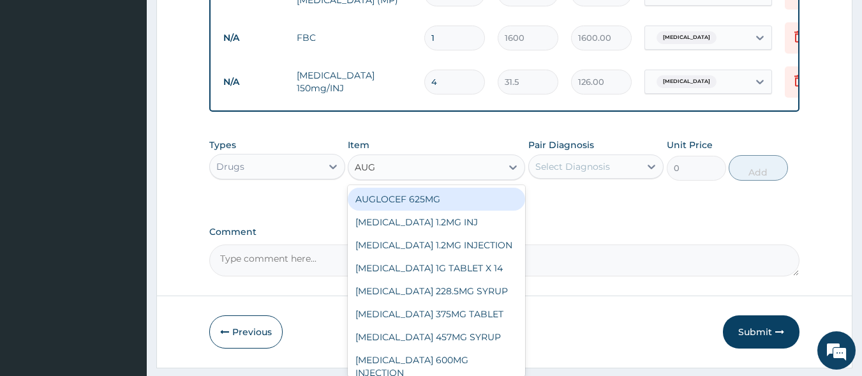
type input "AUGM"
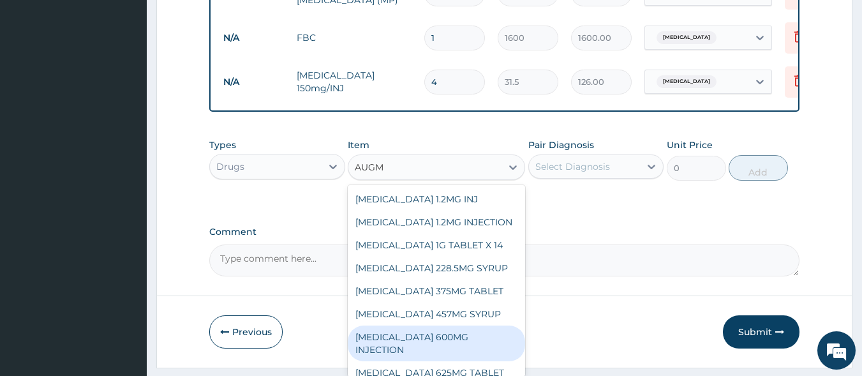
click at [459, 344] on div "AUGMENTIN 600MG INJECTION" at bounding box center [436, 343] width 177 height 36
type input "577.5"
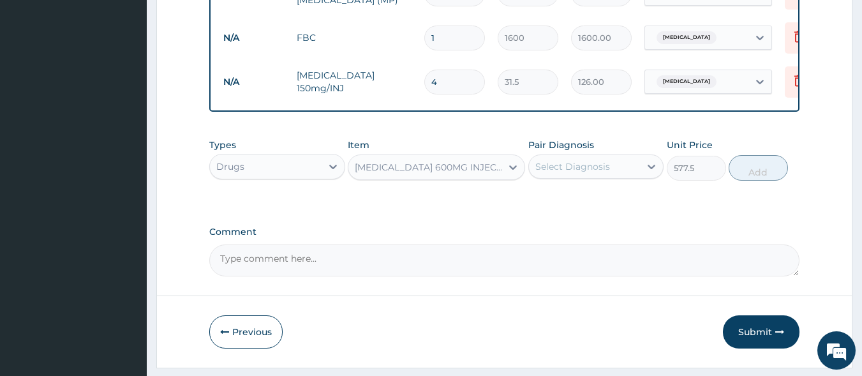
click at [622, 177] on div "Select Diagnosis" at bounding box center [585, 166] width 112 height 20
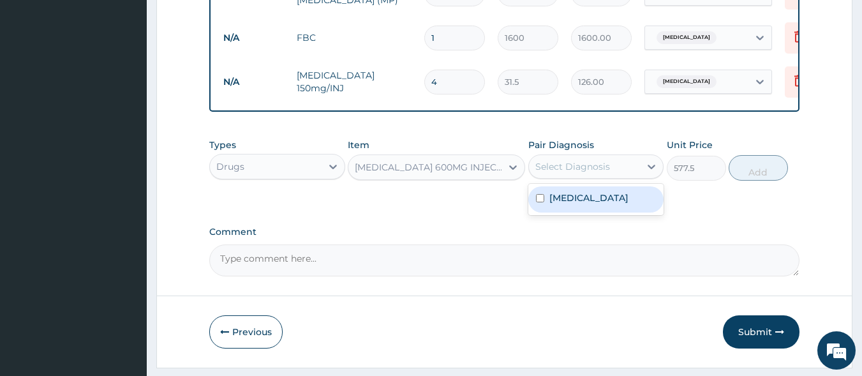
click at [601, 209] on div "Malaria" at bounding box center [596, 199] width 136 height 26
checkbox input "true"
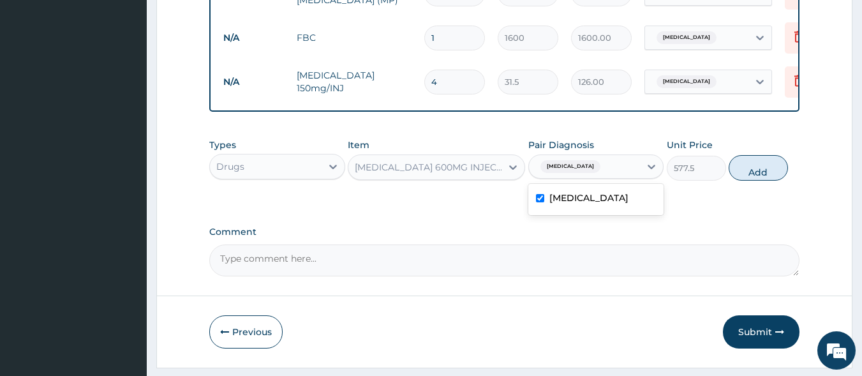
click at [755, 177] on button "Add" at bounding box center [757, 168] width 59 height 26
type input "0"
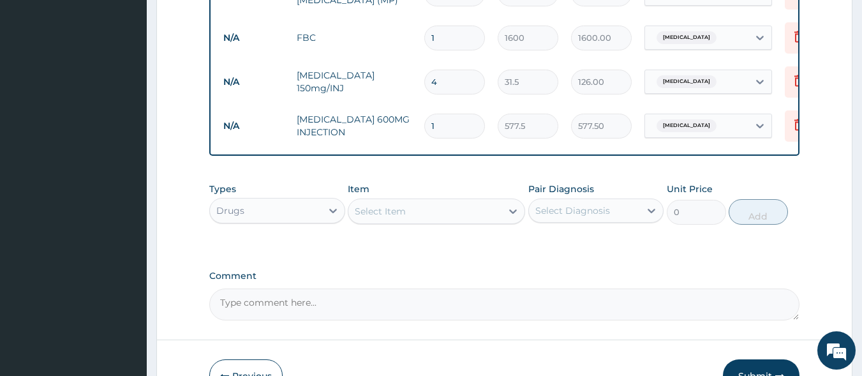
drag, startPoint x: 438, startPoint y: 126, endPoint x: 331, endPoint y: 126, distance: 106.5
click at [331, 126] on tr "N/A AUGMENTIN 600MG INJECTION 1 577.5 577.50 Malaria Delete" at bounding box center [529, 126] width 625 height 44
type input "3"
type input "1732.50"
type input "3"
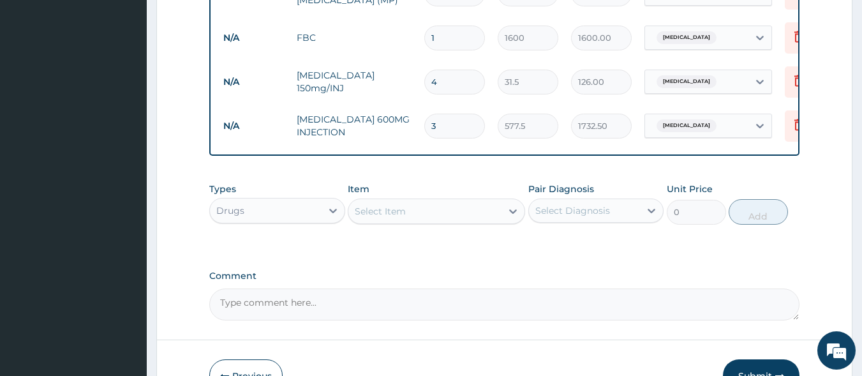
click at [406, 221] on div "Select Item" at bounding box center [424, 211] width 153 height 20
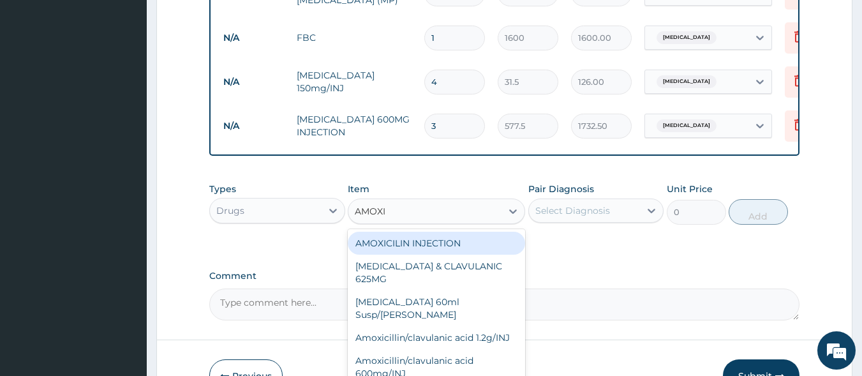
type input "AMOXIL"
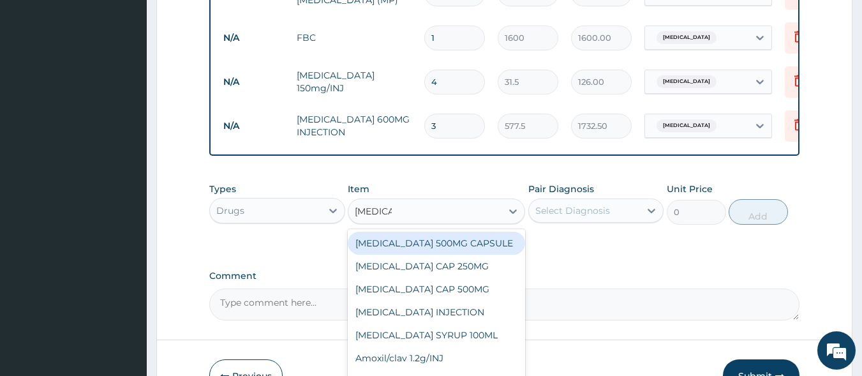
drag, startPoint x: 466, startPoint y: 252, endPoint x: 480, endPoint y: 253, distance: 14.7
click at [468, 251] on div "AMOXIL 500MG CAPSULE" at bounding box center [436, 243] width 177 height 23
type input "63"
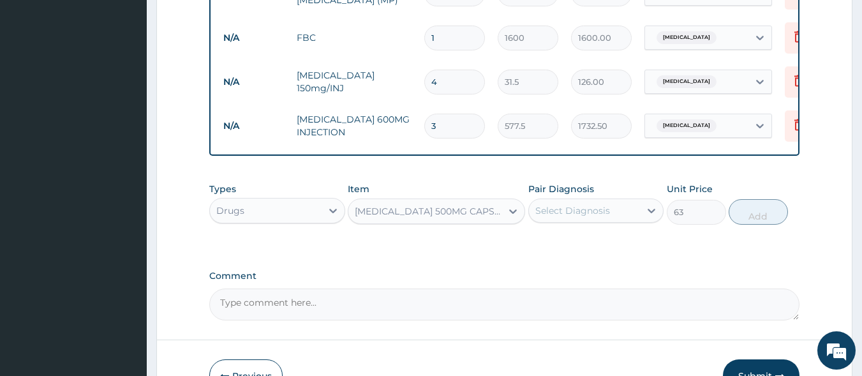
click at [608, 217] on div "Select Diagnosis" at bounding box center [572, 210] width 75 height 13
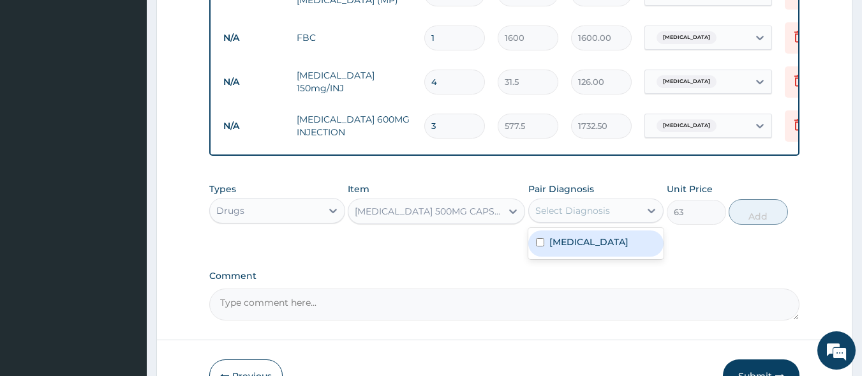
click at [598, 255] on div "Malaria" at bounding box center [596, 243] width 136 height 26
checkbox input "true"
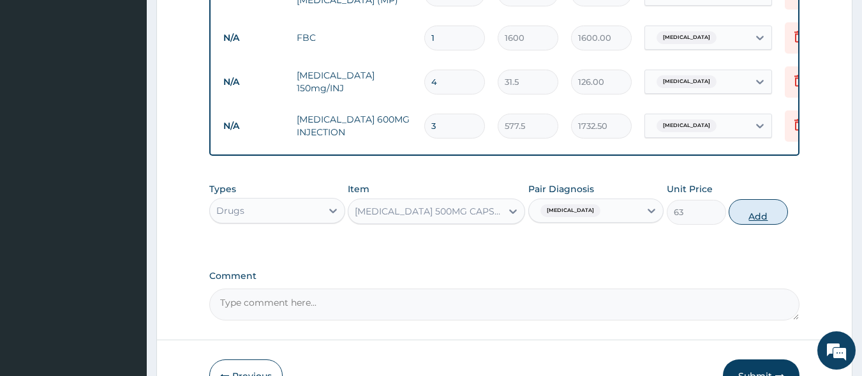
click at [764, 223] on button "Add" at bounding box center [757, 212] width 59 height 26
type input "0"
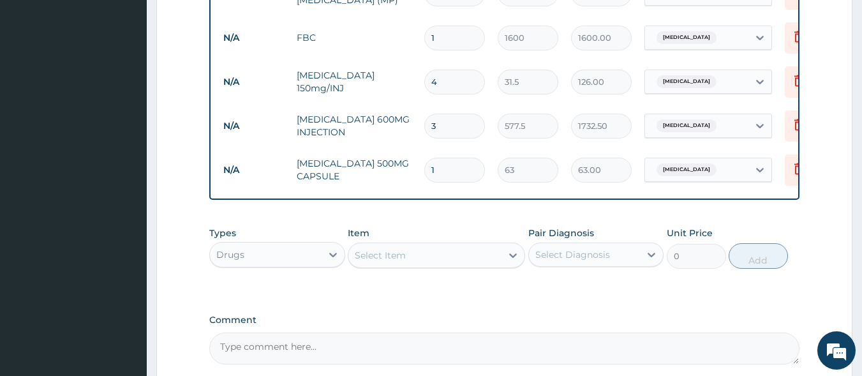
type input "15"
type input "945.00"
type input "15"
click at [413, 264] on div "Select Item" at bounding box center [424, 255] width 153 height 20
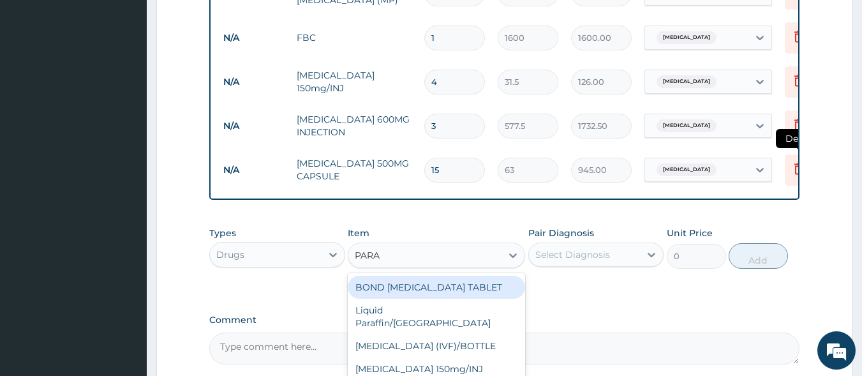
type input "PARA"
click at [794, 165] on icon at bounding box center [798, 168] width 15 height 15
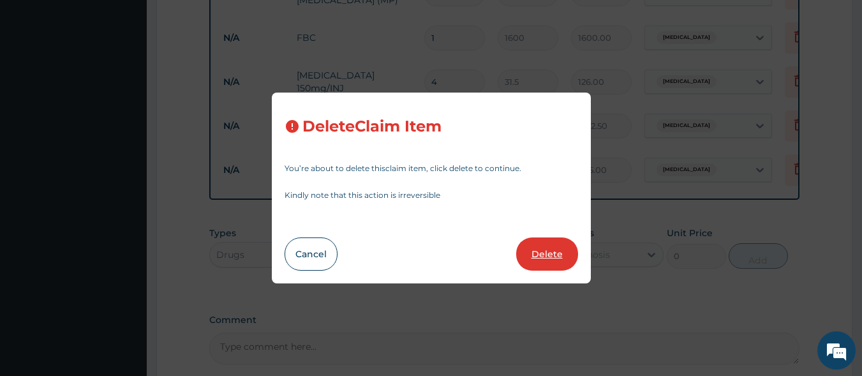
click at [529, 248] on button "Delete" at bounding box center [547, 253] width 62 height 33
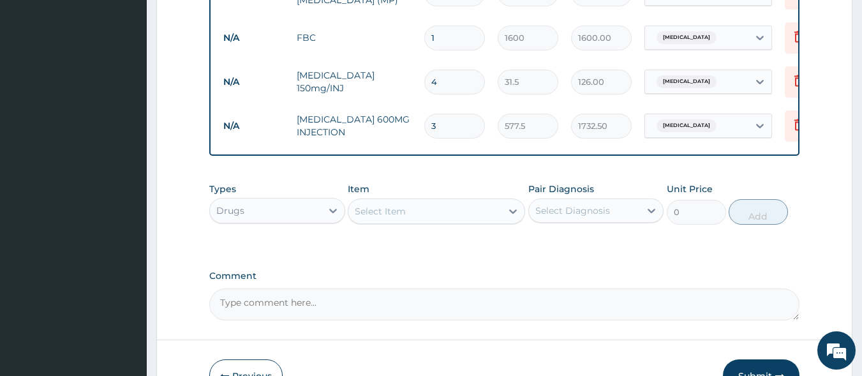
click at [419, 214] on div "Select Item" at bounding box center [424, 211] width 153 height 20
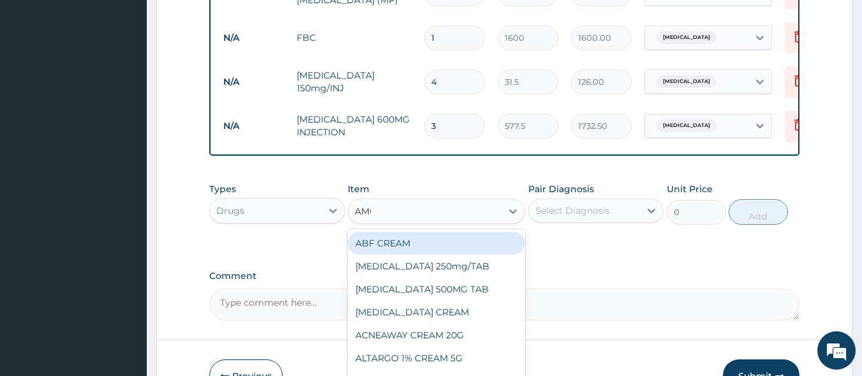
type input "AMOXIL"
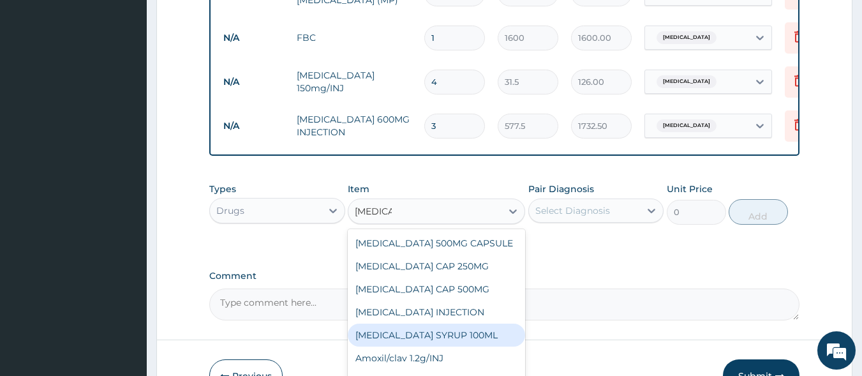
click at [431, 346] on div "AMOXIL SYRUP 100ML" at bounding box center [436, 334] width 177 height 23
type input "412.12"
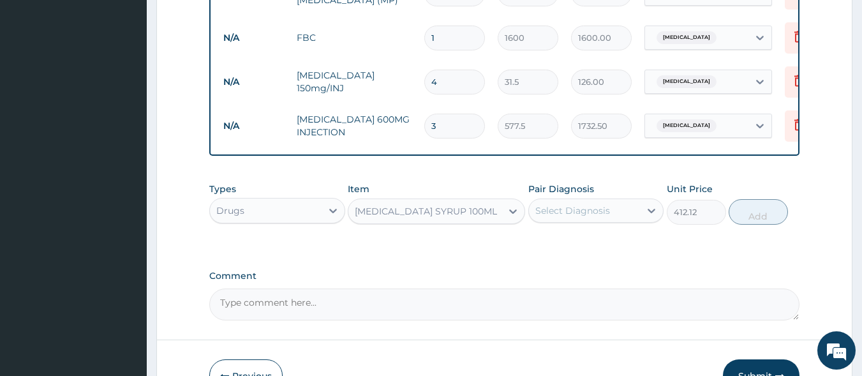
click at [605, 217] on div "Select Diagnosis" at bounding box center [572, 210] width 75 height 13
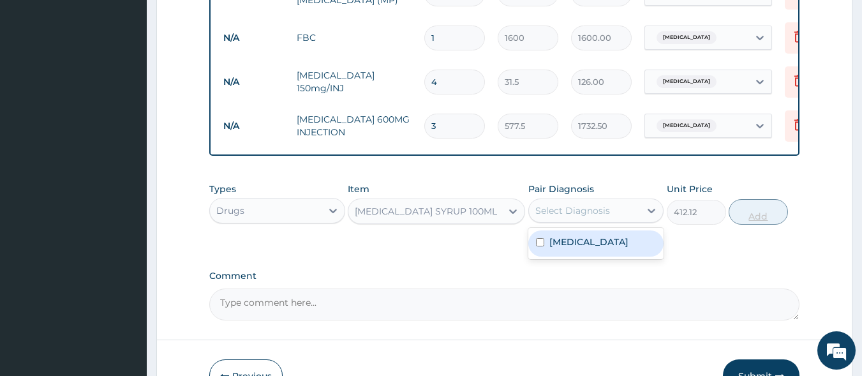
drag, startPoint x: 607, startPoint y: 255, endPoint x: 771, endPoint y: 228, distance: 166.7
click at [610, 255] on div "Malaria" at bounding box center [596, 243] width 136 height 26
checkbox input "true"
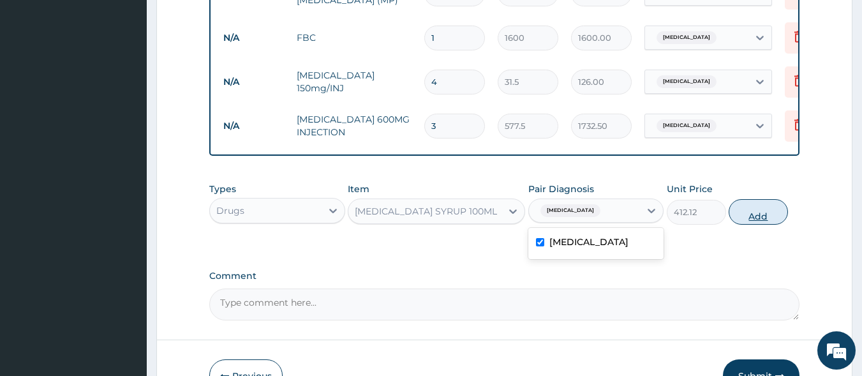
click at [772, 223] on button "Add" at bounding box center [757, 212] width 59 height 26
type input "0"
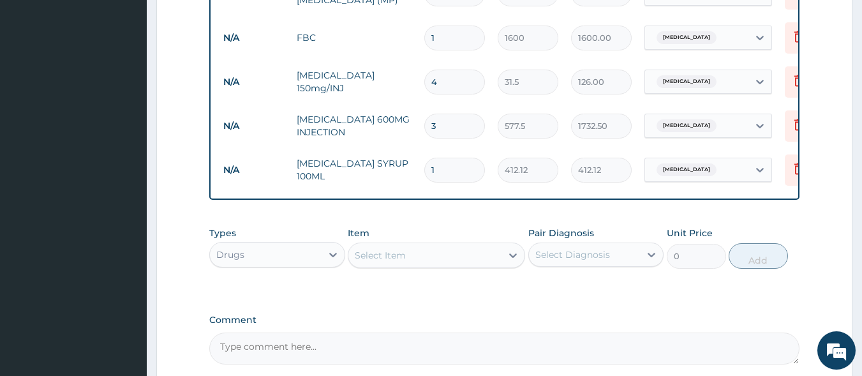
click at [427, 263] on div "Select Item" at bounding box center [424, 255] width 153 height 20
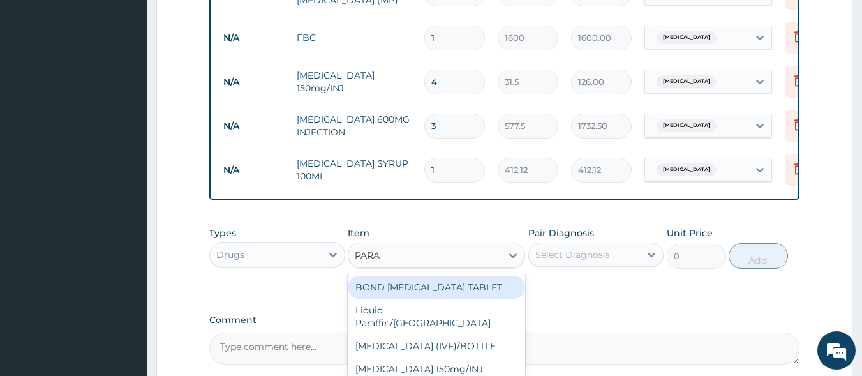
type input "PARAC"
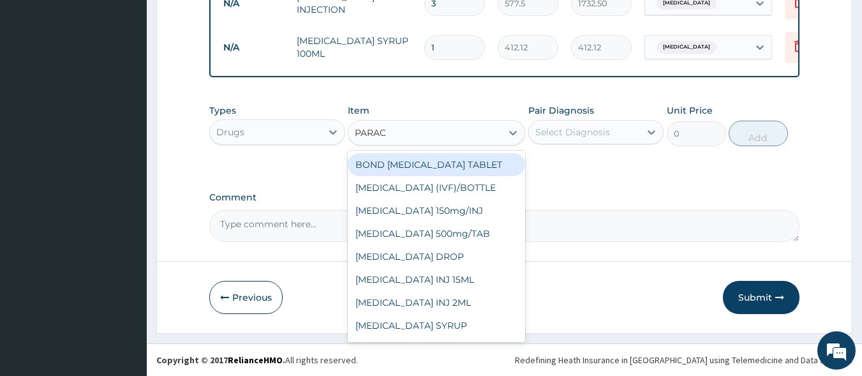
scroll to position [575, 0]
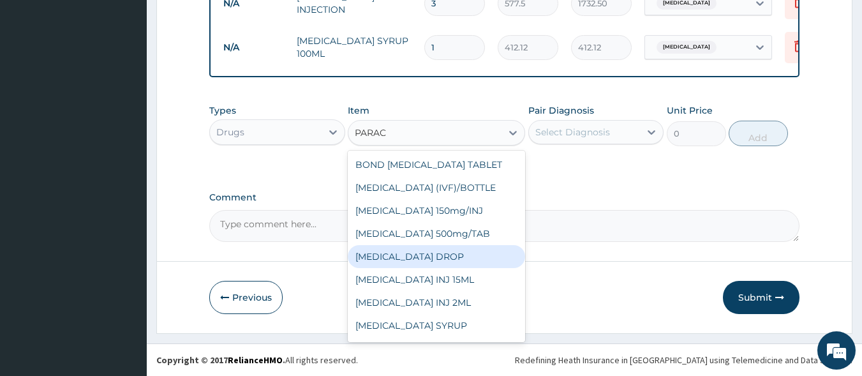
click at [451, 259] on div "PARACETAMOL DROP" at bounding box center [436, 256] width 177 height 23
type input "157.5"
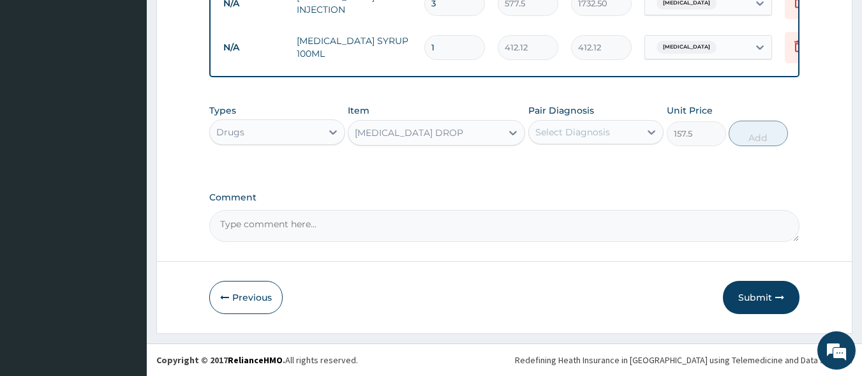
click at [607, 133] on div "Select Diagnosis" at bounding box center [572, 132] width 75 height 13
drag, startPoint x: 613, startPoint y: 161, endPoint x: 726, endPoint y: 142, distance: 114.6
click at [614, 162] on div "Malaria" at bounding box center [596, 165] width 136 height 26
checkbox input "true"
click at [757, 137] on button "Add" at bounding box center [757, 134] width 59 height 26
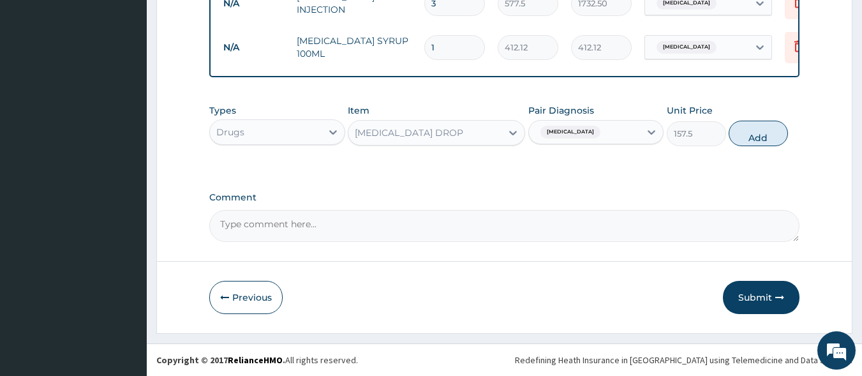
type input "0"
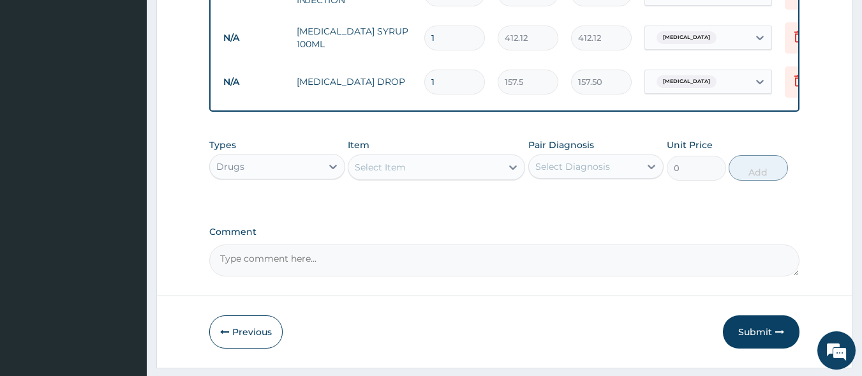
click at [429, 174] on div "Select Item" at bounding box center [424, 167] width 153 height 20
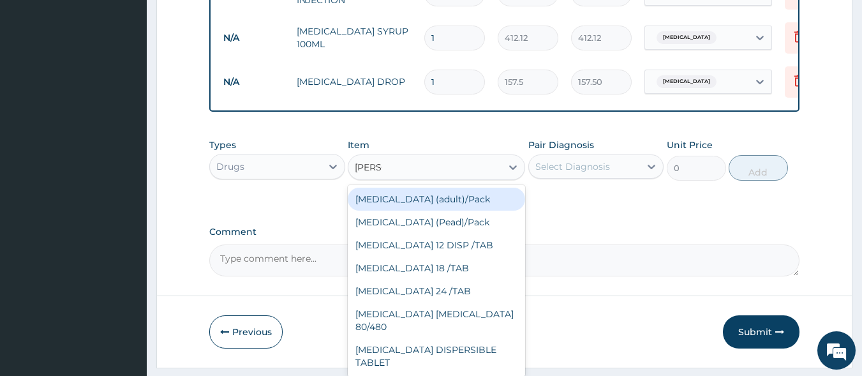
type input "COART"
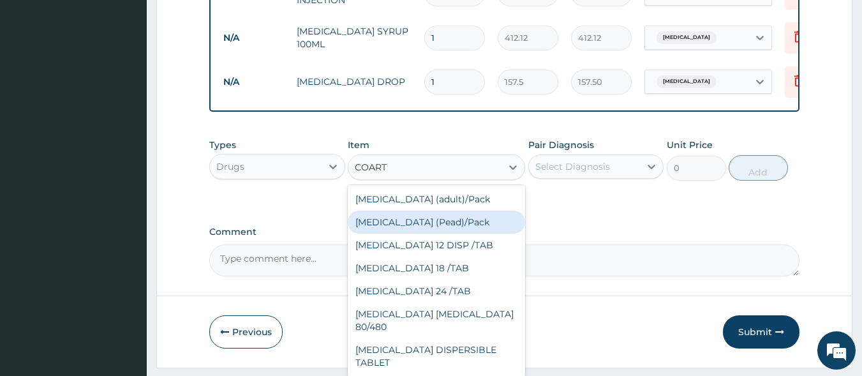
click at [441, 230] on div "Coartem (Pead)/Pack" at bounding box center [436, 222] width 177 height 23
type input "498.75"
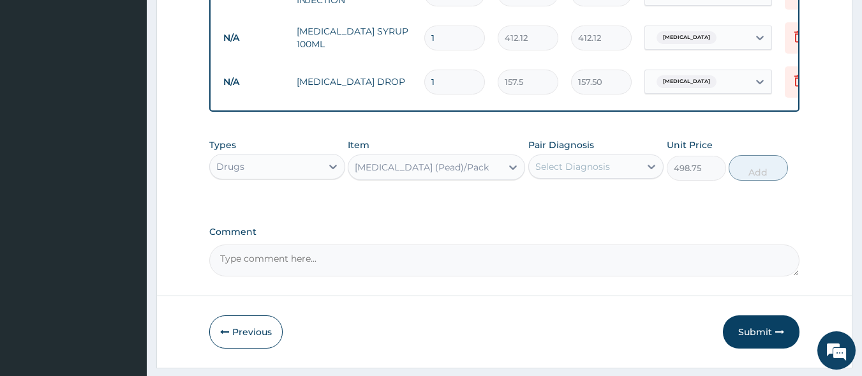
click at [592, 173] on div "Select Diagnosis" at bounding box center [572, 166] width 75 height 13
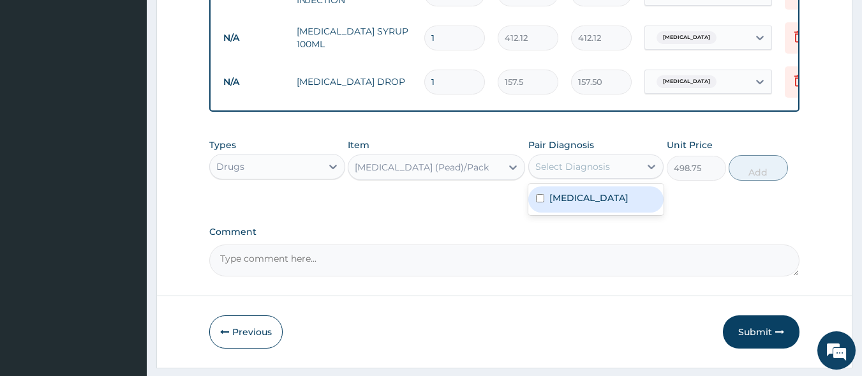
click at [578, 202] on label "Malaria" at bounding box center [588, 197] width 79 height 13
checkbox input "true"
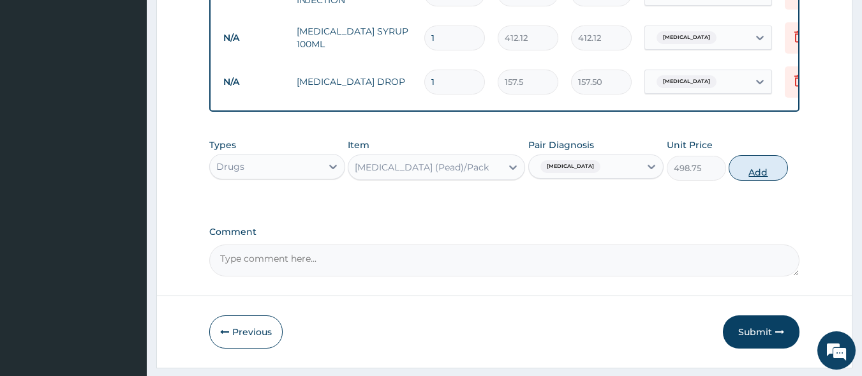
click at [762, 175] on button "Add" at bounding box center [757, 168] width 59 height 26
type input "0"
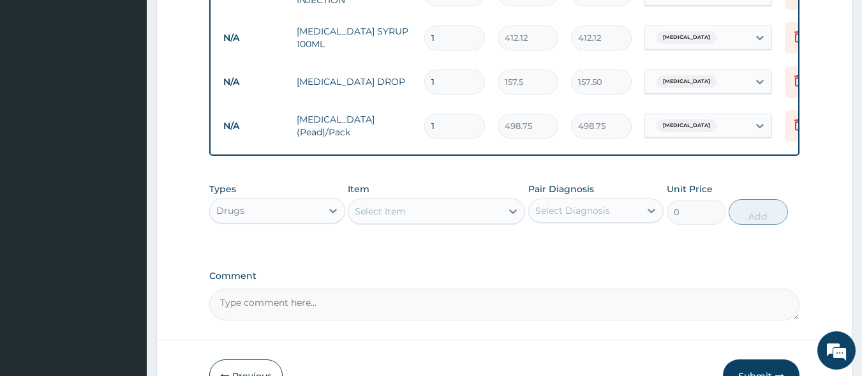
click at [448, 218] on div "Select Item" at bounding box center [424, 211] width 153 height 20
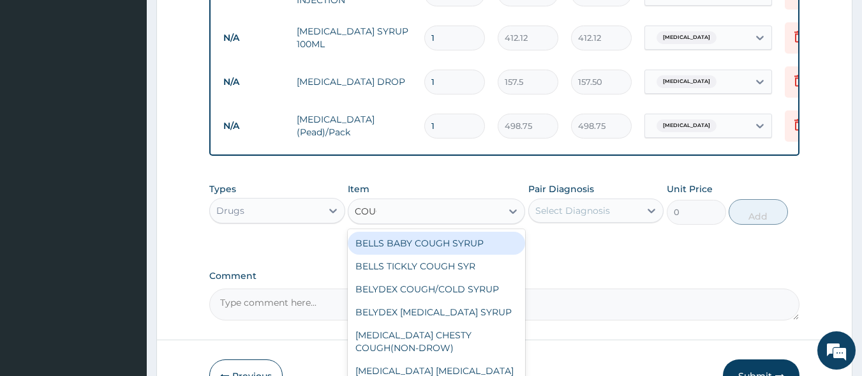
type input "COUGH"
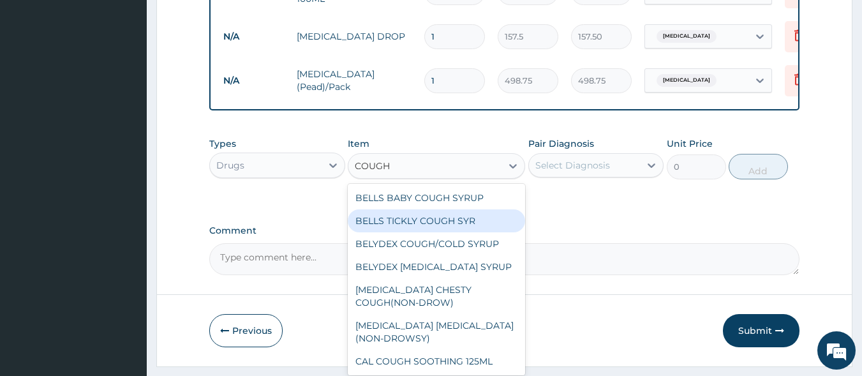
scroll to position [663, 0]
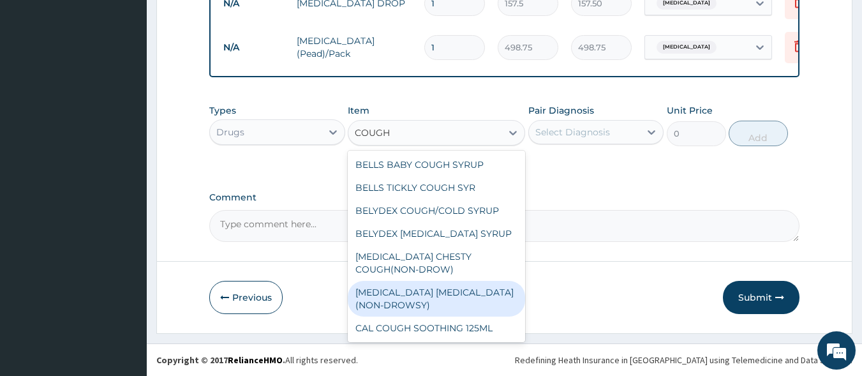
drag, startPoint x: 436, startPoint y: 294, endPoint x: 447, endPoint y: 288, distance: 12.3
click at [438, 294] on div "BENYLIN DRY COUGH(NON-DROWSY)" at bounding box center [436, 299] width 177 height 36
type input "708.75"
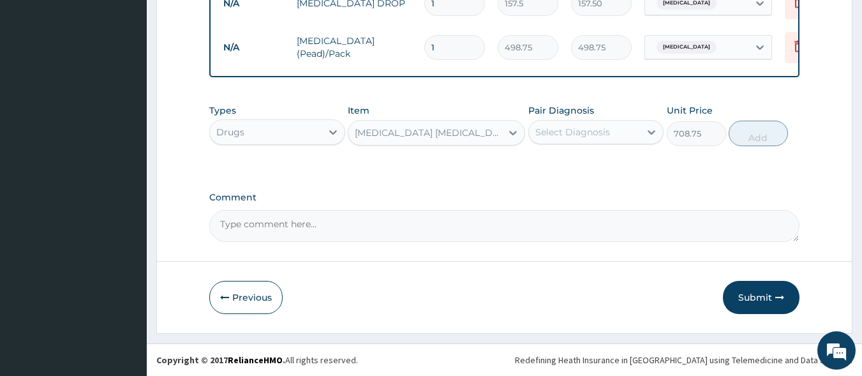
click at [626, 136] on div "Select Diagnosis" at bounding box center [585, 132] width 112 height 20
click at [612, 163] on div "Malaria" at bounding box center [596, 165] width 136 height 26
checkbox input "true"
click at [762, 140] on button "Add" at bounding box center [757, 134] width 59 height 26
type input "0"
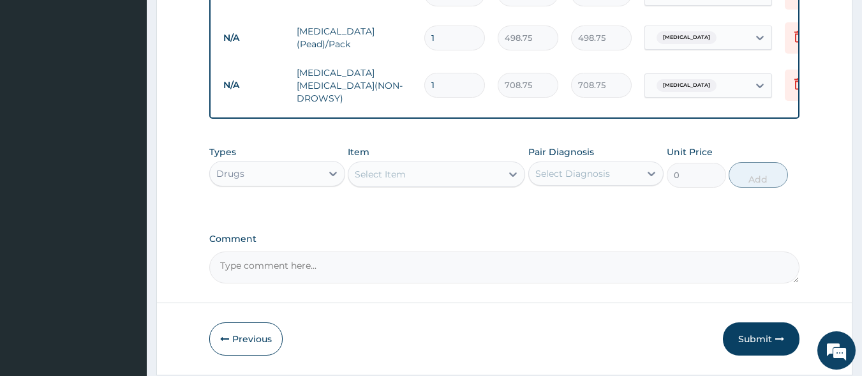
scroll to position [707, 0]
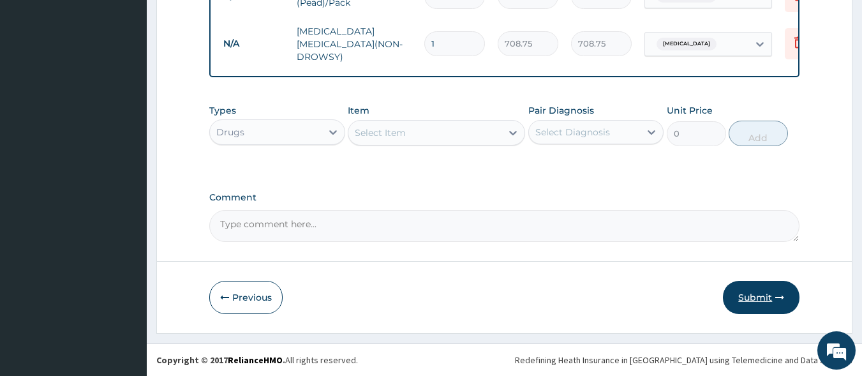
click at [758, 297] on button "Submit" at bounding box center [761, 297] width 77 height 33
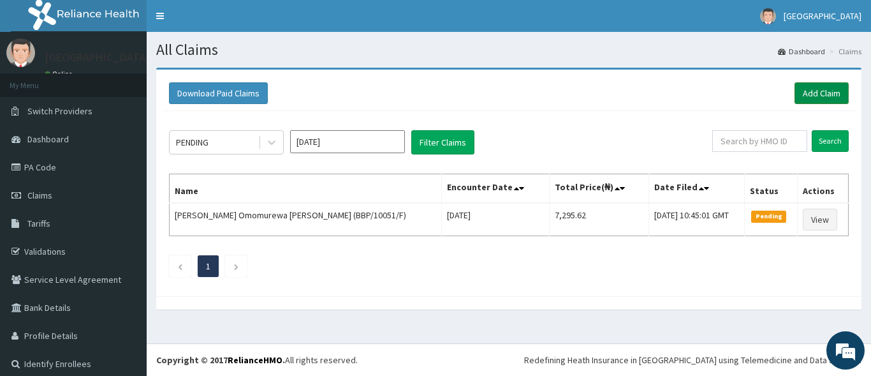
click at [801, 89] on link "Add Claim" at bounding box center [822, 93] width 54 height 22
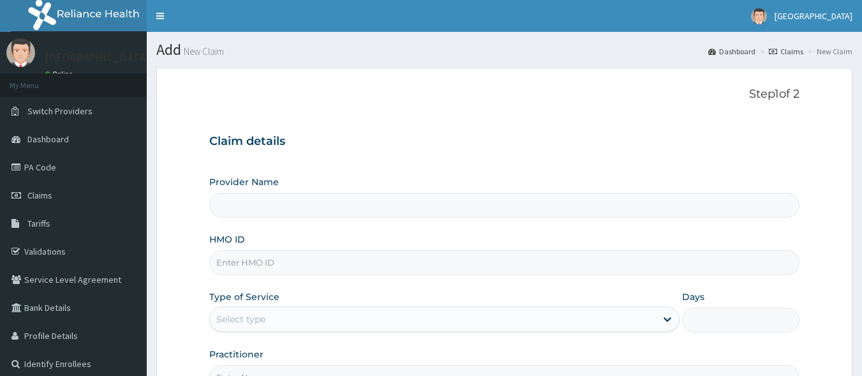
type input "Yusjib Industrial Medicare"
click at [267, 263] on input "HMO ID" at bounding box center [504, 262] width 591 height 25
click at [243, 262] on input "HMO ID" at bounding box center [504, 262] width 591 height 25
type input "ALB/10007/B"
click at [274, 324] on div "Select type" at bounding box center [433, 319] width 446 height 20
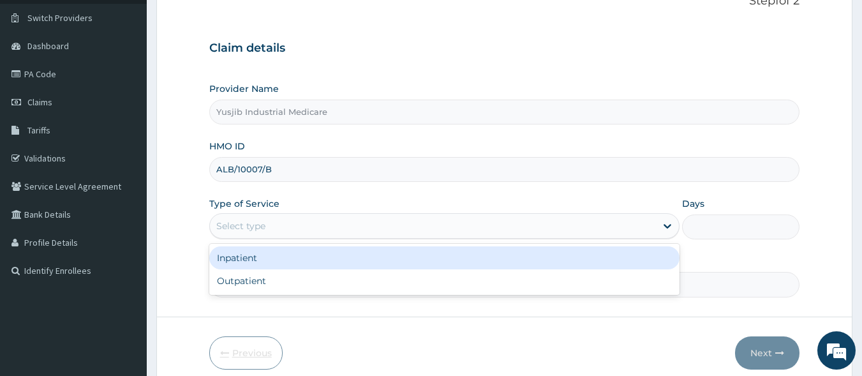
scroll to position [149, 0]
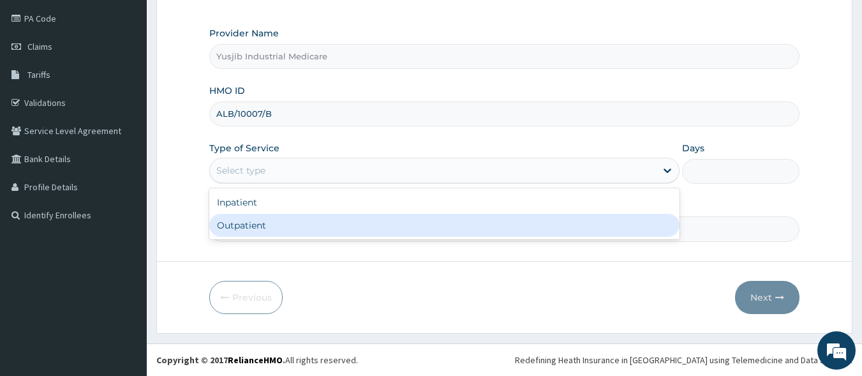
click at [297, 223] on div "Outpatient" at bounding box center [444, 225] width 470 height 23
type input "1"
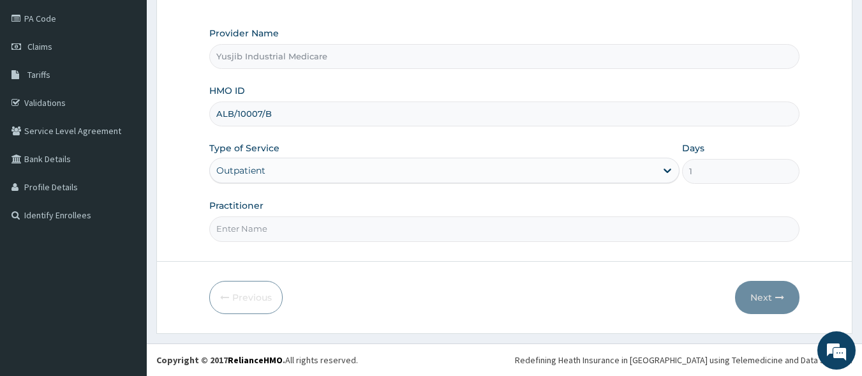
click at [300, 214] on div "Practitioner" at bounding box center [504, 220] width 591 height 42
click at [301, 231] on input "Practitioner" at bounding box center [504, 228] width 591 height 25
click at [244, 228] on input "[PERSON_NAME]" at bounding box center [504, 228] width 591 height 25
type input "[PERSON_NAME]"
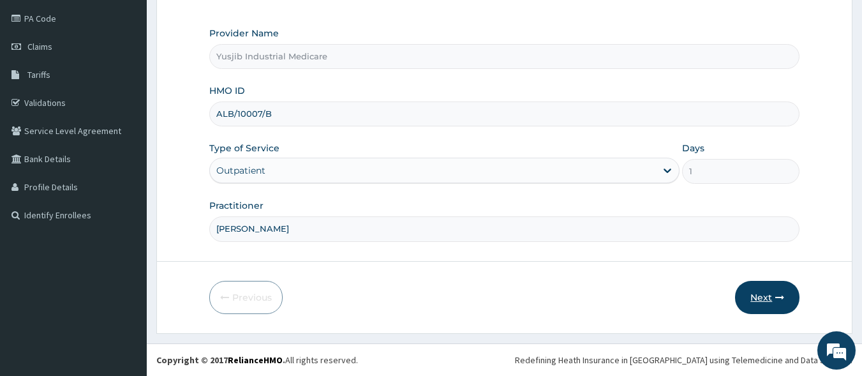
click at [779, 299] on icon "button" at bounding box center [779, 297] width 9 height 9
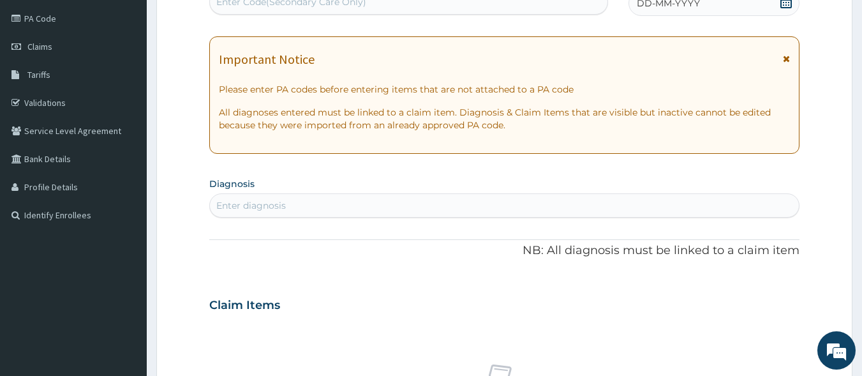
click at [783, 57] on icon at bounding box center [786, 58] width 7 height 9
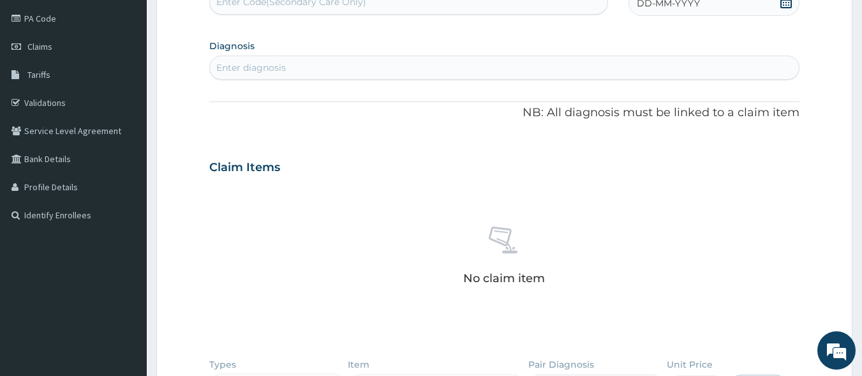
click at [666, 6] on span "DD-MM-YYYY" at bounding box center [668, 3] width 63 height 13
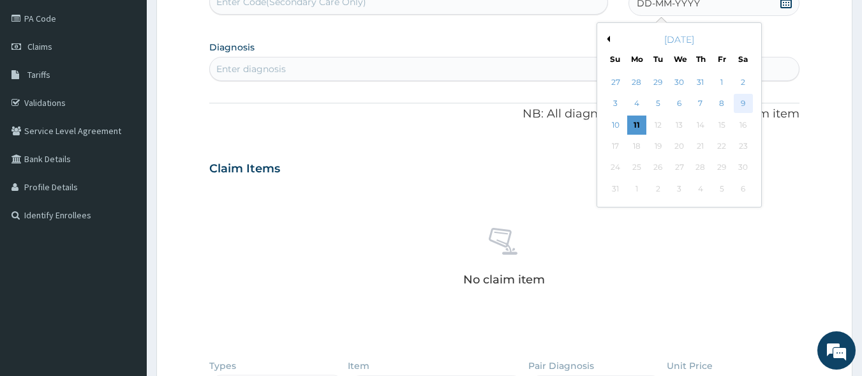
click at [739, 102] on div "9" at bounding box center [743, 103] width 19 height 19
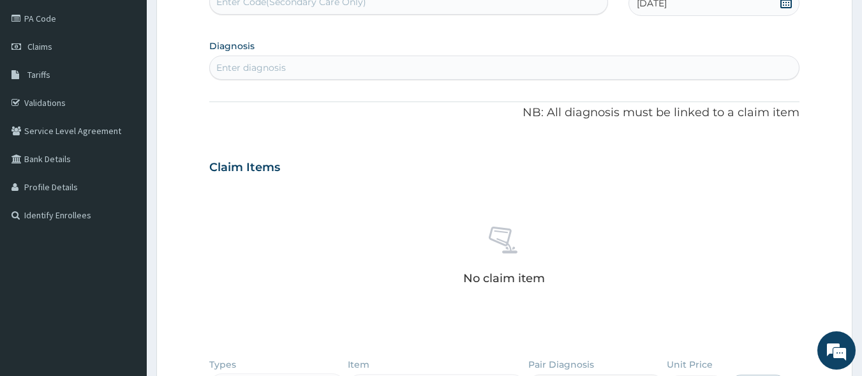
click at [275, 63] on div "Enter diagnosis" at bounding box center [251, 67] width 70 height 13
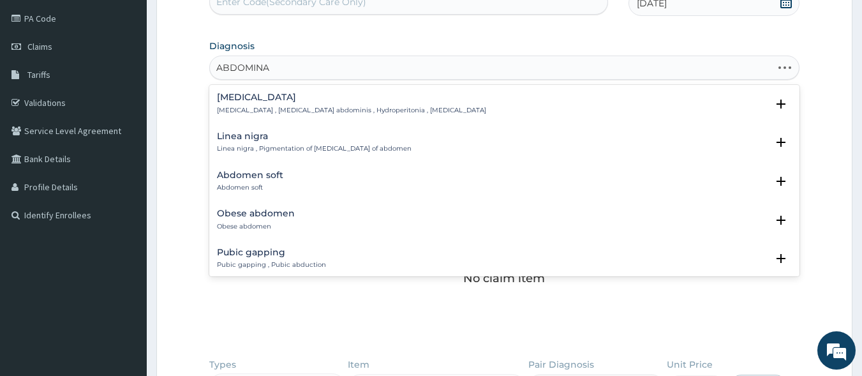
type input "ABDOMINAL"
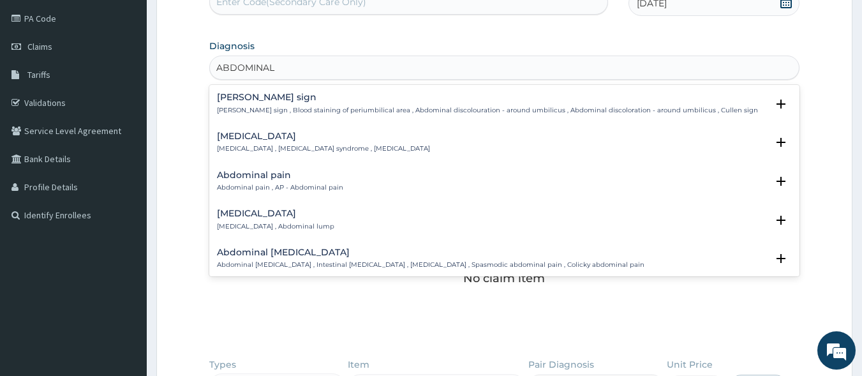
click at [256, 179] on h4 "Abdominal pain" at bounding box center [280, 175] width 126 height 10
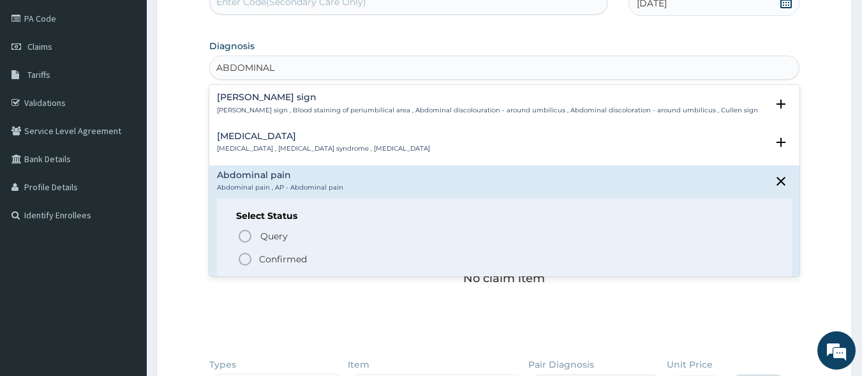
click at [242, 260] on icon "status option filled" at bounding box center [244, 258] width 15 height 15
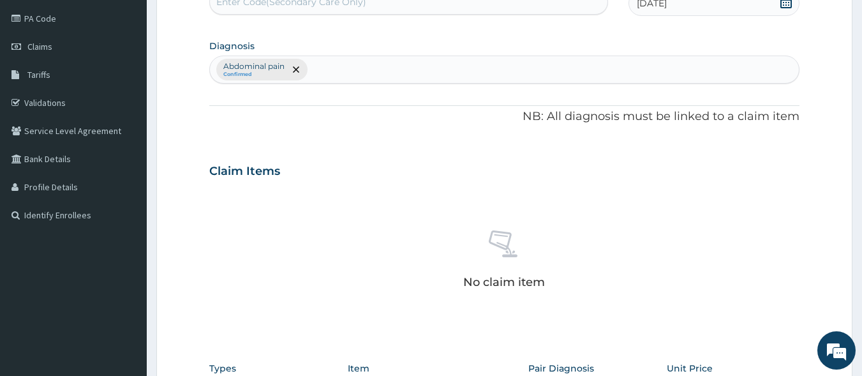
click at [340, 57] on div "Abdominal pain Confirmed" at bounding box center [504, 69] width 589 height 27
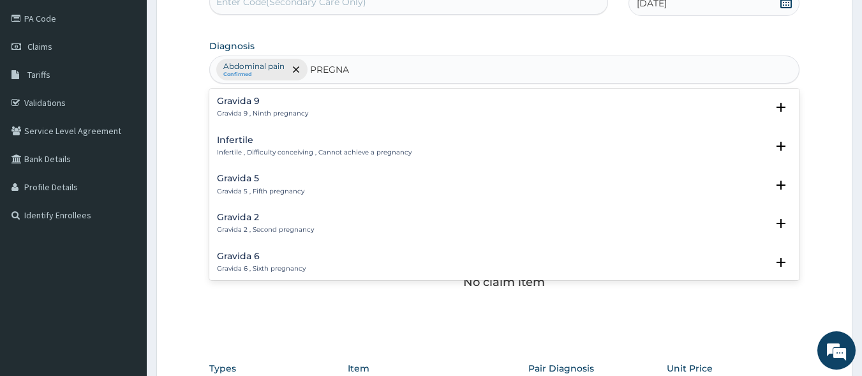
type input "PREGNAN"
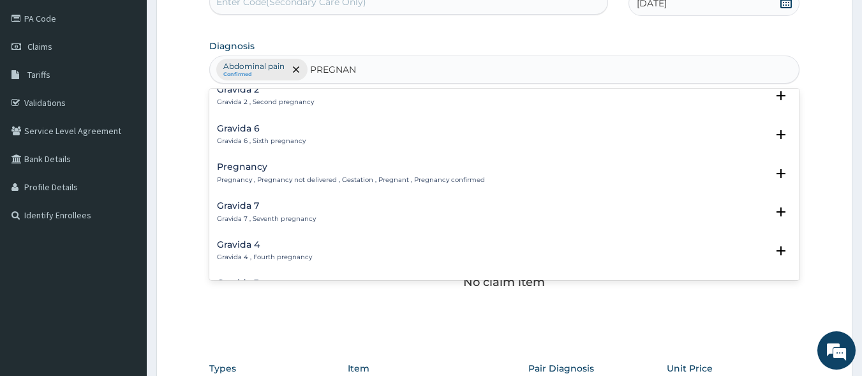
scroll to position [191, 0]
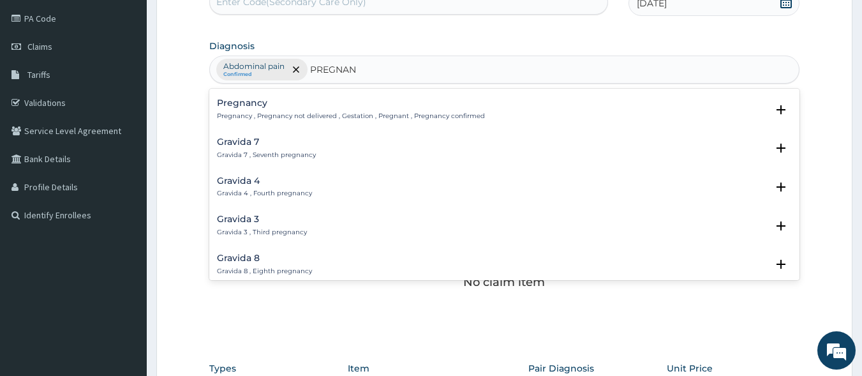
click at [235, 96] on div "Pregnancy Pregnancy , Pregnancy not delivered , Gestation , Pregnant , Pregnanc…" at bounding box center [504, 112] width 591 height 39
click at [240, 104] on h4 "Pregnancy" at bounding box center [351, 103] width 268 height 10
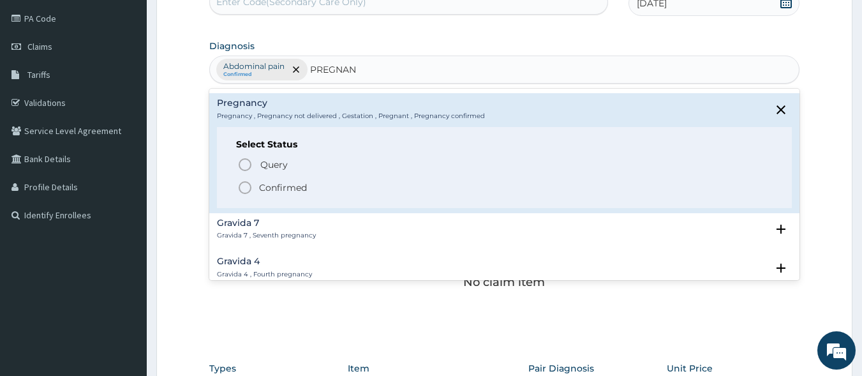
click at [246, 185] on icon "status option filled" at bounding box center [244, 187] width 15 height 15
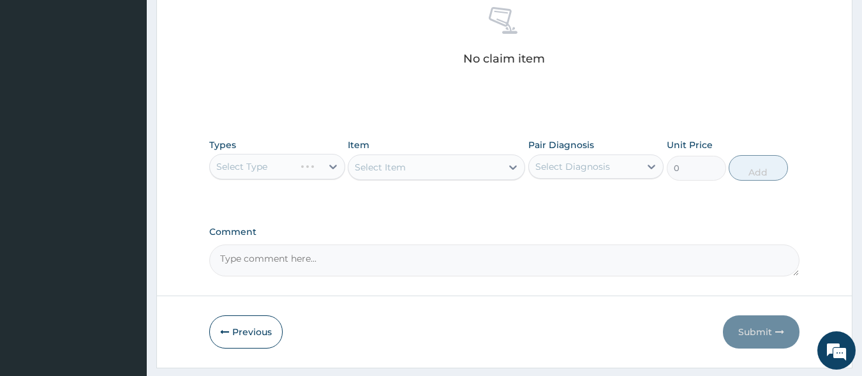
scroll to position [406, 0]
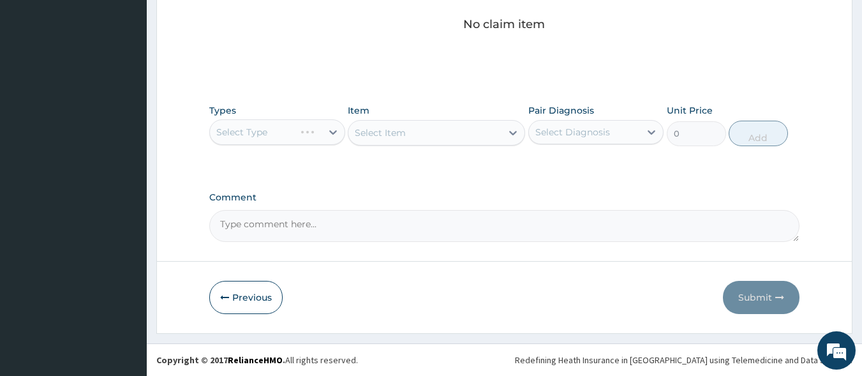
click at [314, 132] on div "Select Type" at bounding box center [277, 132] width 136 height 26
click at [333, 132] on div "Select Type" at bounding box center [277, 132] width 136 height 26
